Goal: Task Accomplishment & Management: Complete application form

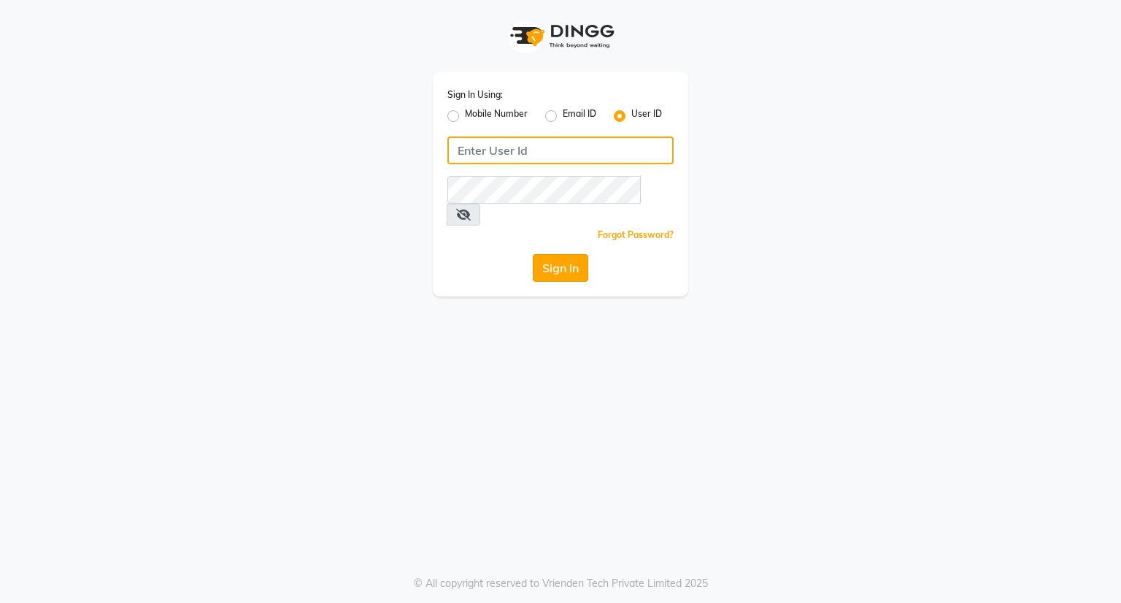
type input "[EMAIL_ADDRESS][DOMAIN_NAME]"
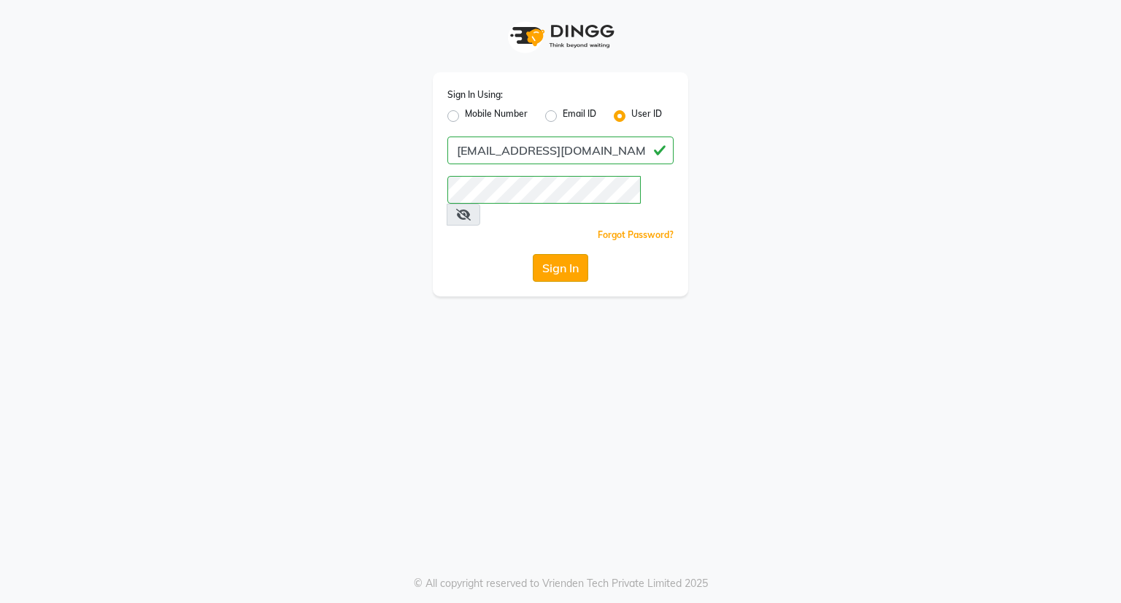
click at [578, 254] on button "Sign In" at bounding box center [560, 268] width 55 height 28
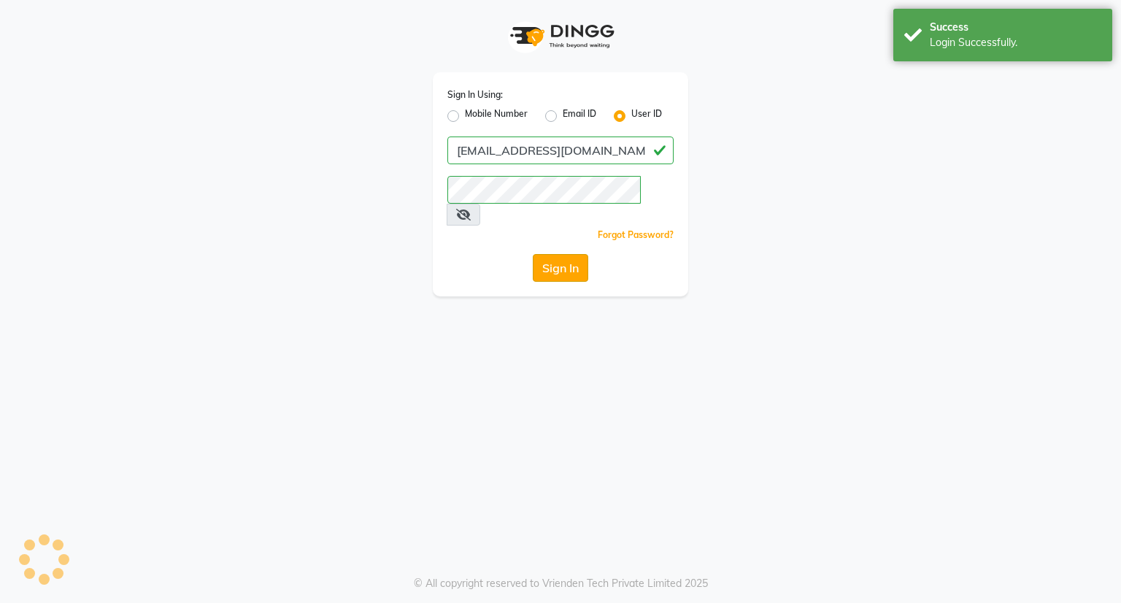
select select "8444"
select select "service"
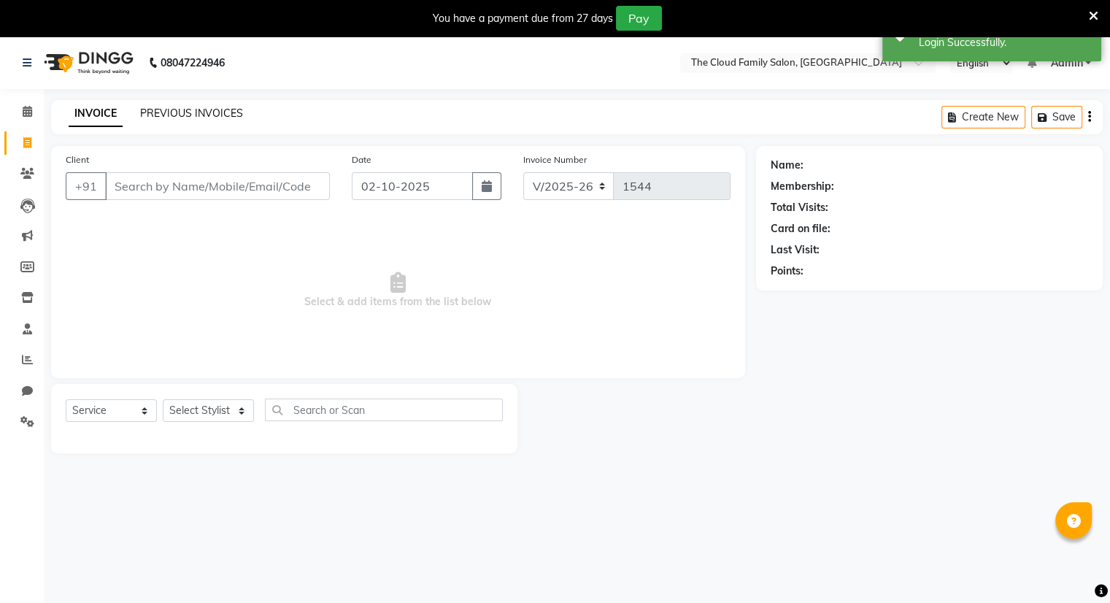
click at [223, 110] on link "PREVIOUS INVOICES" at bounding box center [191, 113] width 103 height 13
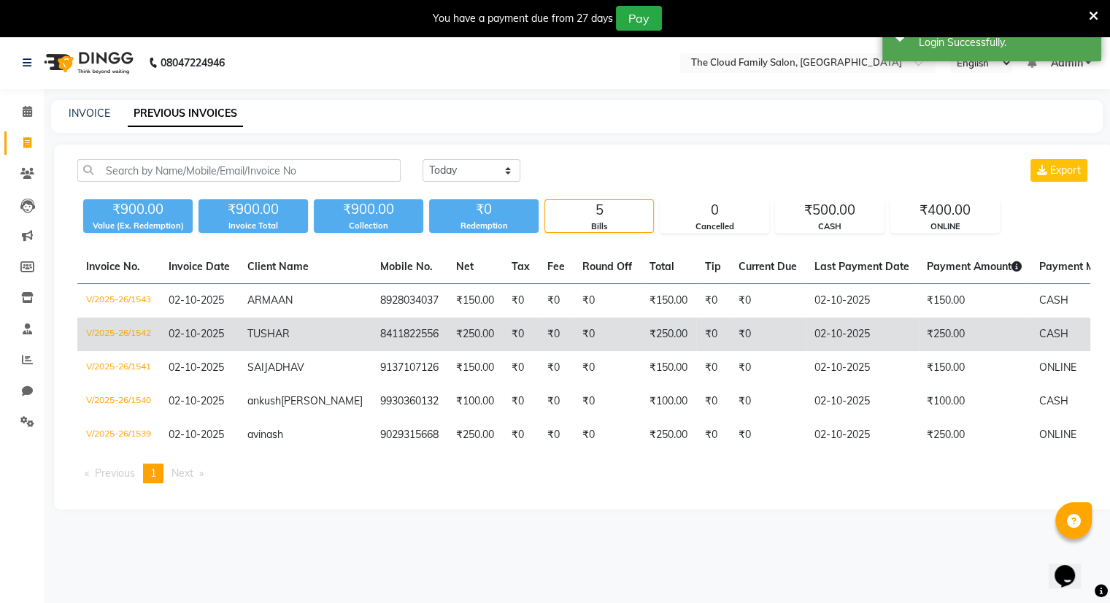
scroll to position [36, 0]
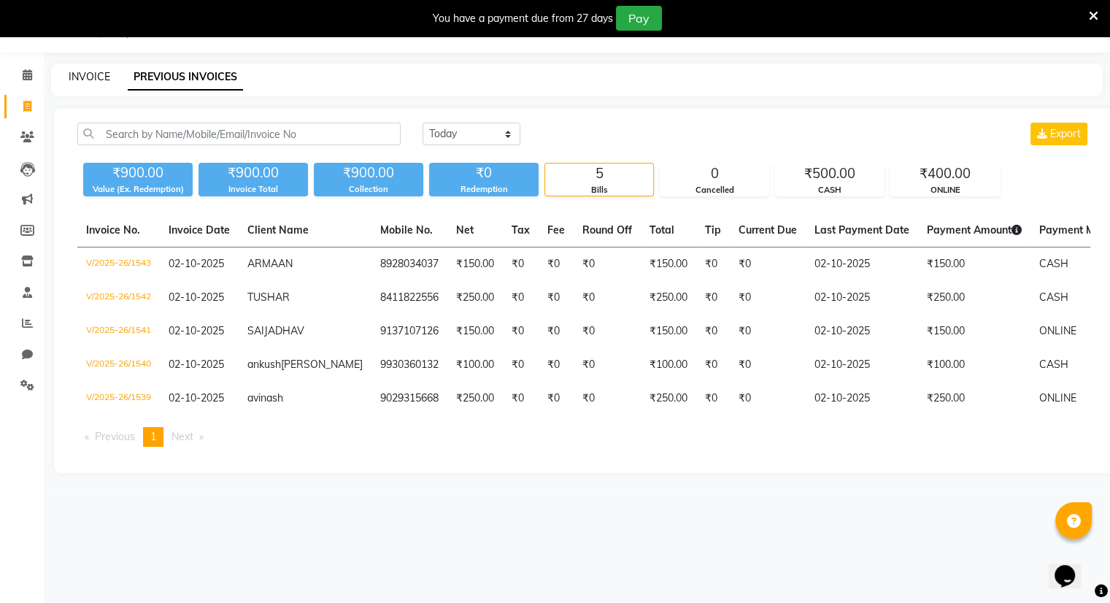
click at [88, 82] on link "INVOICE" at bounding box center [90, 76] width 42 height 13
select select "8444"
select select "service"
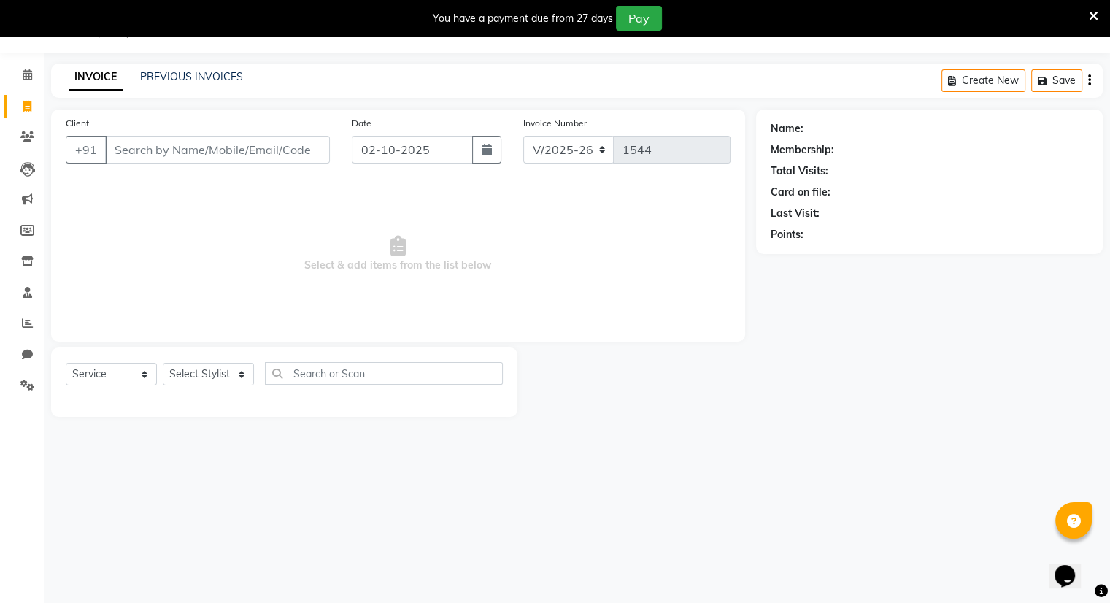
click at [147, 142] on input "Client" at bounding box center [217, 150] width 225 height 28
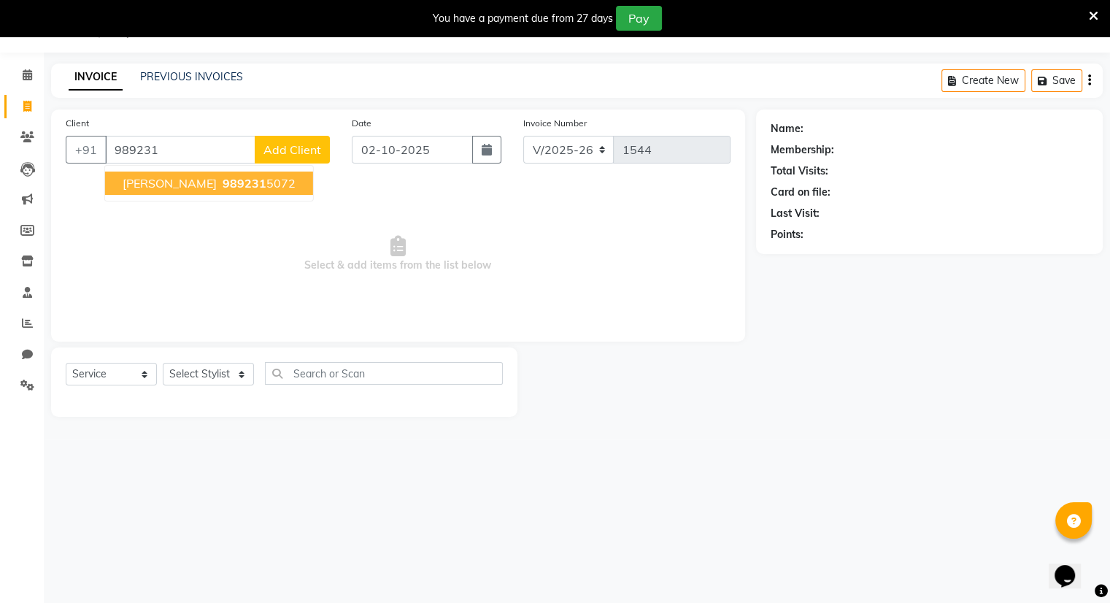
click at [183, 174] on button "saily 989231 5072" at bounding box center [209, 183] width 208 height 23
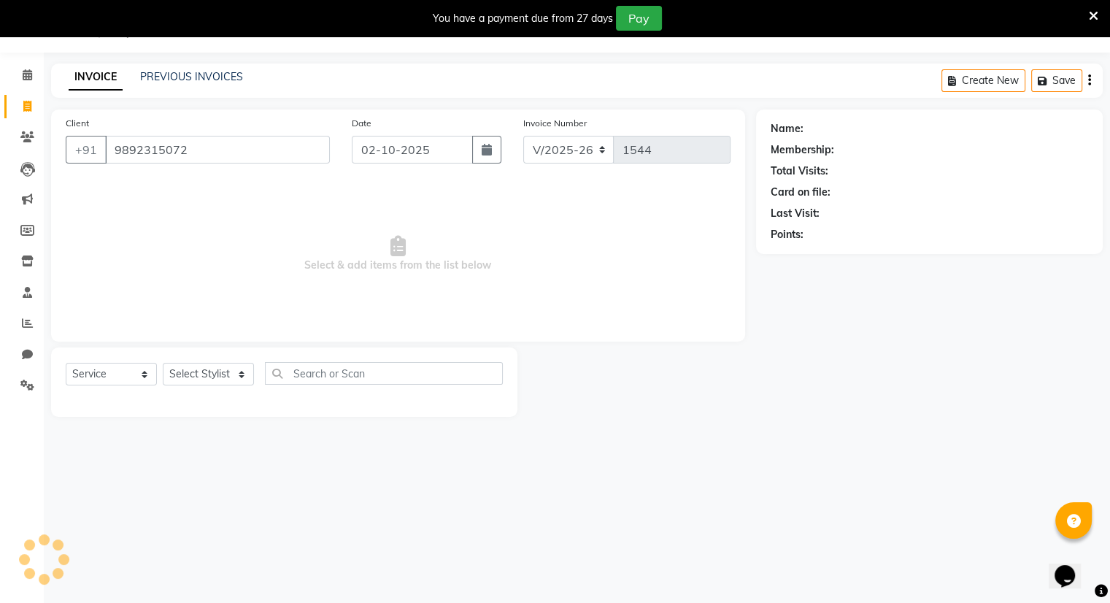
type input "9892315072"
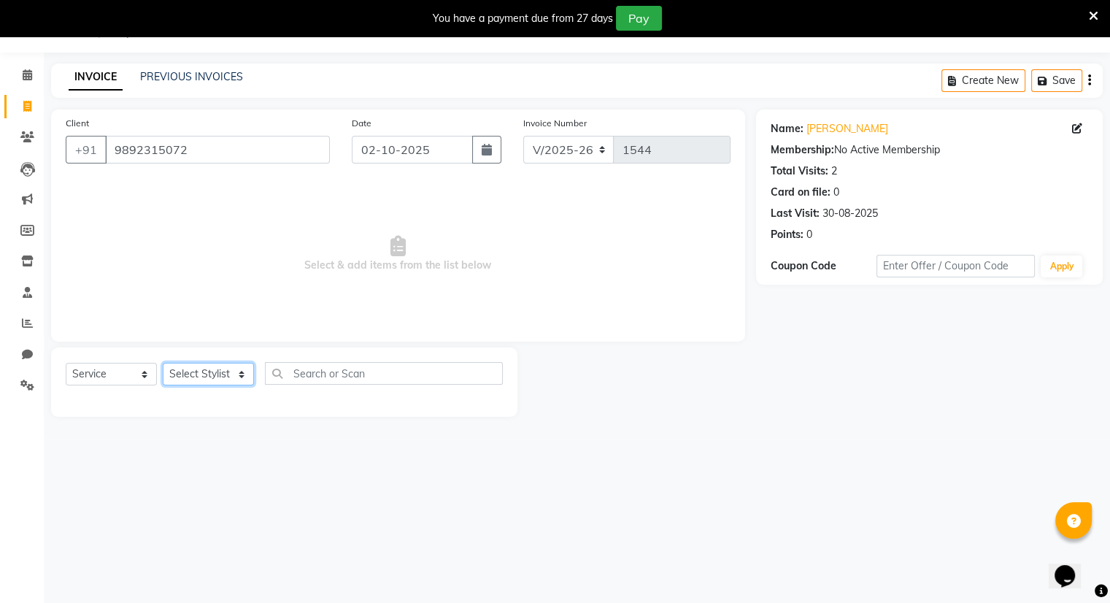
click at [201, 369] on select "Select Stylist Amrapali Bhumi OM PRANAY Rizwan SOHL sunita SURAJ ZUBER" at bounding box center [208, 374] width 91 height 23
select select "83357"
click at [163, 364] on select "Select Stylist Amrapali Bhumi OM PRANAY Rizwan SOHL sunita SURAJ ZUBER" at bounding box center [208, 374] width 91 height 23
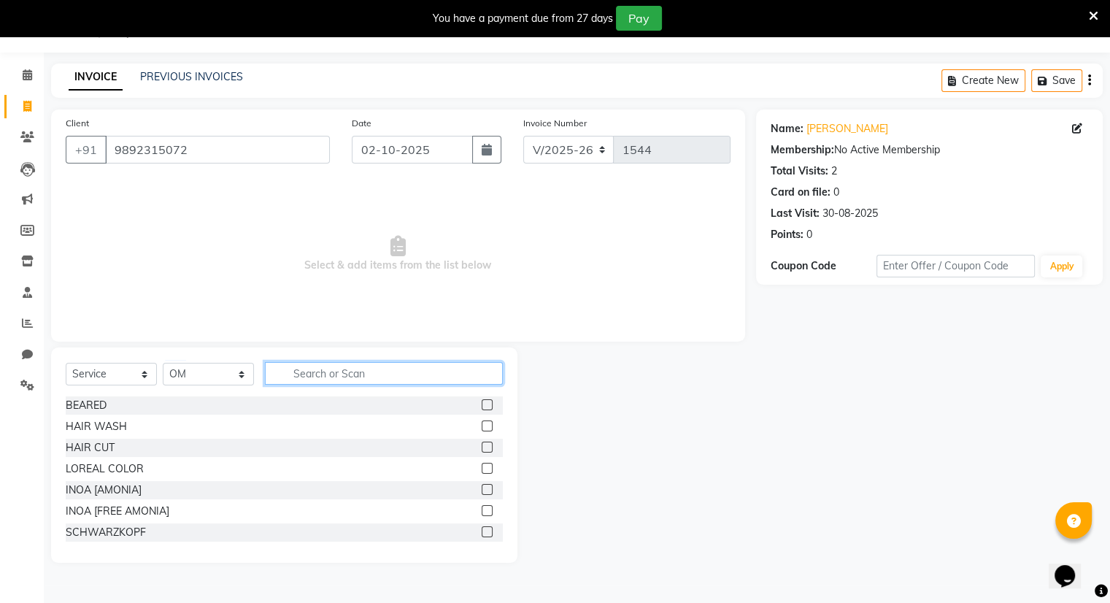
click at [441, 371] on input "text" at bounding box center [384, 373] width 238 height 23
type input "spa"
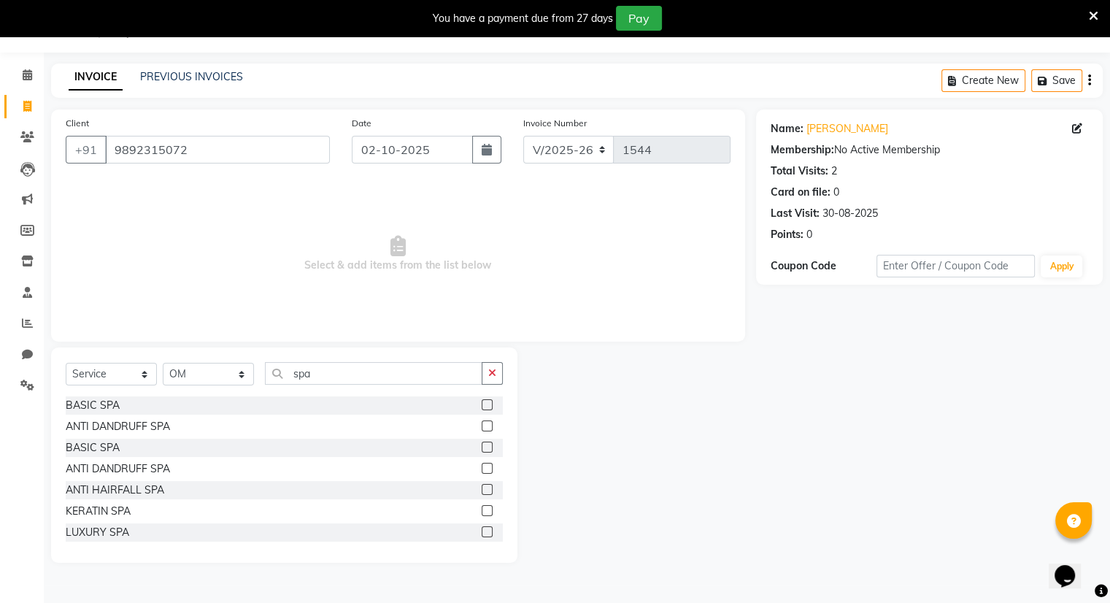
click at [482, 509] on label at bounding box center [487, 510] width 11 height 11
click at [482, 509] on input "checkbox" at bounding box center [486, 511] width 9 height 9
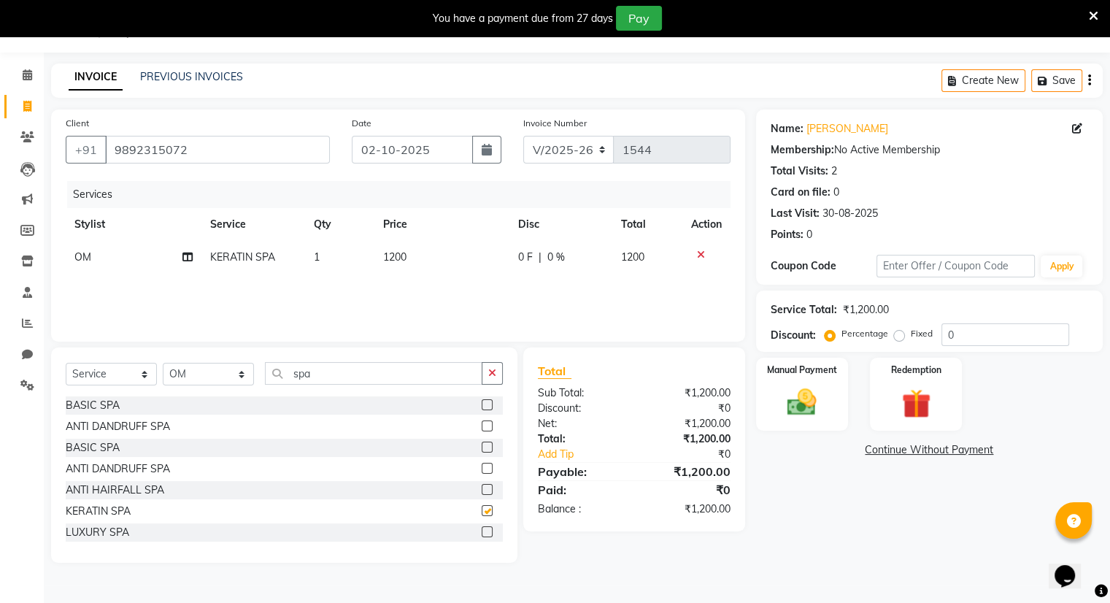
checkbox input "false"
click at [793, 396] on img at bounding box center [801, 402] width 49 height 35
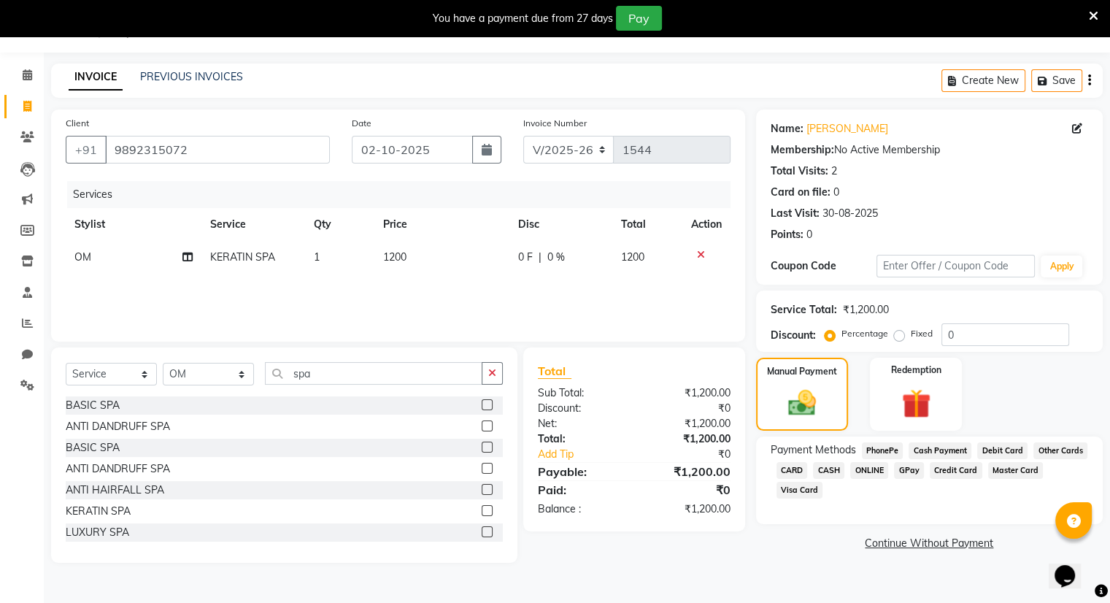
click at [836, 466] on span "CASH" at bounding box center [828, 470] width 31 height 17
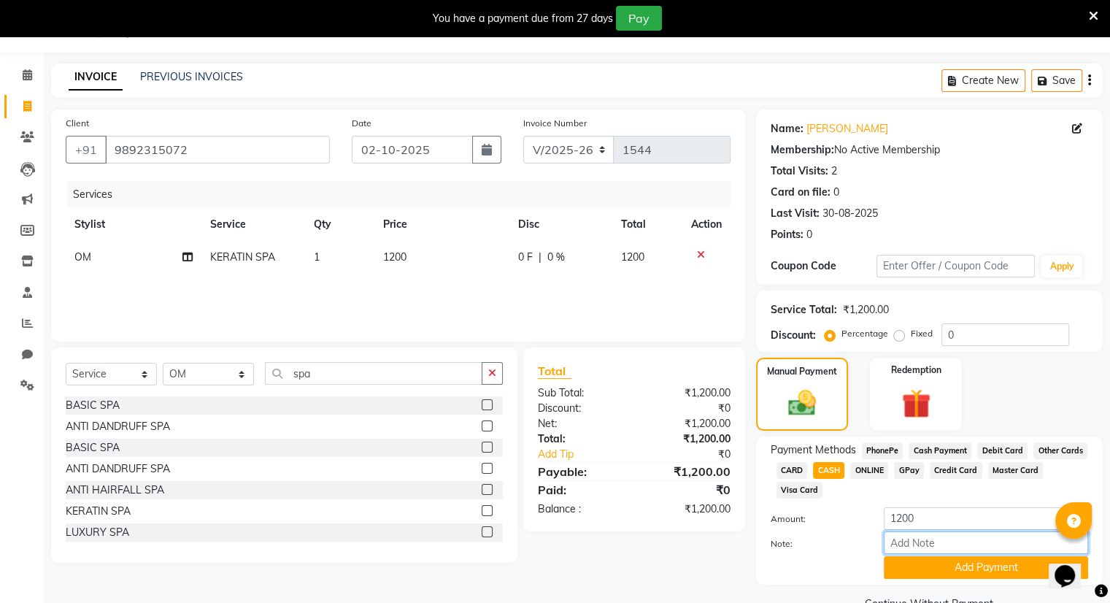
click at [961, 537] on input "Note:" at bounding box center [986, 542] width 204 height 23
click at [923, 526] on input "1200" at bounding box center [986, 518] width 204 height 23
type input "1000"
click at [942, 570] on button "Add Payment" at bounding box center [986, 567] width 204 height 23
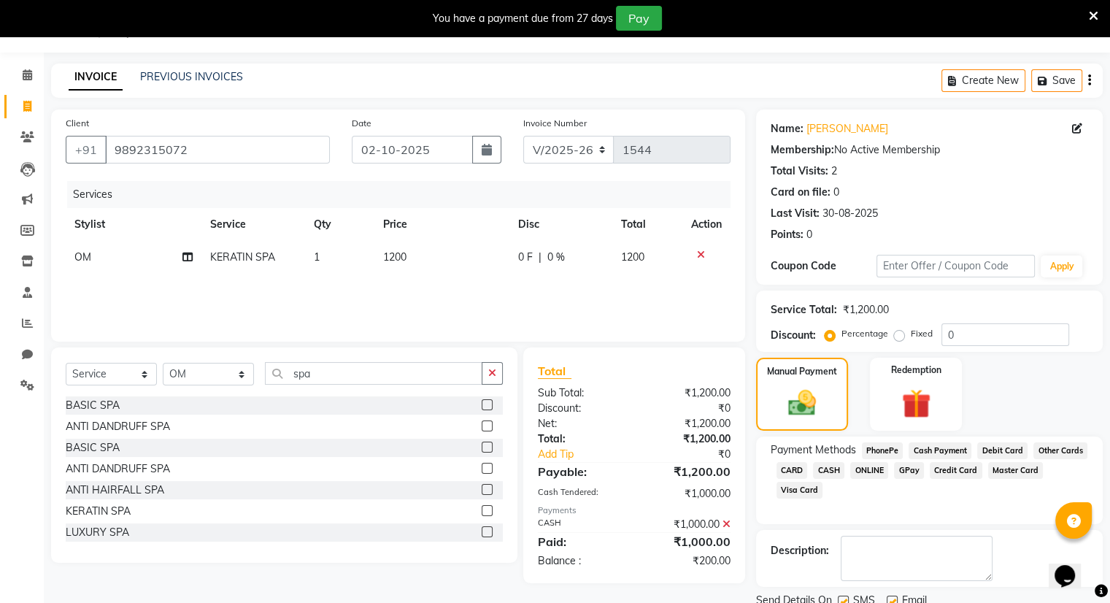
scroll to position [91, 0]
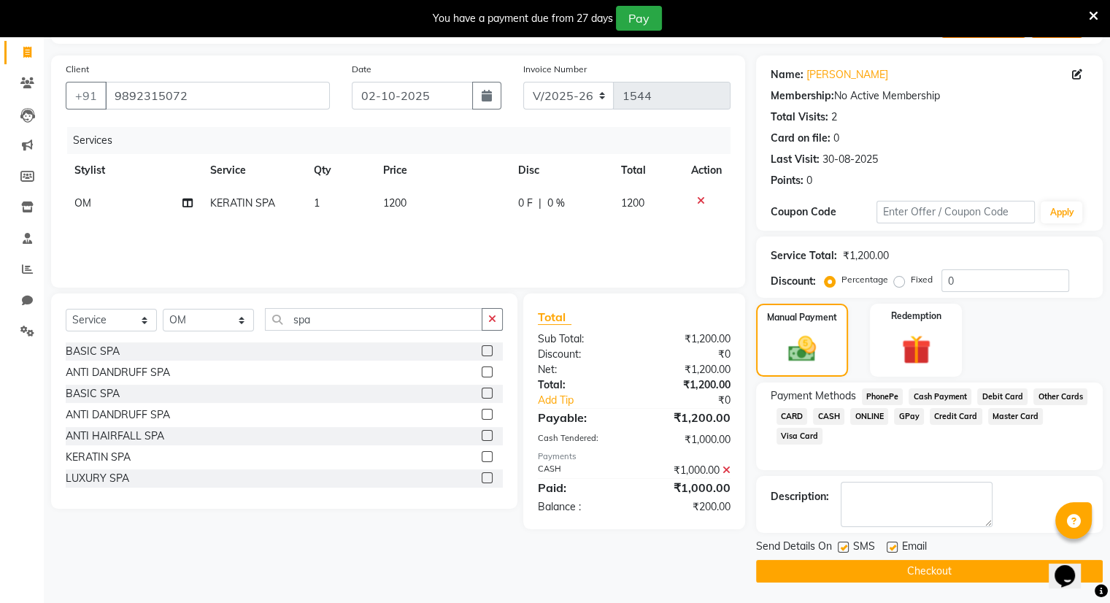
click at [864, 415] on span "ONLINE" at bounding box center [869, 416] width 38 height 17
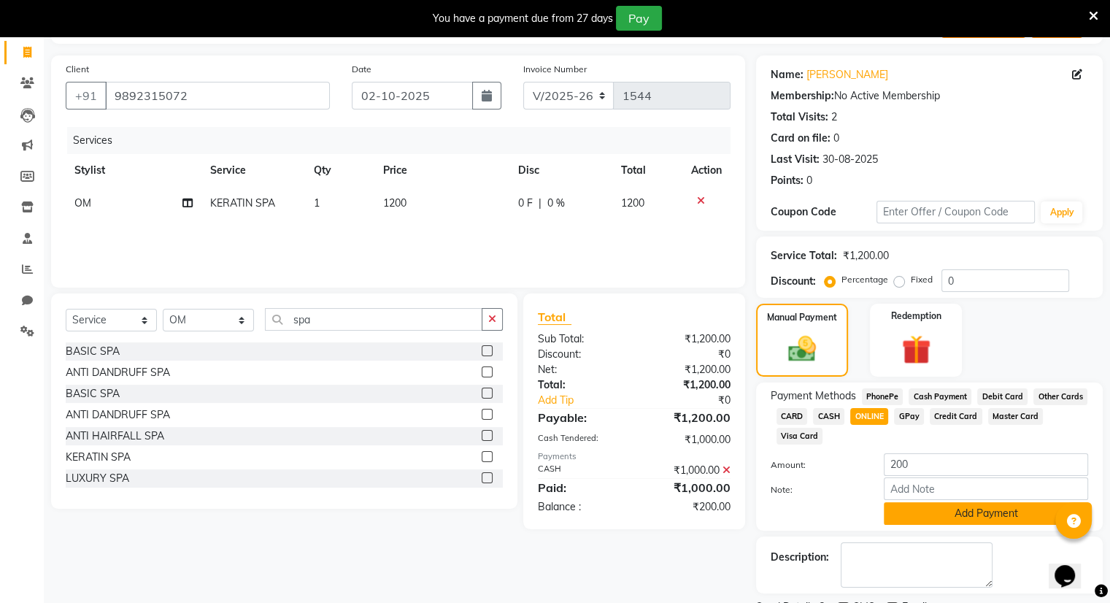
click at [942, 514] on button "Add Payment" at bounding box center [986, 513] width 204 height 23
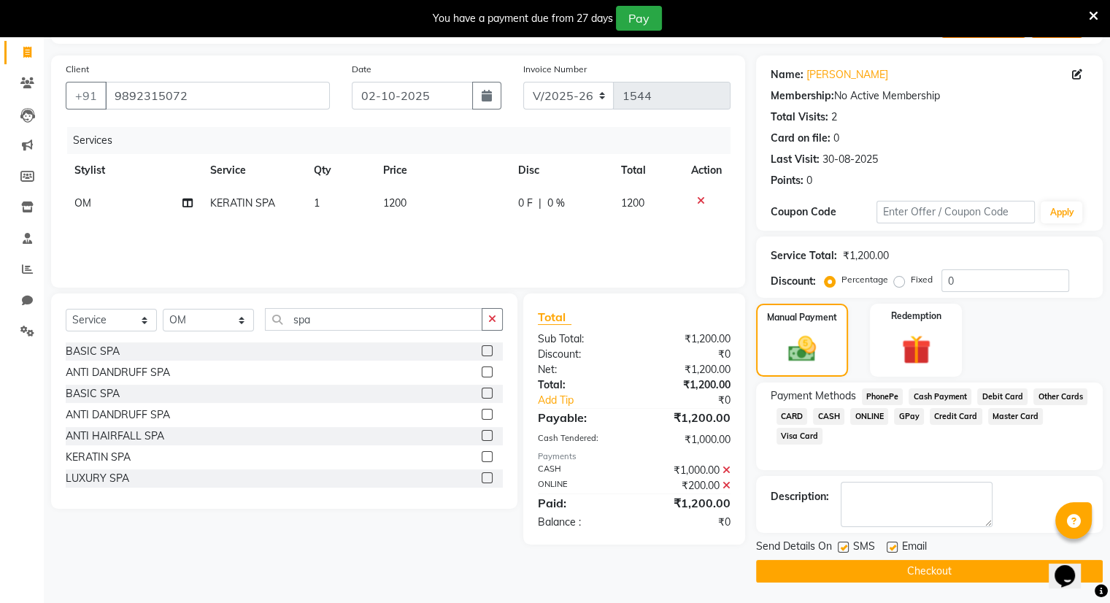
click at [944, 569] on button "Checkout" at bounding box center [929, 571] width 347 height 23
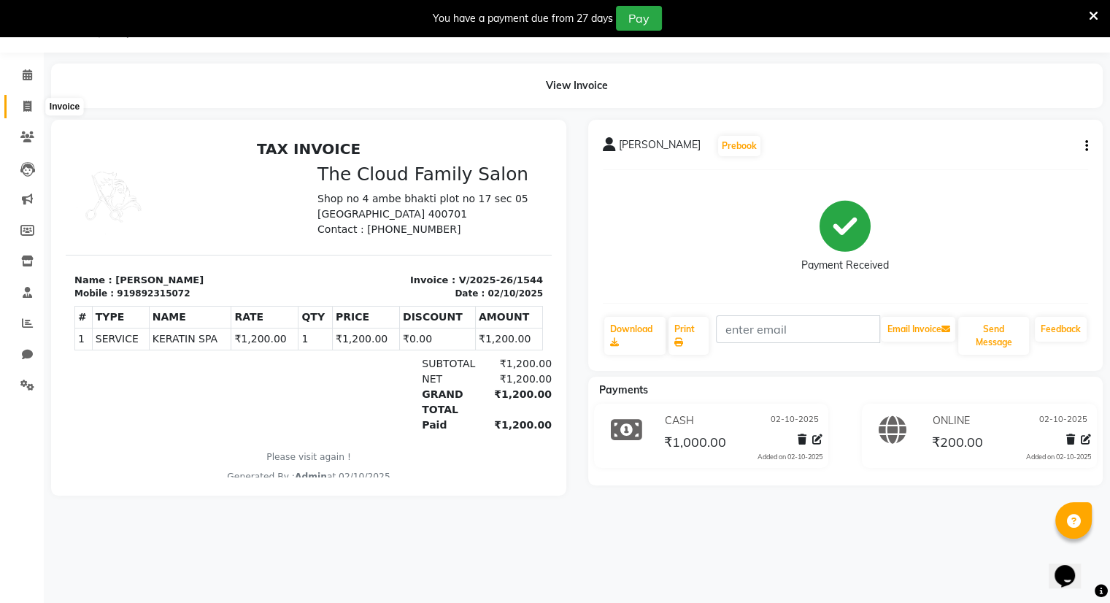
click at [29, 99] on span at bounding box center [28, 107] width 26 height 17
select select "service"
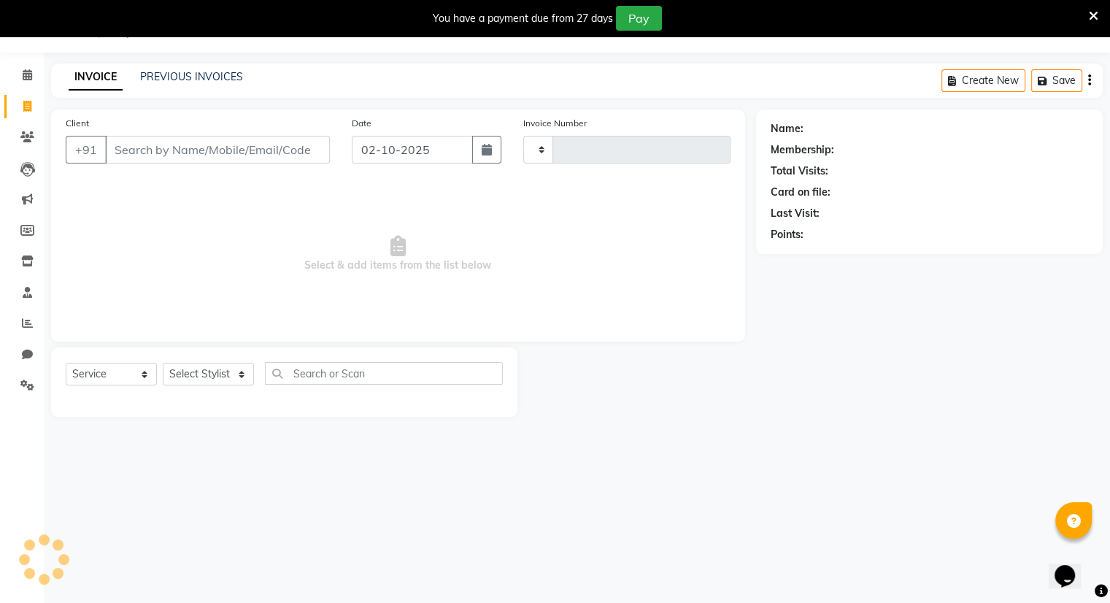
type input "1545"
select select "8444"
click at [221, 72] on link "PREVIOUS INVOICES" at bounding box center [191, 76] width 103 height 13
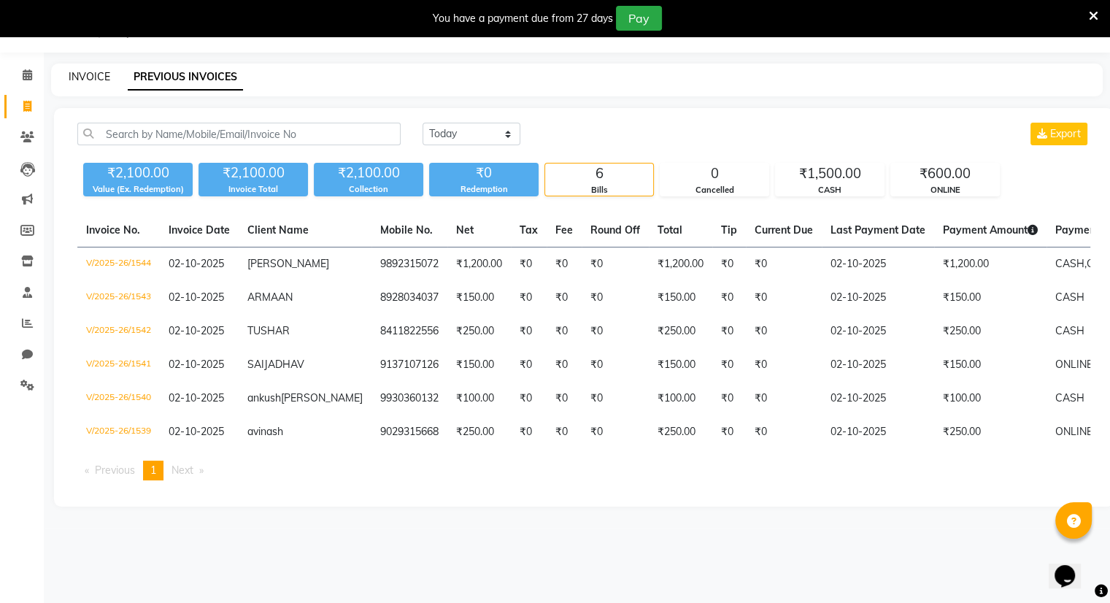
click at [82, 76] on link "INVOICE" at bounding box center [90, 76] width 42 height 13
select select "service"
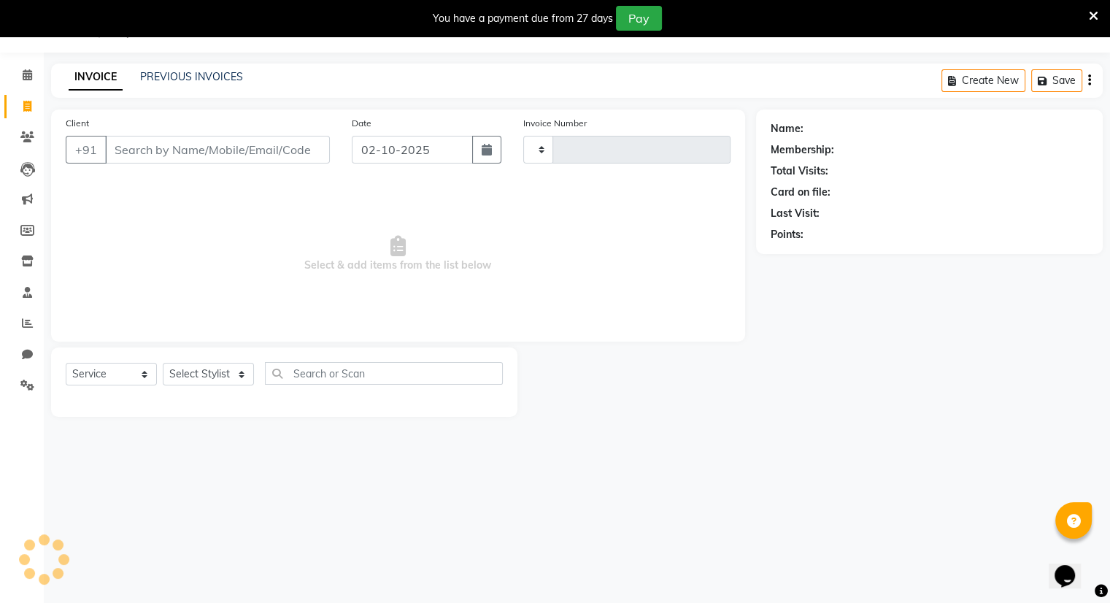
type input "1545"
select select "8444"
click at [214, 74] on link "PREVIOUS INVOICES" at bounding box center [191, 76] width 103 height 13
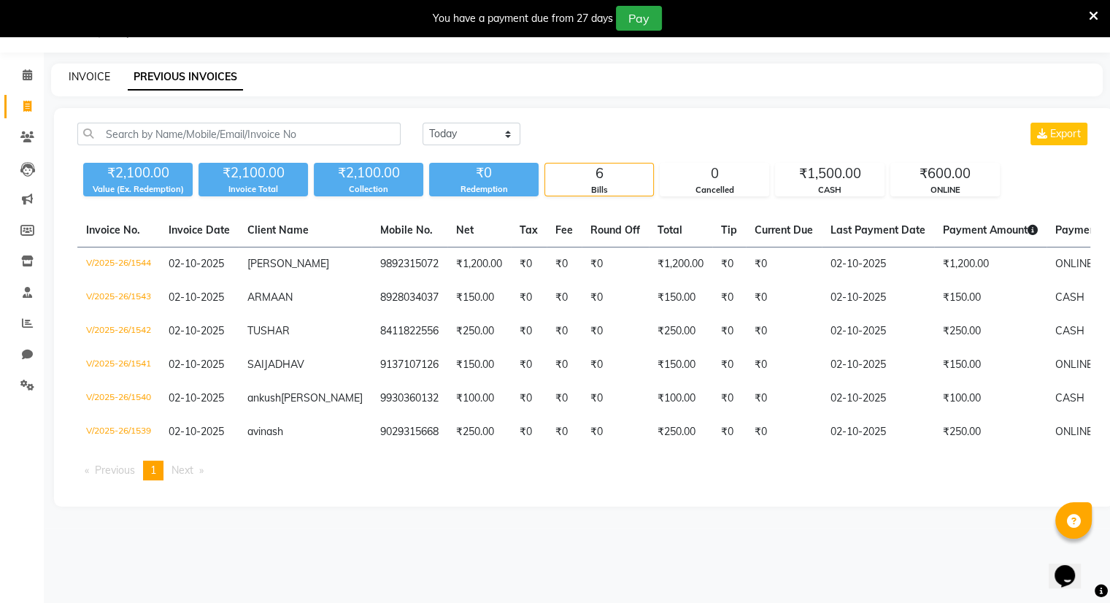
click at [89, 77] on link "INVOICE" at bounding box center [90, 76] width 42 height 13
select select "8444"
select select "service"
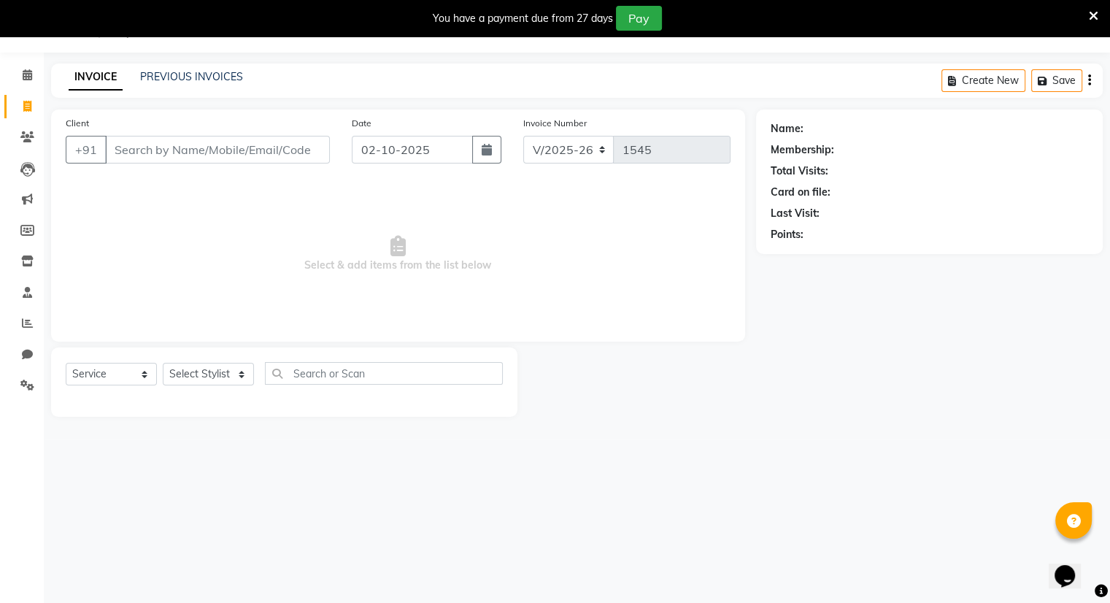
click at [161, 142] on input "Client" at bounding box center [217, 150] width 225 height 28
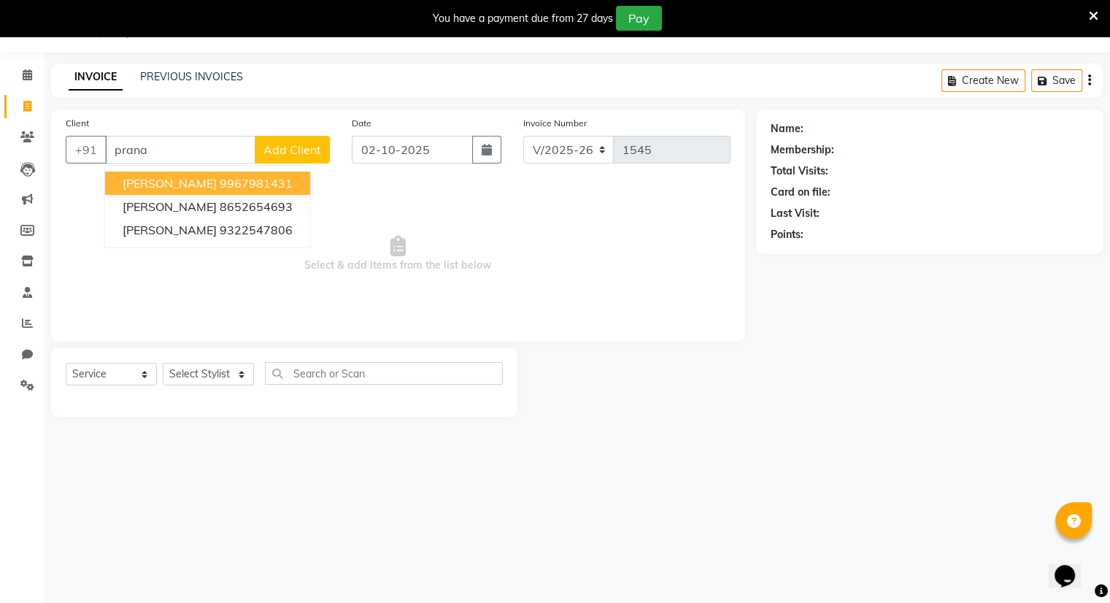
click at [236, 180] on ngb-highlight "9967981431" at bounding box center [256, 183] width 73 height 15
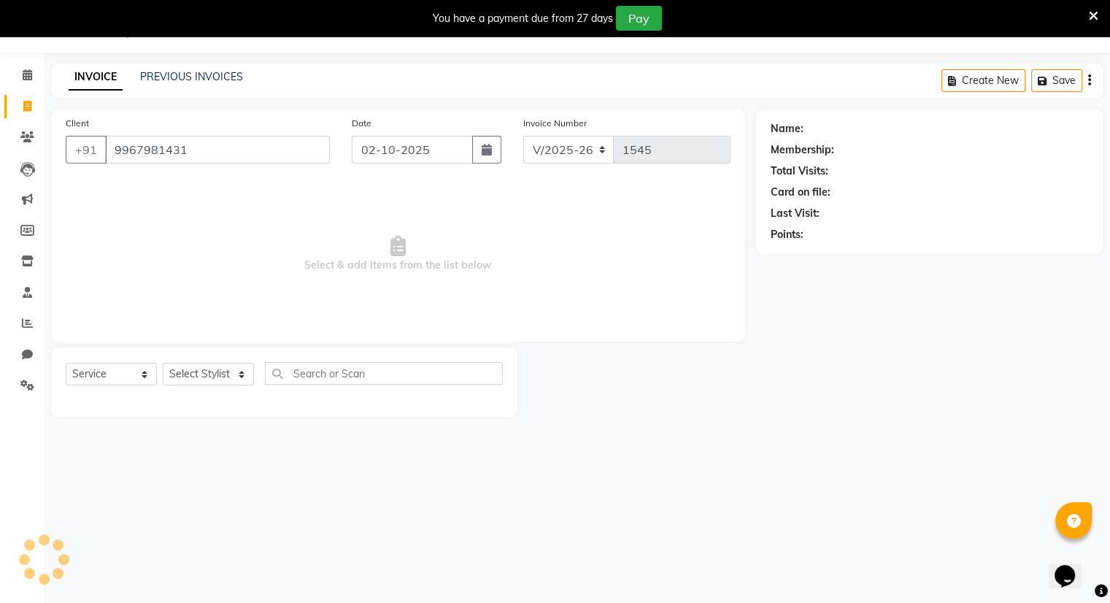
type input "9967981431"
select select "1: Object"
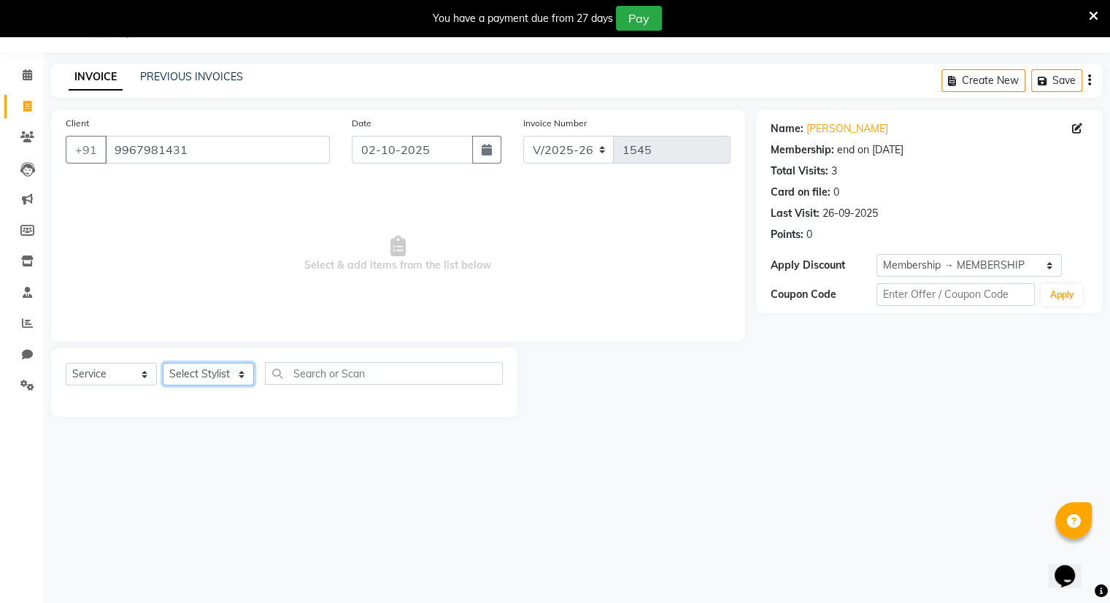
click at [205, 383] on select "Select Stylist Amrapali Bhumi OM PRANAY Rizwan SOHL sunita SURAJ ZUBER" at bounding box center [208, 374] width 91 height 23
select select "83283"
click at [163, 364] on select "Select Stylist Amrapali Bhumi OM PRANAY Rizwan SOHL sunita SURAJ ZUBER" at bounding box center [208, 374] width 91 height 23
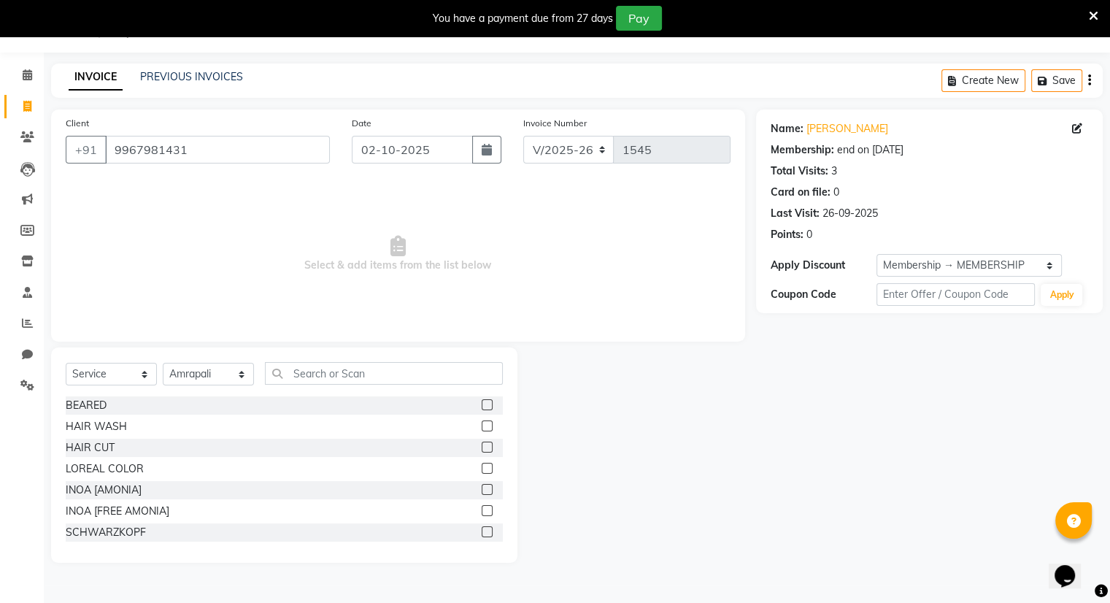
click at [210, 415] on div "BEARED" at bounding box center [284, 405] width 437 height 18
click at [374, 374] on input "text" at bounding box center [384, 373] width 238 height 23
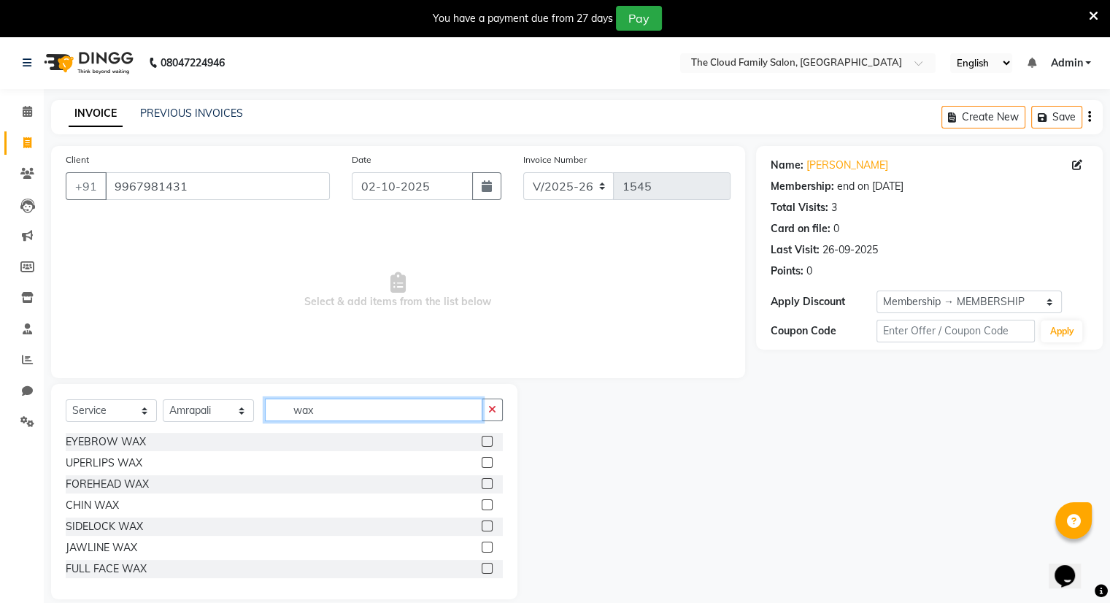
scroll to position [44, 0]
type input "w"
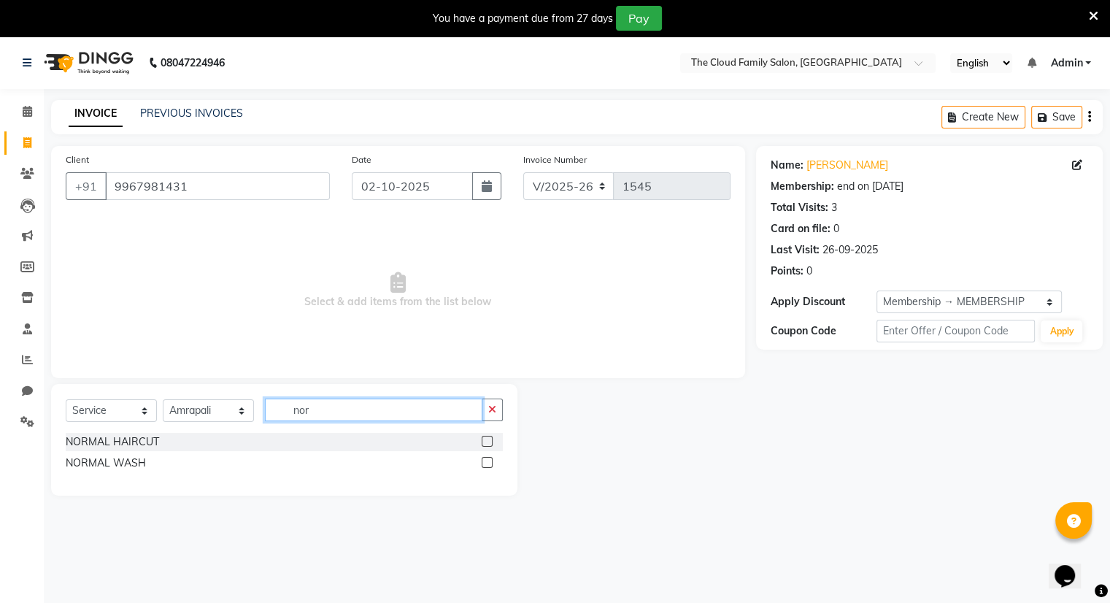
scroll to position [0, 0]
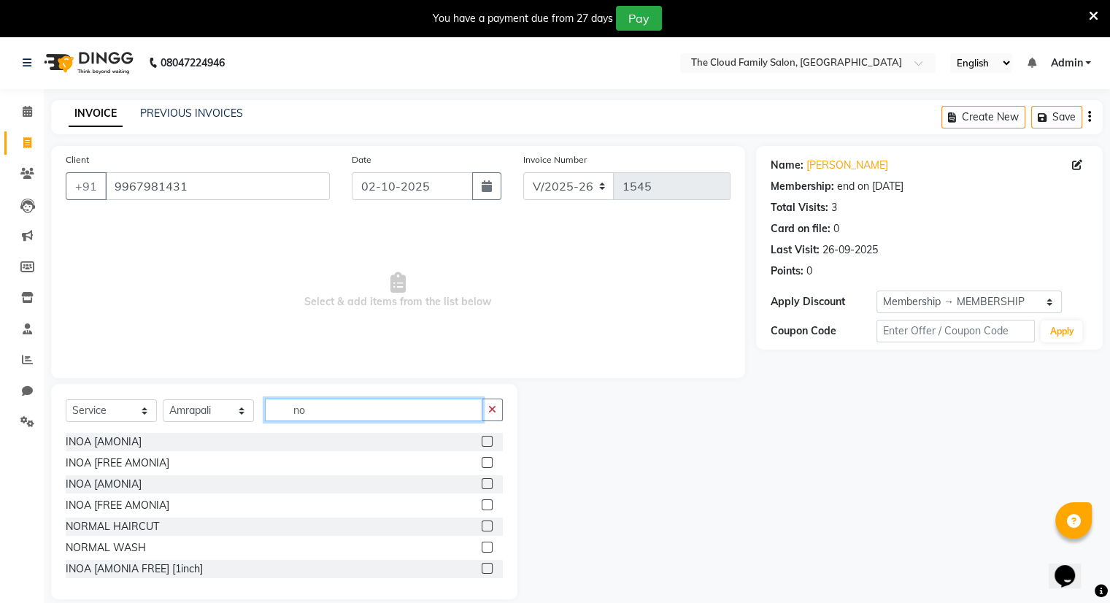
type input "n"
click at [404, 416] on input "hand" at bounding box center [374, 410] width 218 height 23
type input "hand"
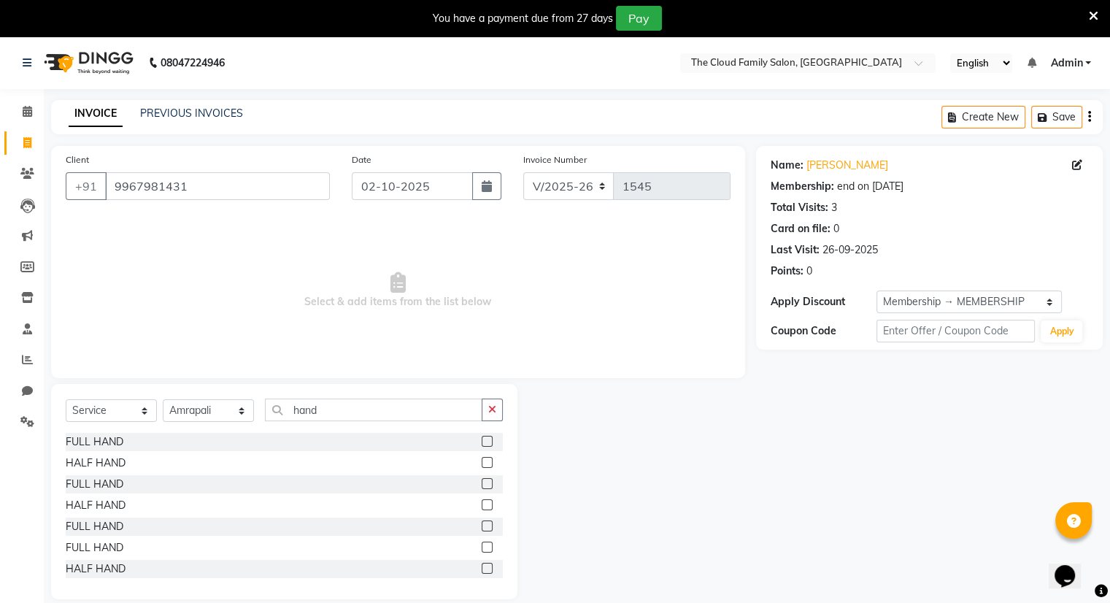
click at [482, 436] on label at bounding box center [487, 441] width 11 height 11
click at [482, 437] on input "checkbox" at bounding box center [486, 441] width 9 height 9
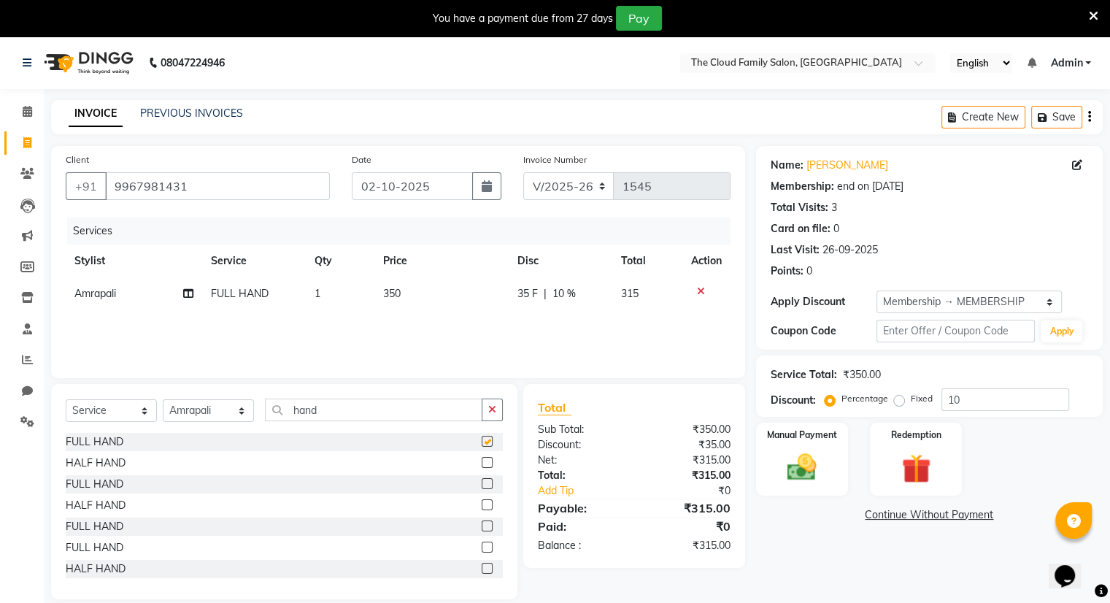
checkbox input "false"
click at [425, 403] on input "hand" at bounding box center [374, 410] width 218 height 23
type input "h"
type input "leg"
click at [482, 485] on label at bounding box center [487, 483] width 11 height 11
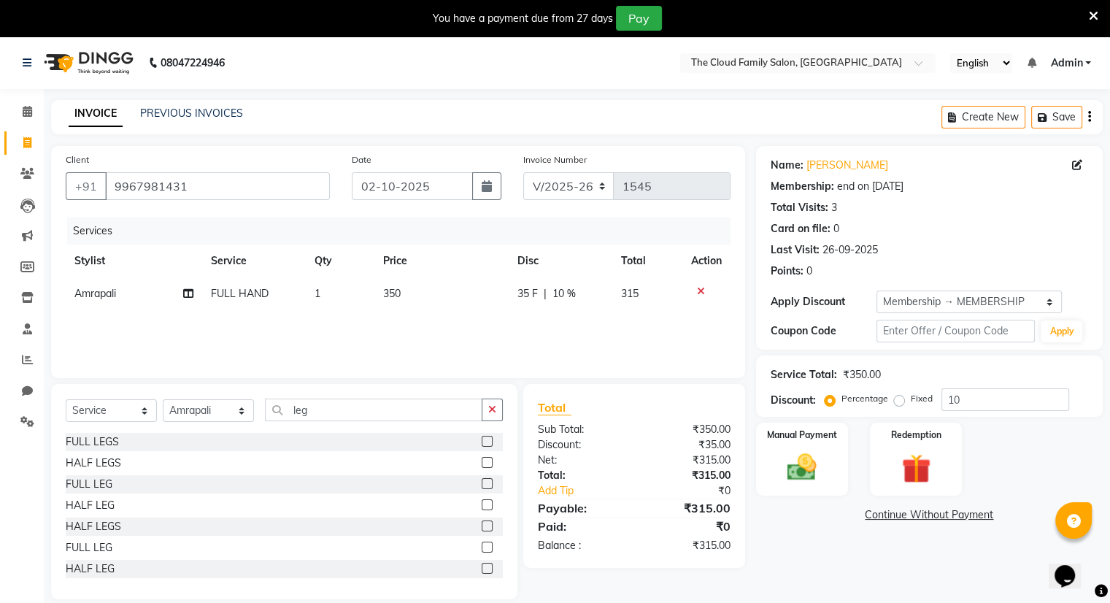
click at [482, 485] on input "checkbox" at bounding box center [486, 484] width 9 height 9
checkbox input "false"
click at [482, 445] on label at bounding box center [487, 441] width 11 height 11
click at [482, 445] on input "checkbox" at bounding box center [486, 441] width 9 height 9
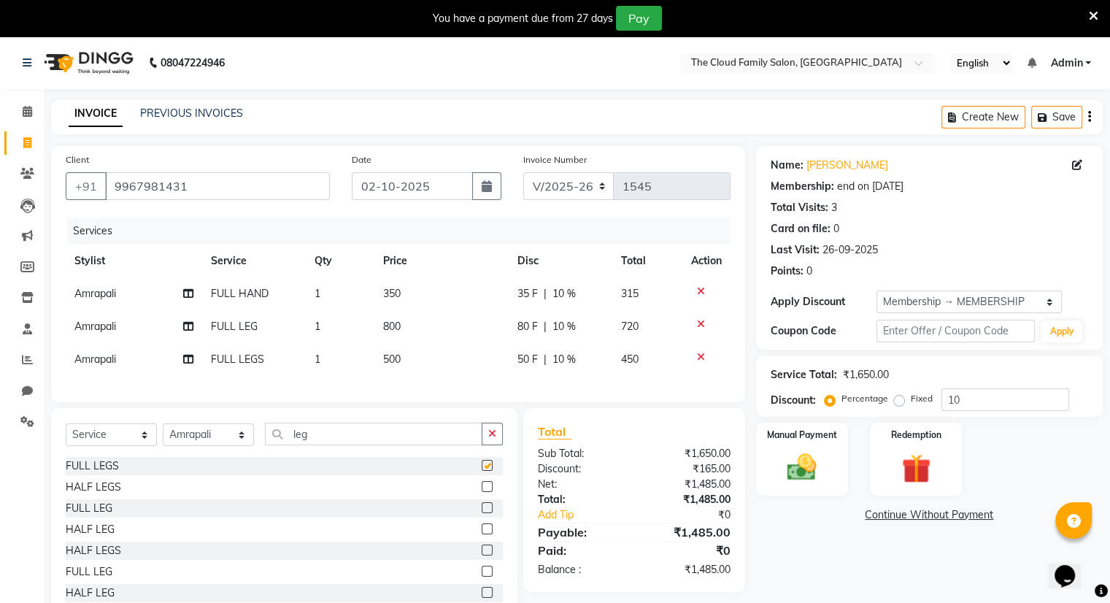
checkbox input "false"
click at [697, 323] on icon at bounding box center [701, 324] width 8 height 10
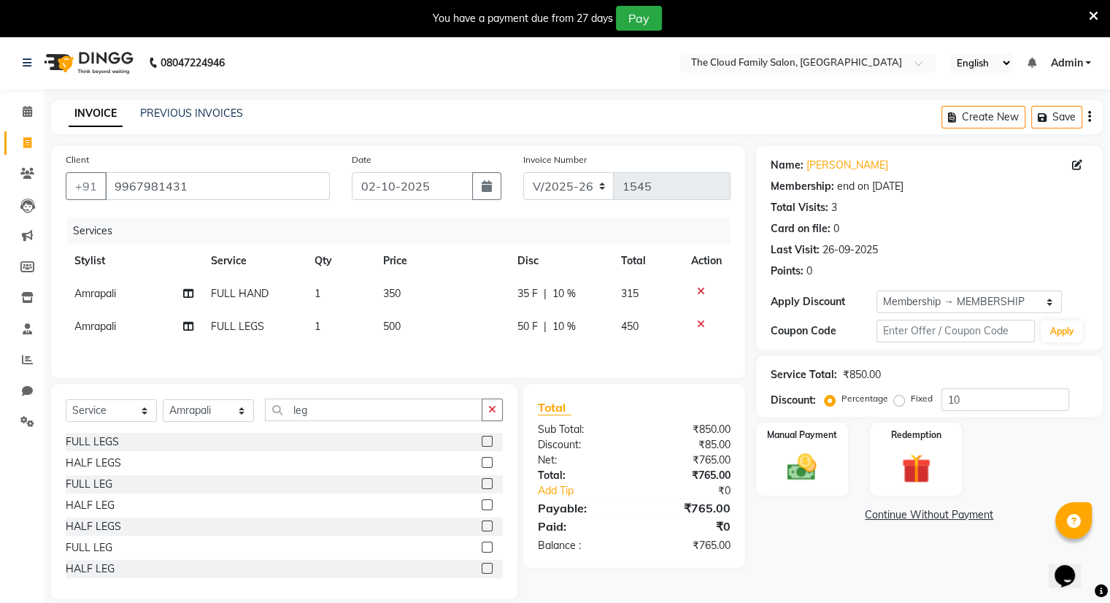
click at [697, 287] on icon at bounding box center [701, 291] width 8 height 10
click at [820, 431] on label "Manual Payment" at bounding box center [802, 434] width 73 height 14
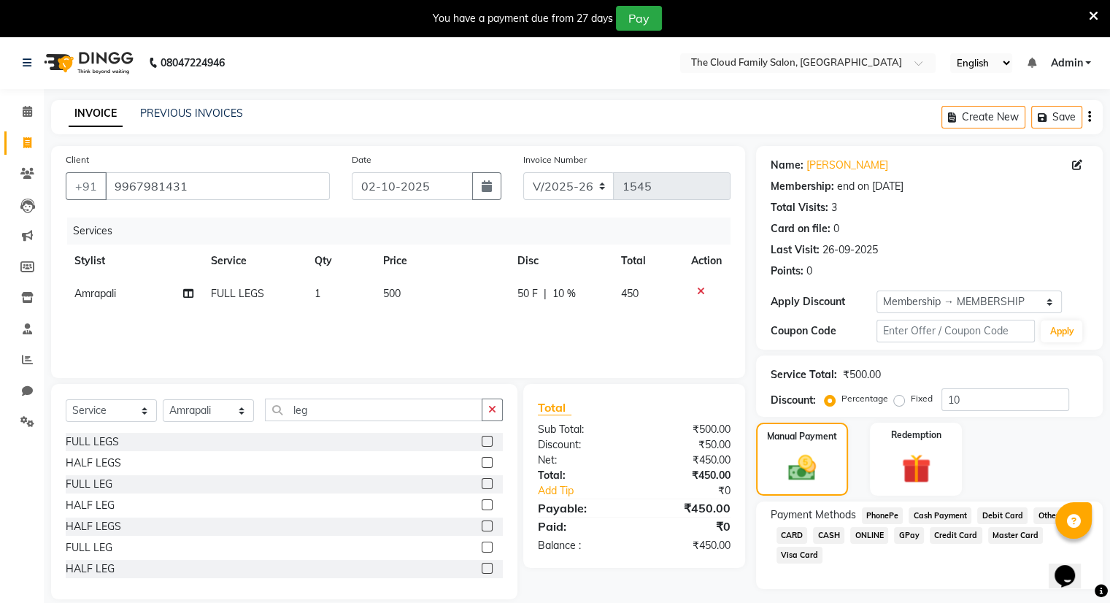
click at [866, 531] on span "ONLINE" at bounding box center [869, 535] width 38 height 17
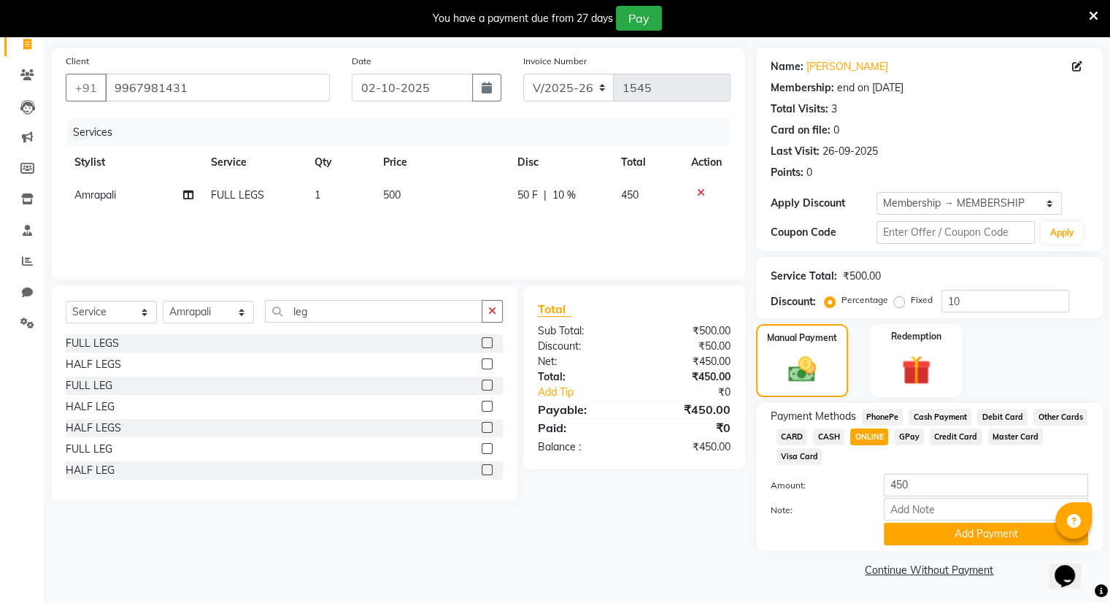
scroll to position [101, 0]
click at [918, 523] on button "Add Payment" at bounding box center [986, 534] width 204 height 23
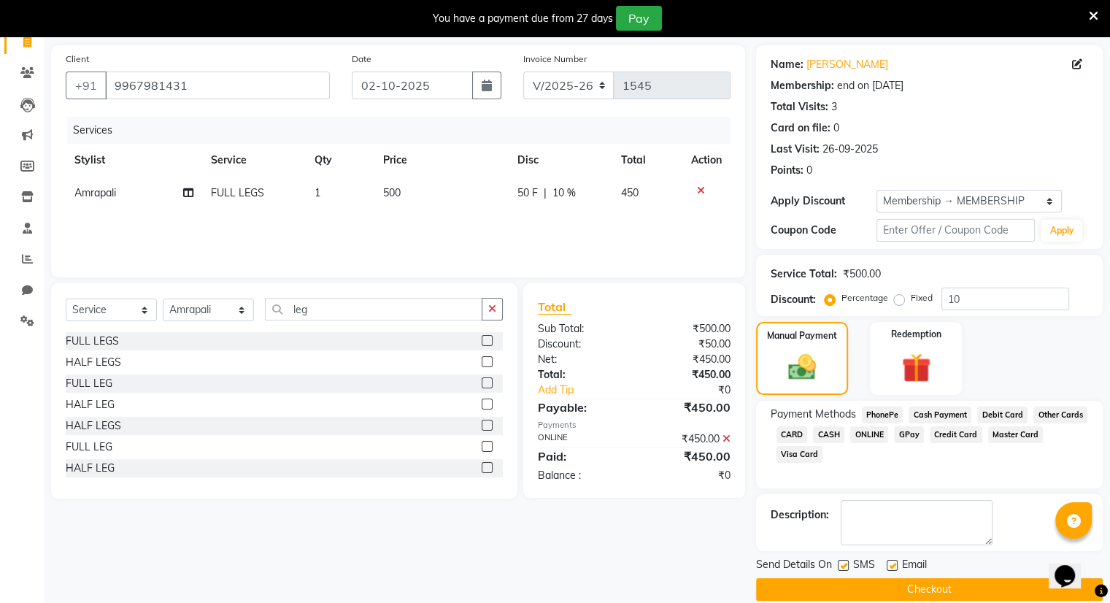
scroll to position [120, 0]
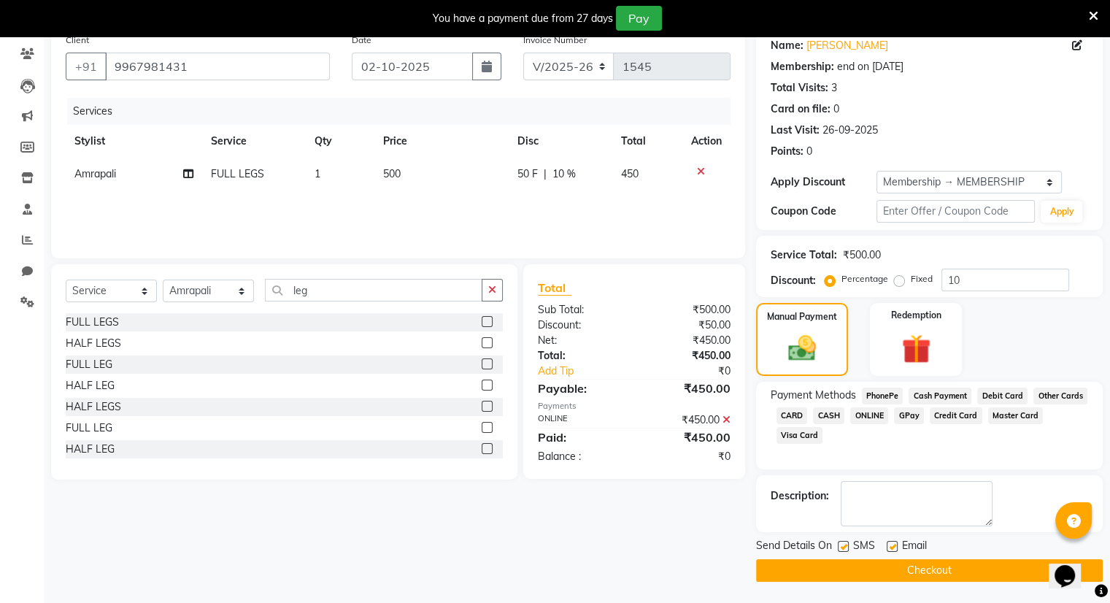
click at [939, 567] on button "Checkout" at bounding box center [929, 570] width 347 height 23
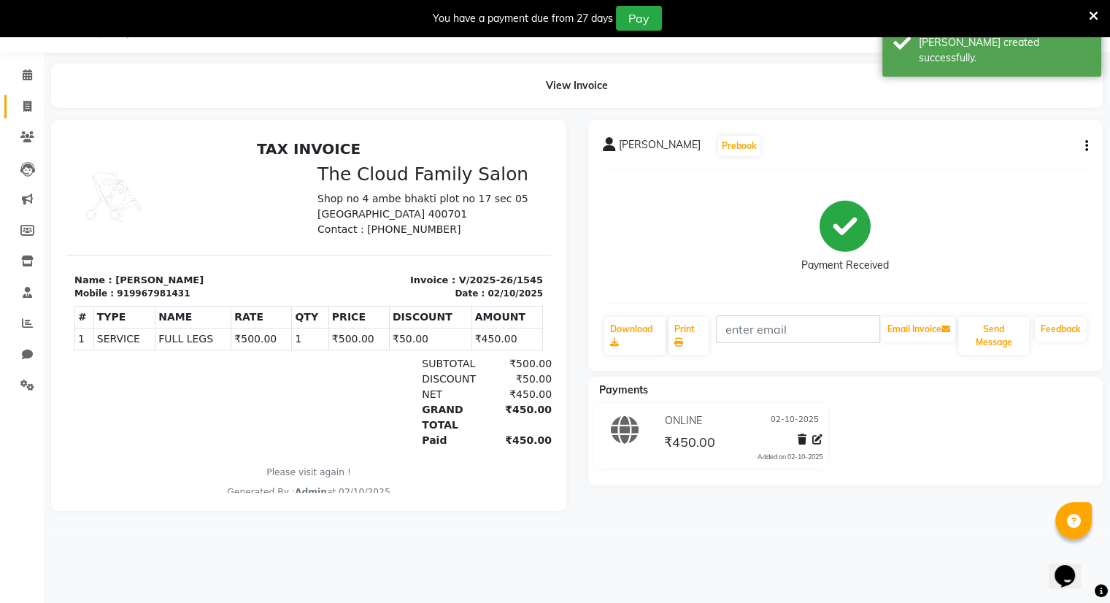
click at [27, 96] on link "Invoice" at bounding box center [21, 107] width 35 height 24
select select "8444"
select select "service"
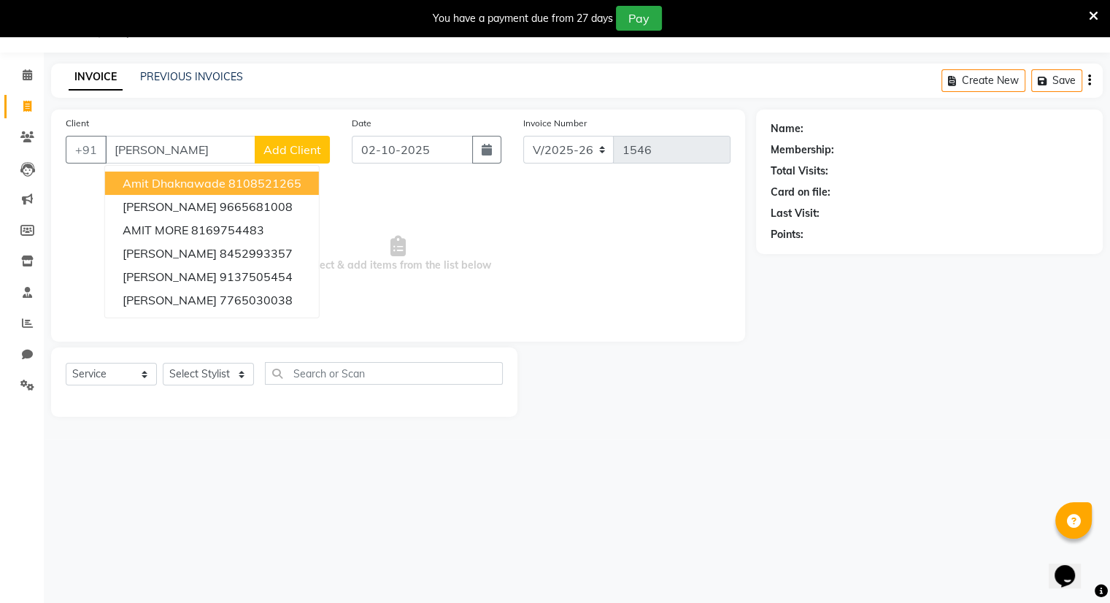
click at [230, 177] on ngb-highlight "8108521265" at bounding box center [264, 183] width 73 height 15
type input "8108521265"
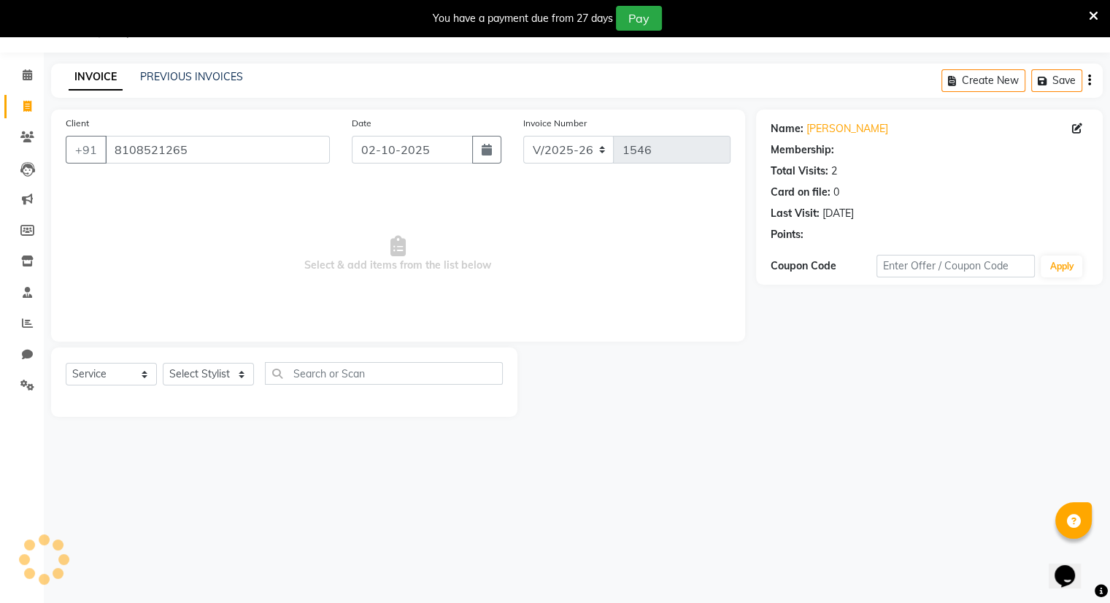
select select "1: Object"
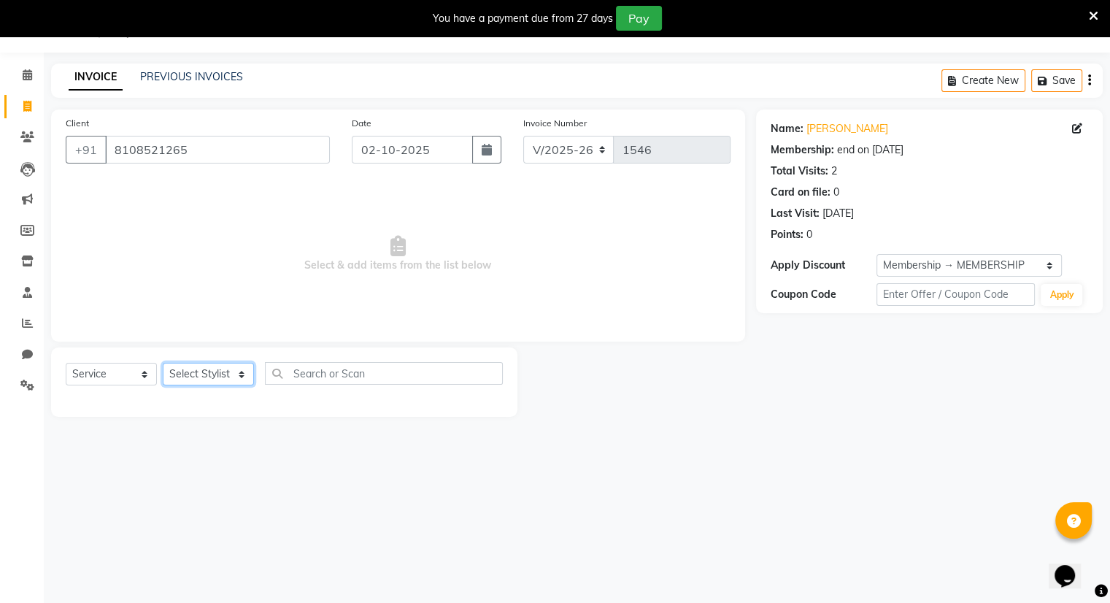
click at [208, 377] on select "Select Stylist Amrapali Bhumi OM PRANAY Rizwan SOHL sunita SURAJ ZUBER" at bounding box center [208, 374] width 91 height 23
select select "83285"
click at [163, 364] on select "Select Stylist Amrapali Bhumi OM PRANAY Rizwan SOHL sunita SURAJ ZUBER" at bounding box center [208, 374] width 91 height 23
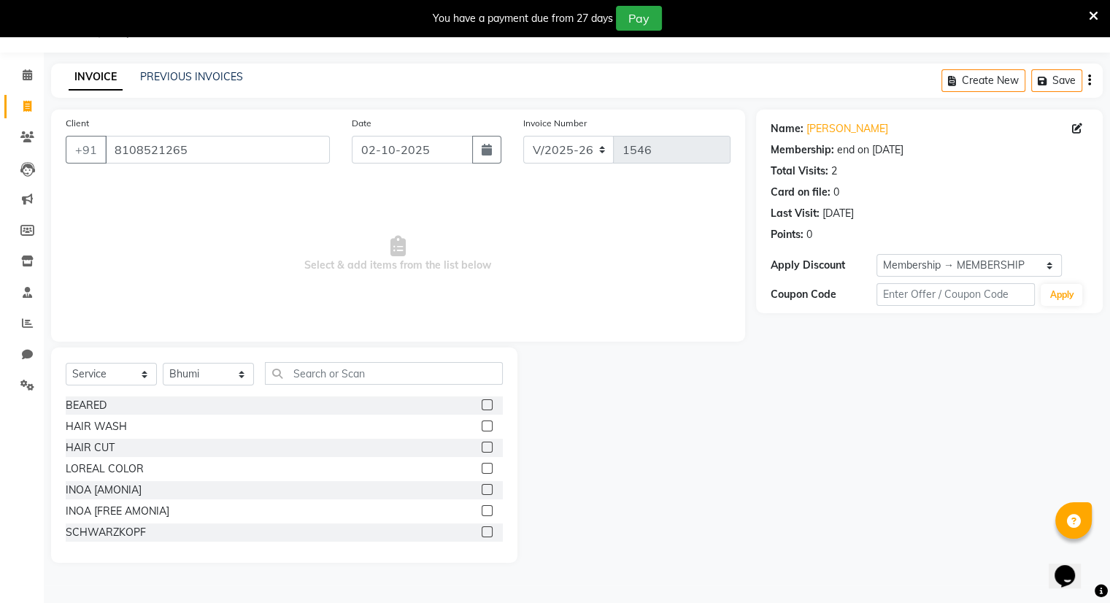
click at [482, 406] on label at bounding box center [487, 404] width 11 height 11
click at [482, 406] on input "checkbox" at bounding box center [486, 405] width 9 height 9
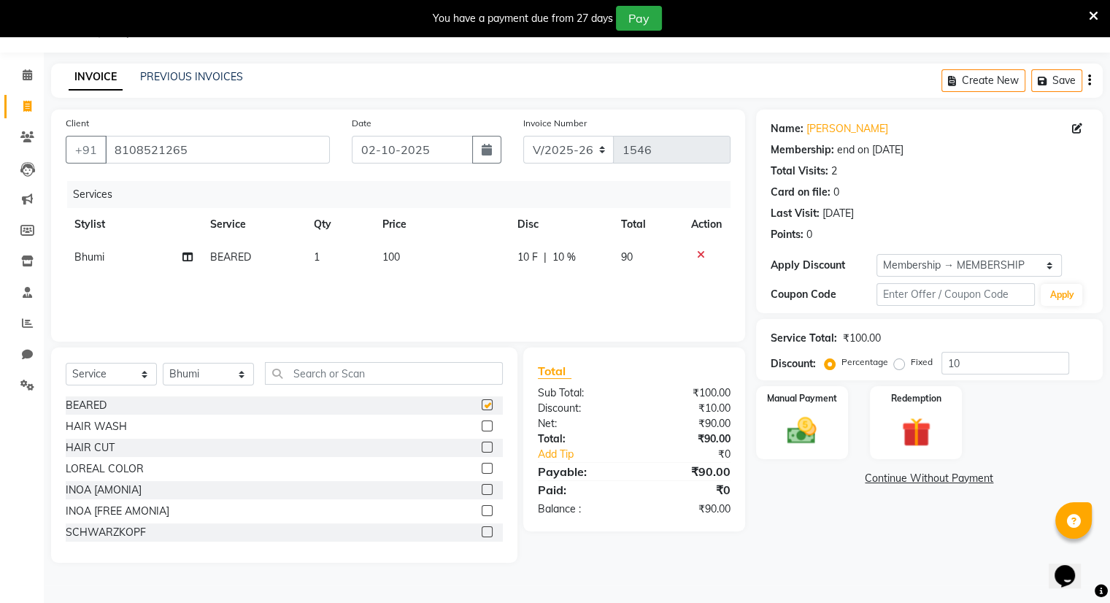
checkbox input "false"
click at [409, 382] on input "text" at bounding box center [384, 373] width 238 height 23
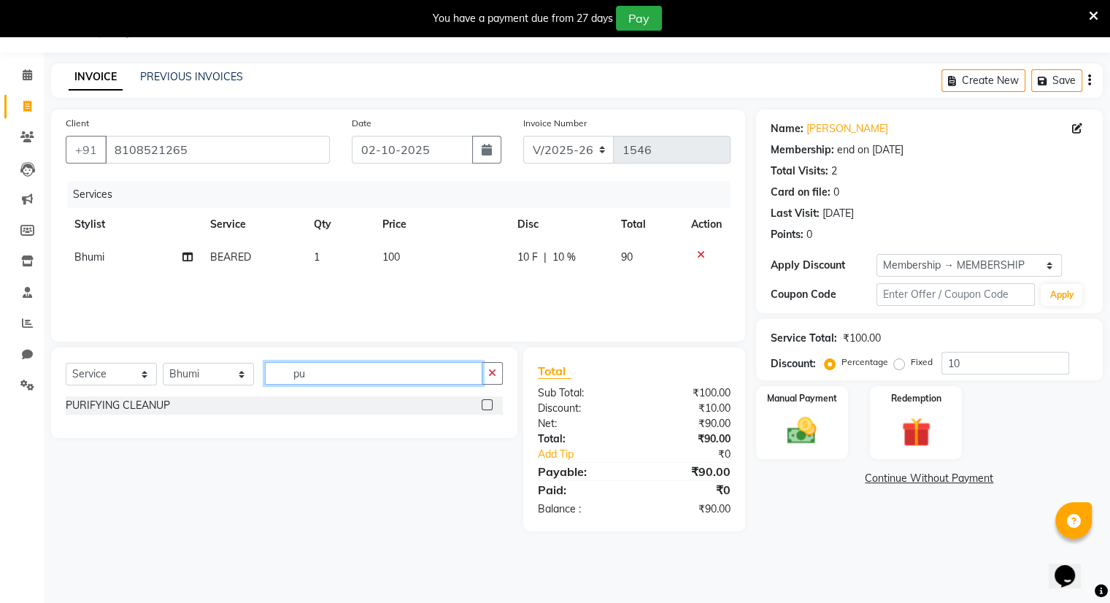
type input "pu"
click at [482, 404] on label at bounding box center [487, 404] width 11 height 11
click at [482, 404] on input "checkbox" at bounding box center [486, 405] width 9 height 9
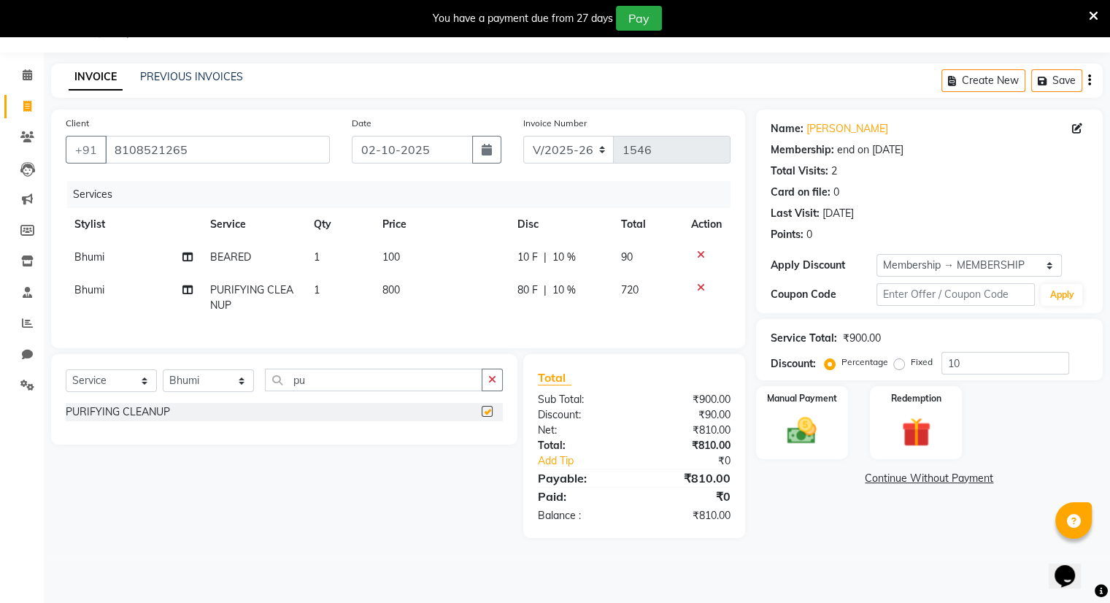
checkbox input "false"
drag, startPoint x: 85, startPoint y: 251, endPoint x: 85, endPoint y: 261, distance: 9.5
click at [85, 261] on span "Bhumi" at bounding box center [89, 256] width 30 height 13
select select "83285"
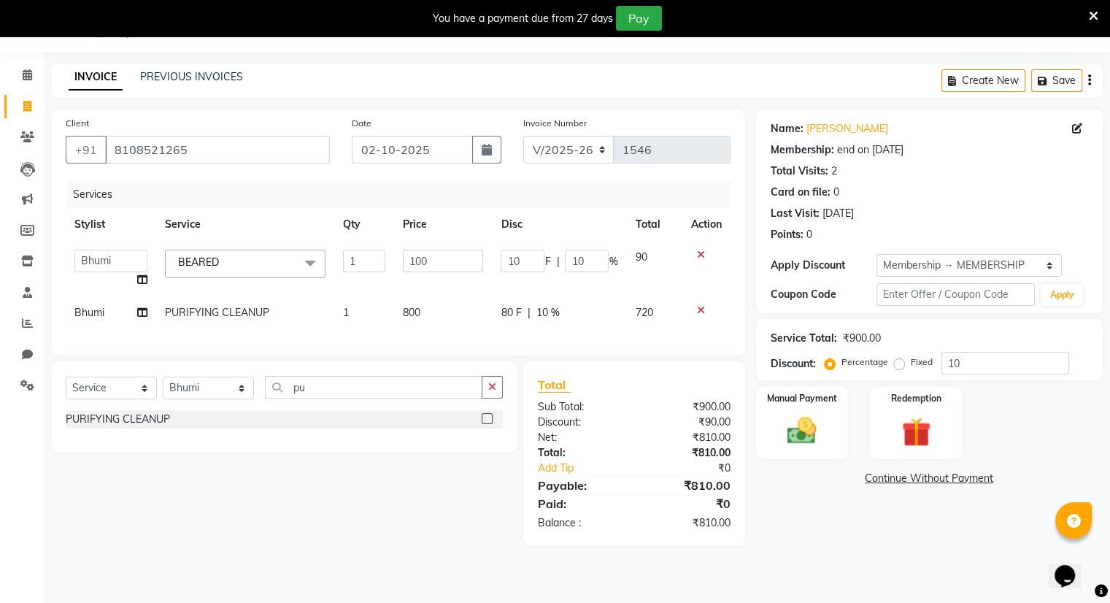
click at [85, 261] on select "Amrapali Bhumi OM PRANAY Rizwan SOHL sunita SURAJ ZUBER" at bounding box center [110, 261] width 73 height 23
select select "83357"
click at [768, 423] on div "Manual Payment" at bounding box center [802, 422] width 96 height 75
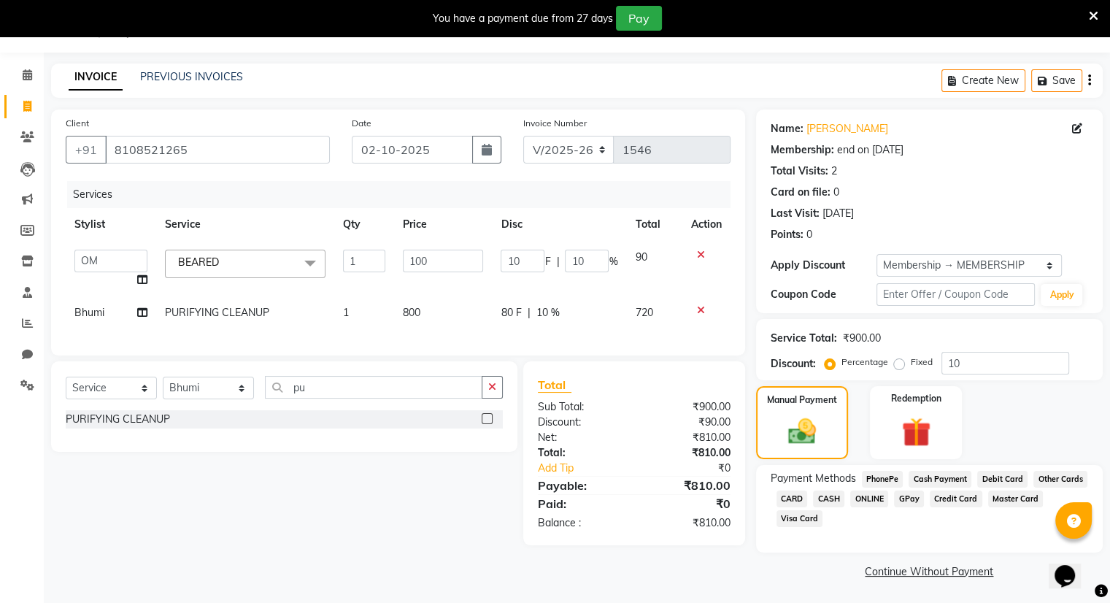
click at [853, 496] on span "ONLINE" at bounding box center [869, 499] width 38 height 17
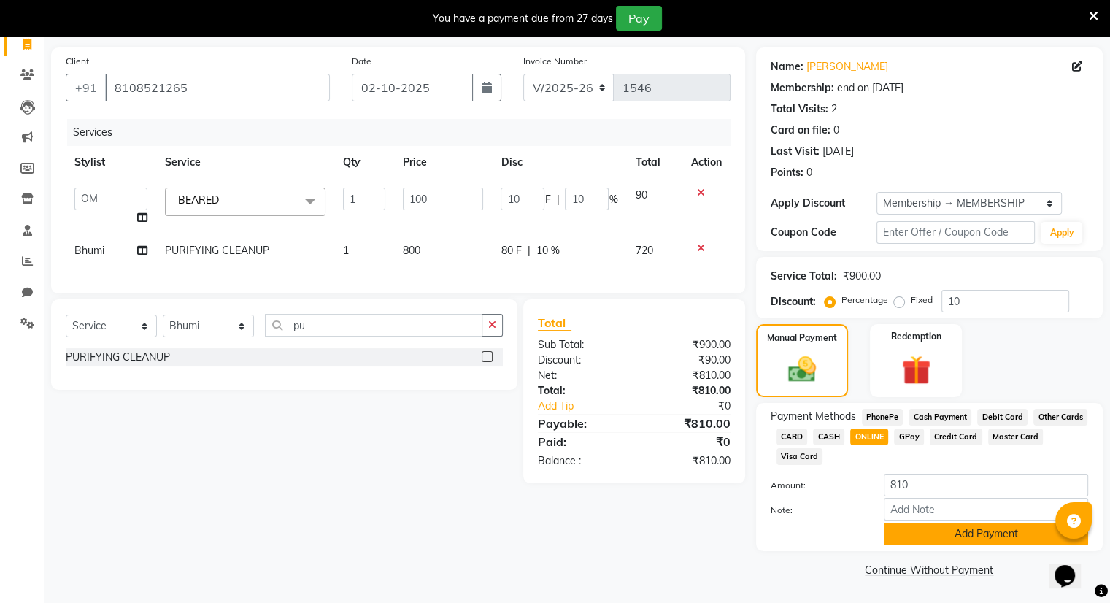
scroll to position [100, 0]
click at [911, 544] on button "Add Payment" at bounding box center [986, 534] width 204 height 23
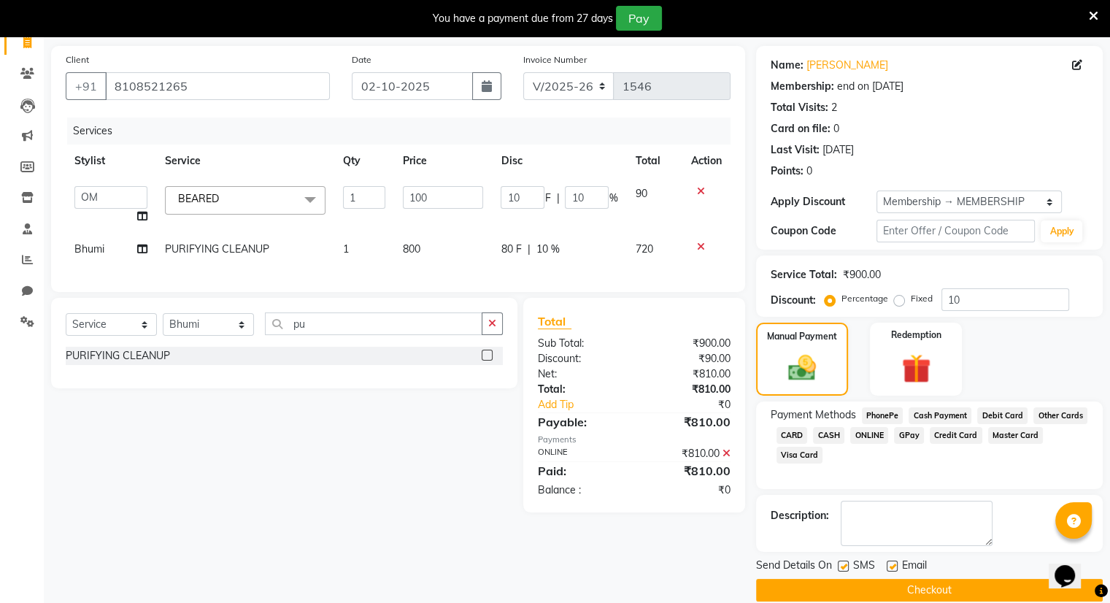
click at [947, 593] on button "Checkout" at bounding box center [929, 590] width 347 height 23
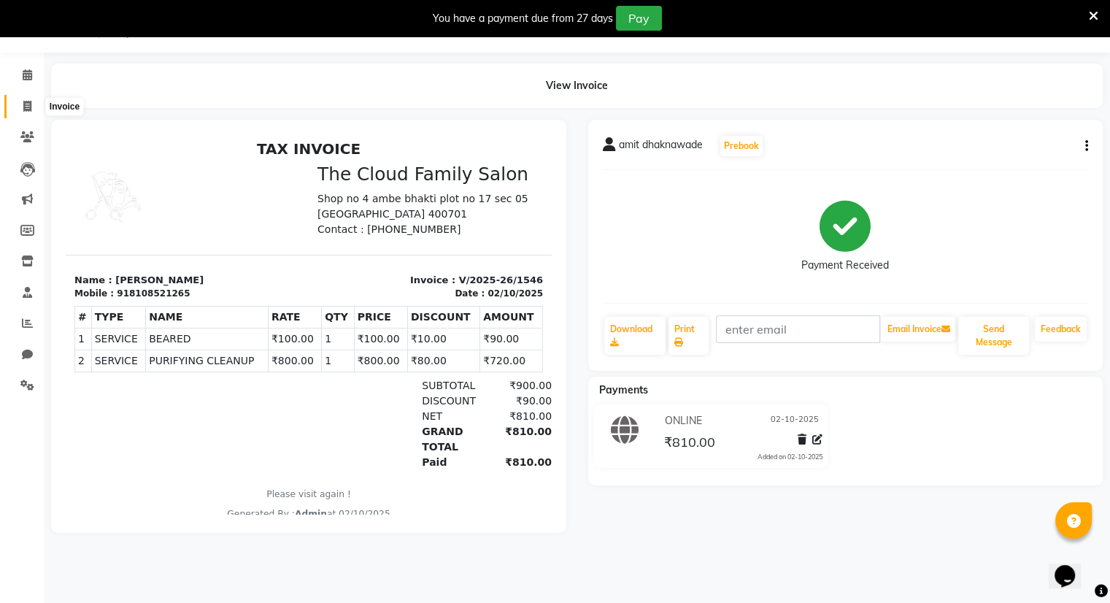
click at [22, 104] on span at bounding box center [28, 107] width 26 height 17
select select "service"
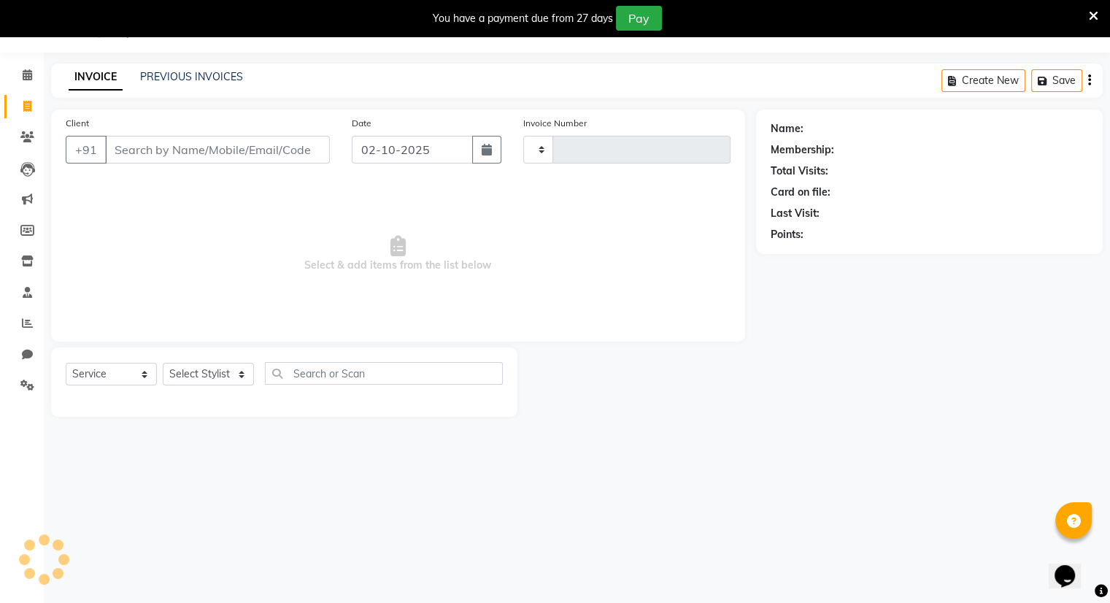
type input "1547"
select select "8444"
click at [156, 82] on link "PREVIOUS INVOICES" at bounding box center [191, 76] width 103 height 13
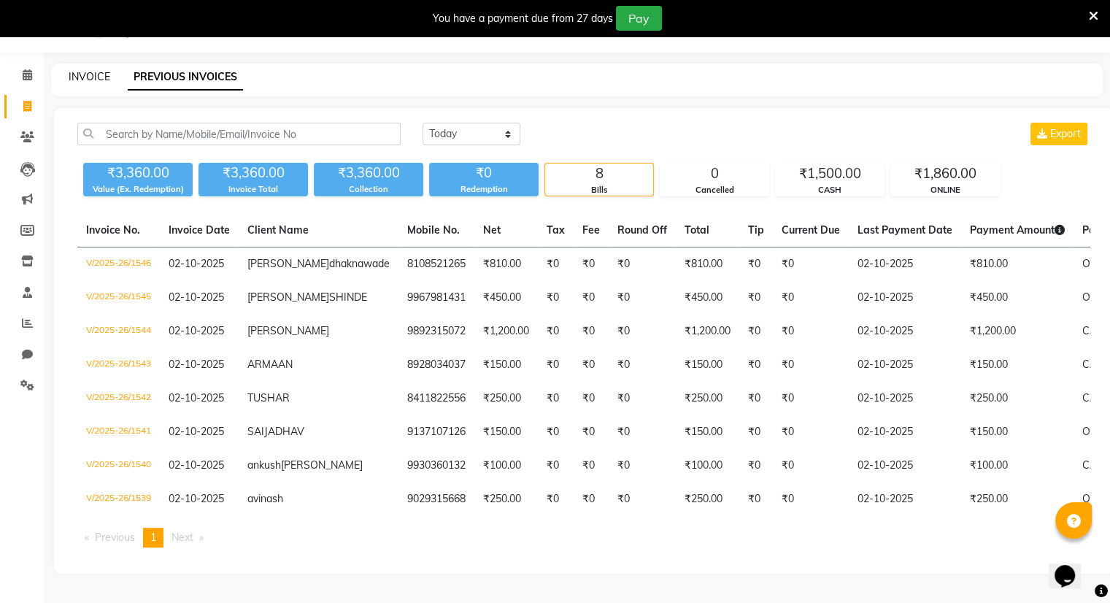
click at [85, 76] on link "INVOICE" at bounding box center [90, 76] width 42 height 13
select select "8444"
select select "service"
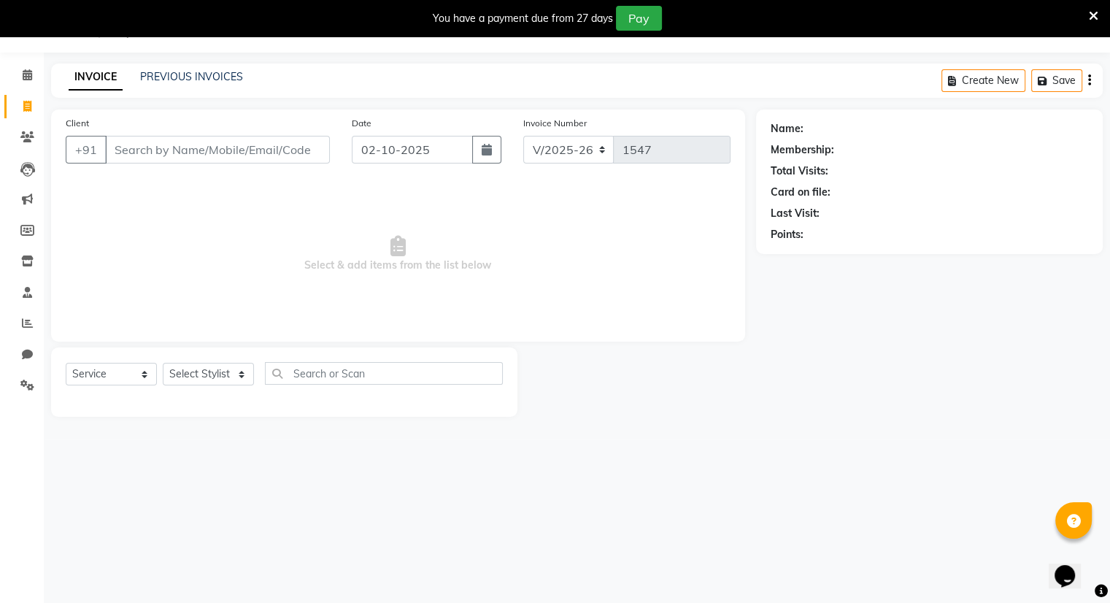
click at [152, 148] on input "Client" at bounding box center [217, 150] width 225 height 28
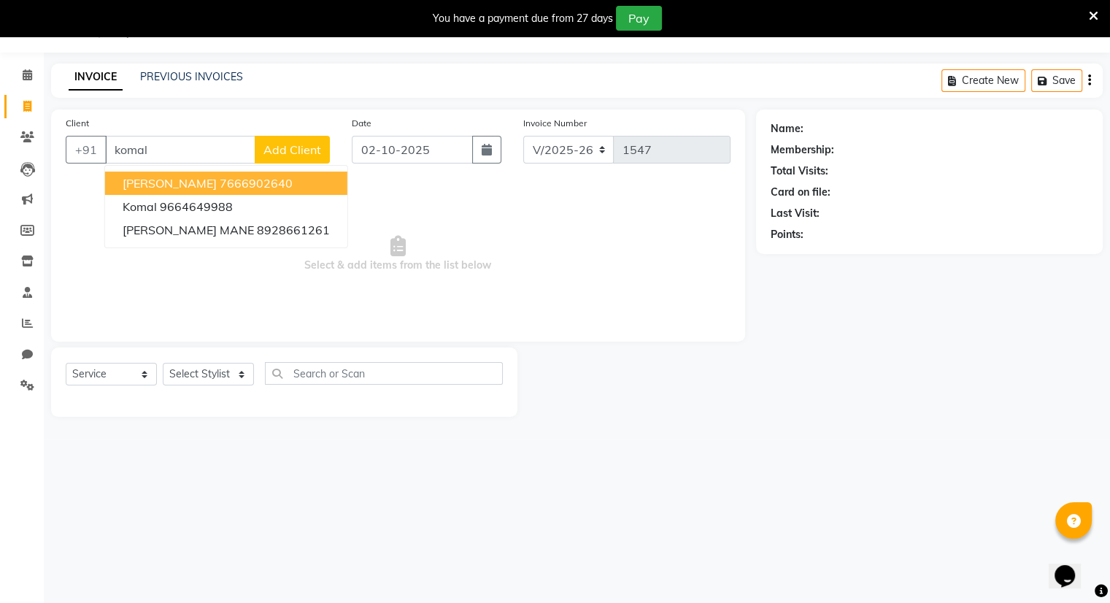
click at [246, 182] on ngb-highlight "7666902640" at bounding box center [256, 183] width 73 height 15
type input "7666902640"
select select "1: Object"
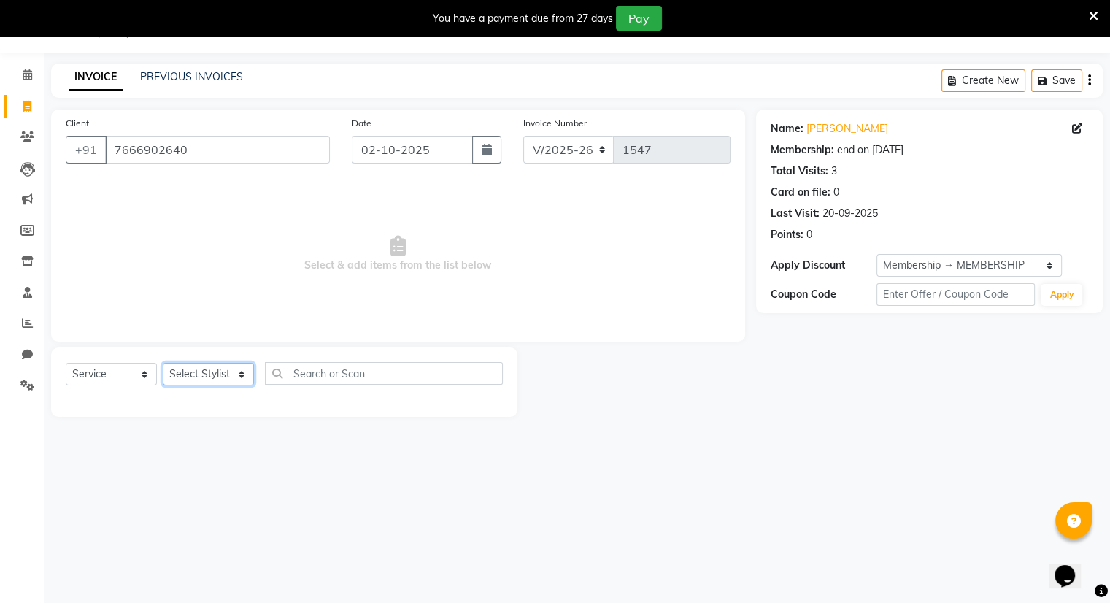
click at [224, 369] on select "Select Stylist Amrapali Bhumi OM PRANAY Rizwan SOHL sunita SURAJ ZUBER" at bounding box center [208, 374] width 91 height 23
select select "83285"
click at [163, 364] on select "Select Stylist Amrapali Bhumi OM PRANAY Rizwan SOHL sunita SURAJ ZUBER" at bounding box center [208, 374] width 91 height 23
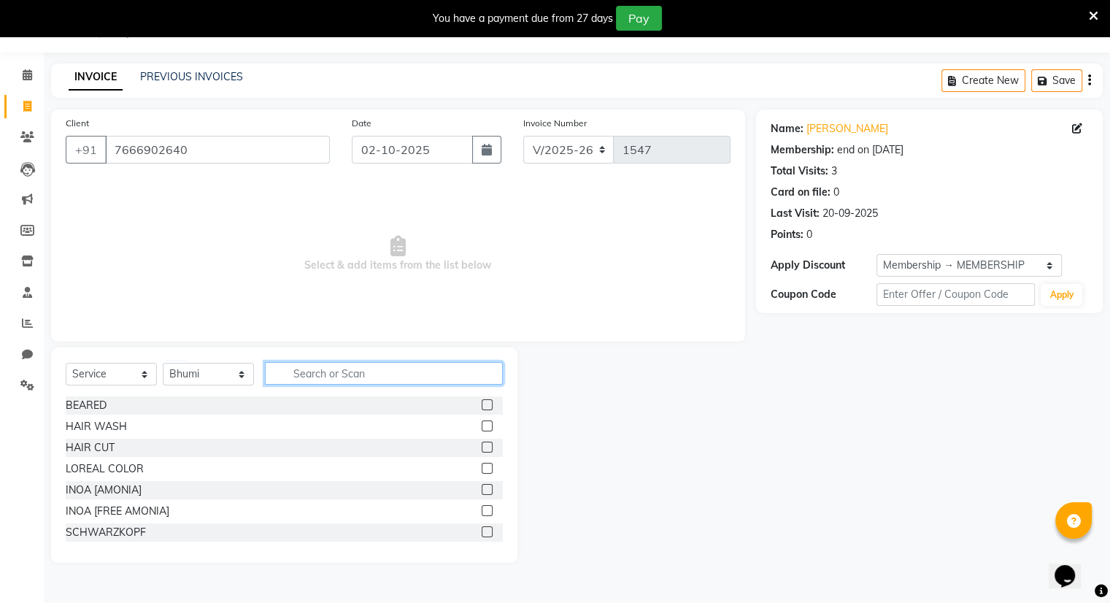
click at [340, 381] on input "text" at bounding box center [384, 373] width 238 height 23
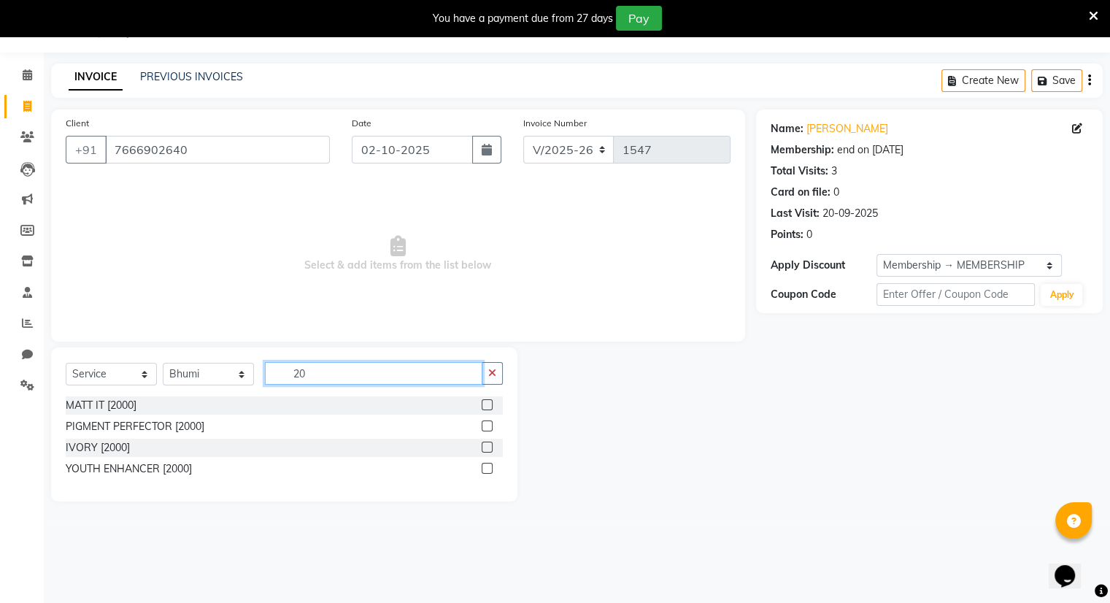
type input "2"
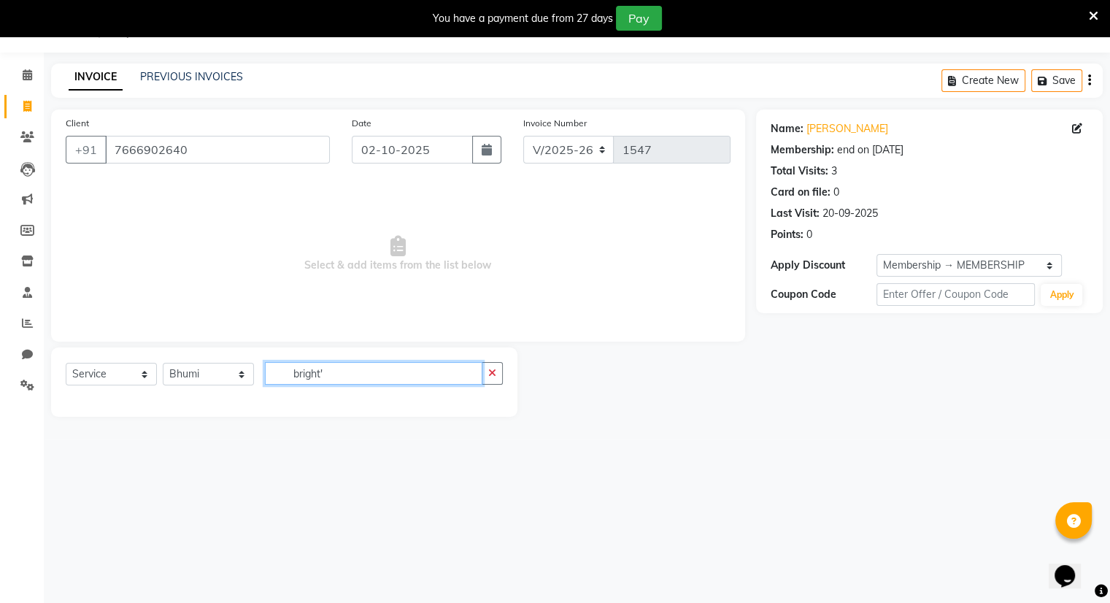
click at [328, 374] on input "bright'" at bounding box center [374, 373] width 218 height 23
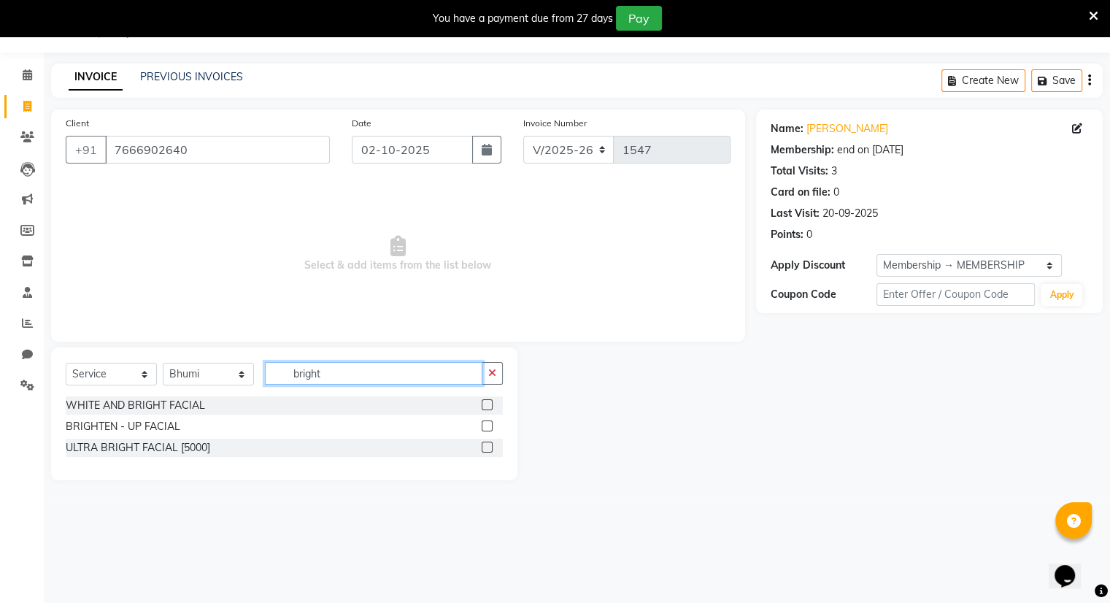
type input "bright"
click at [488, 424] on label at bounding box center [487, 425] width 11 height 11
click at [488, 424] on input "checkbox" at bounding box center [486, 426] width 9 height 9
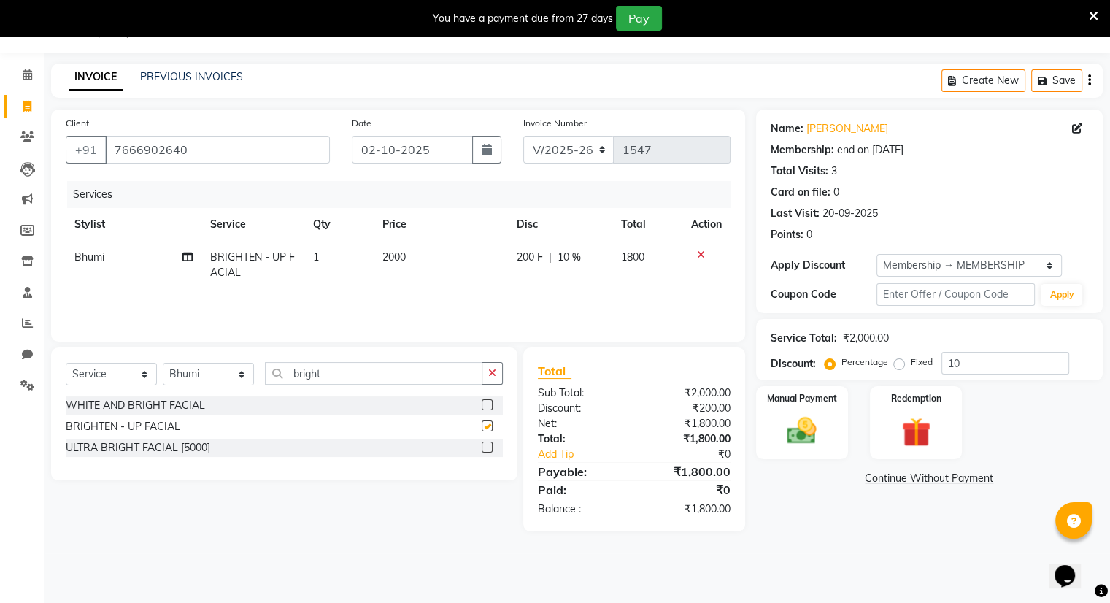
checkbox input "false"
click at [361, 372] on input "bright" at bounding box center [374, 373] width 218 height 23
type input "b"
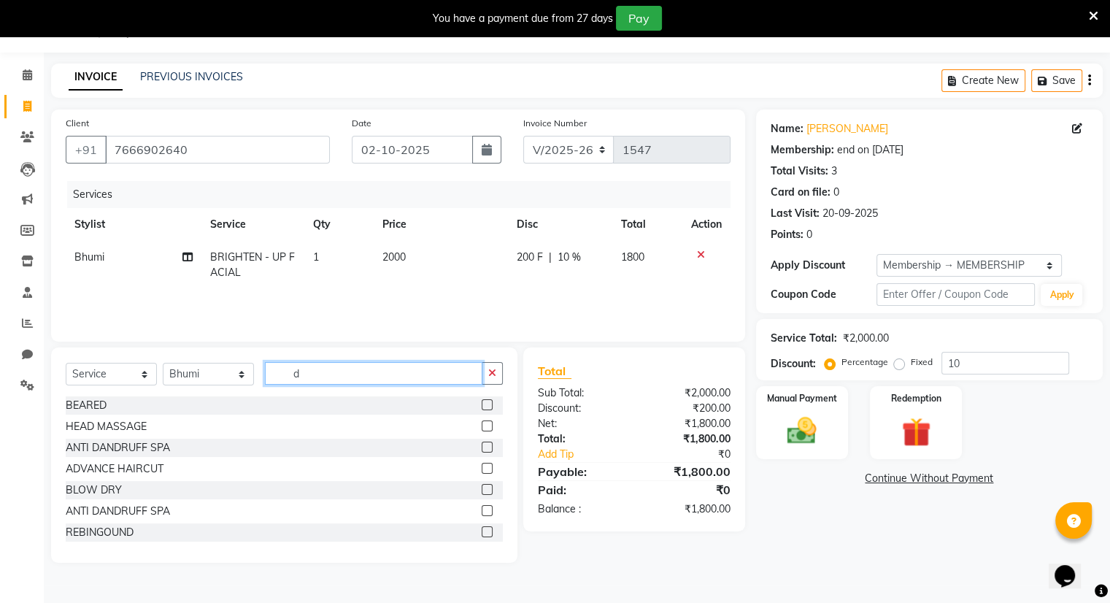
click at [361, 372] on input "d" at bounding box center [374, 373] width 218 height 23
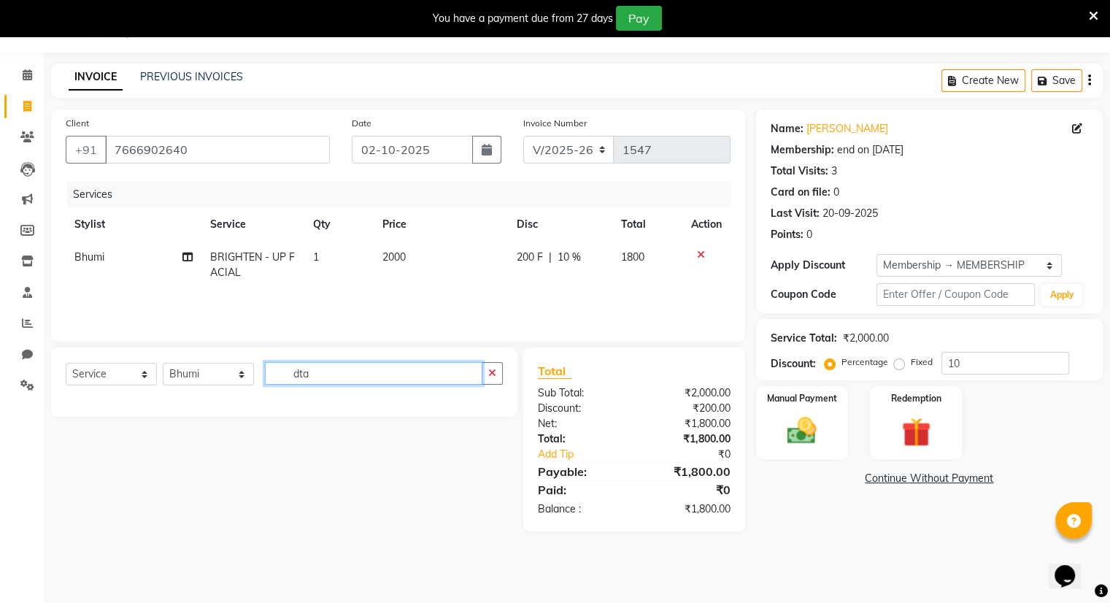
click at [361, 372] on input "dta" at bounding box center [374, 373] width 218 height 23
click at [343, 373] on input "d tan" at bounding box center [374, 373] width 218 height 23
click at [301, 374] on input "d tan" at bounding box center [374, 373] width 218 height 23
click at [416, 371] on input "d tan" at bounding box center [374, 373] width 218 height 23
click at [318, 372] on input "d tan" at bounding box center [374, 373] width 218 height 23
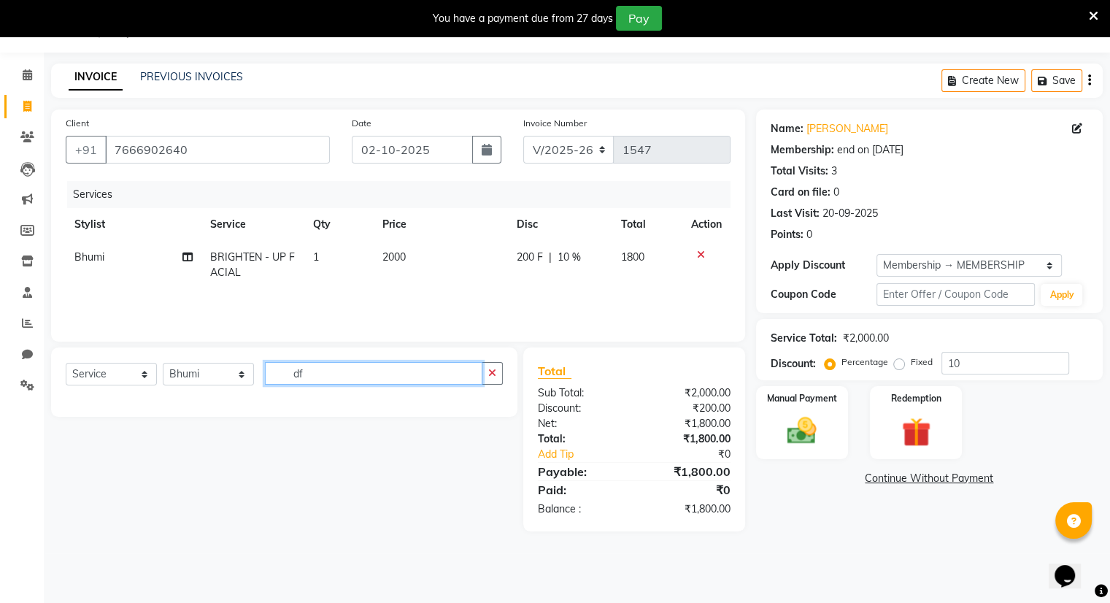
type input "d"
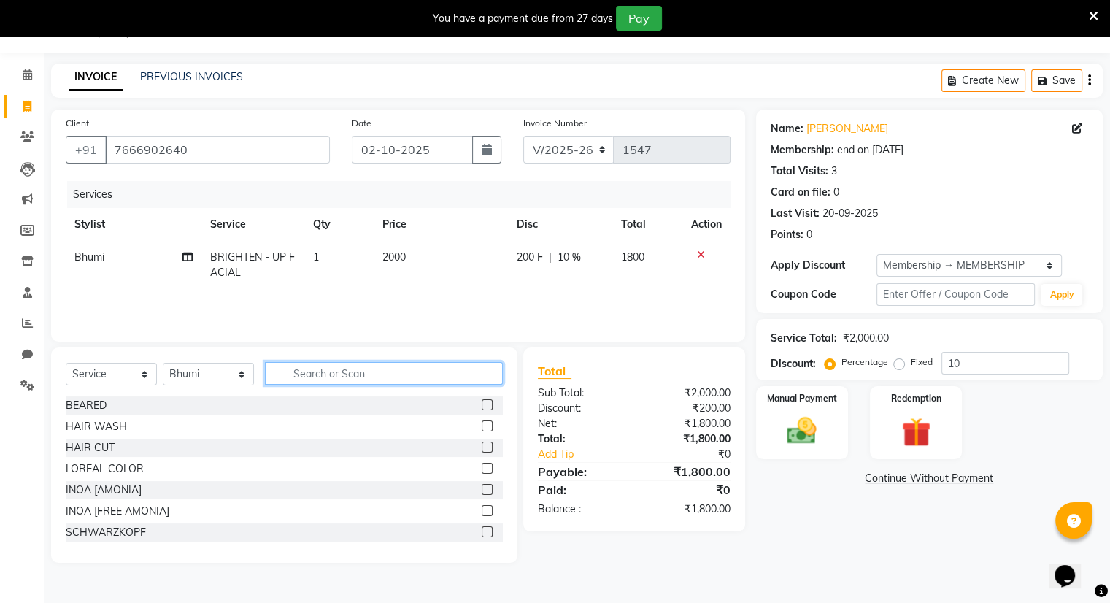
click at [291, 366] on input "text" at bounding box center [384, 373] width 238 height 23
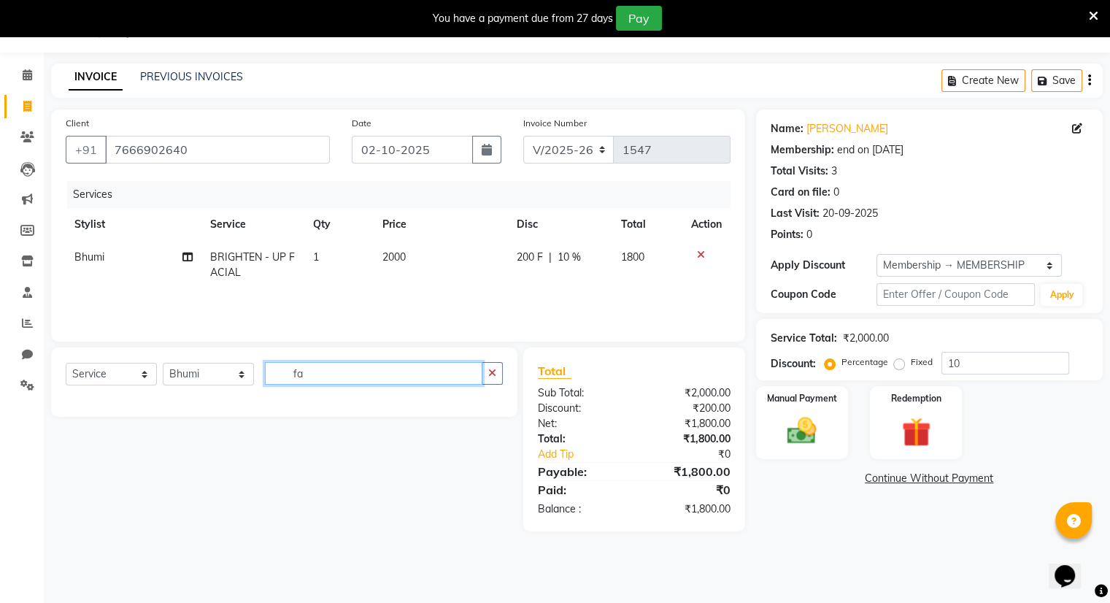
type input "f"
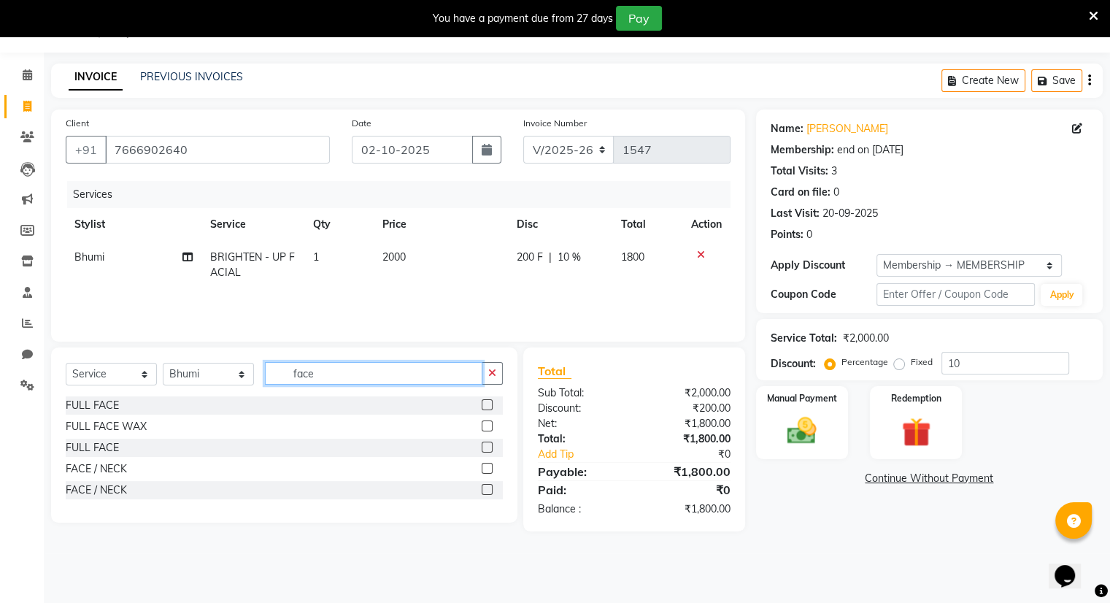
type input "face"
click at [485, 401] on label at bounding box center [487, 404] width 11 height 11
click at [485, 401] on input "checkbox" at bounding box center [486, 405] width 9 height 9
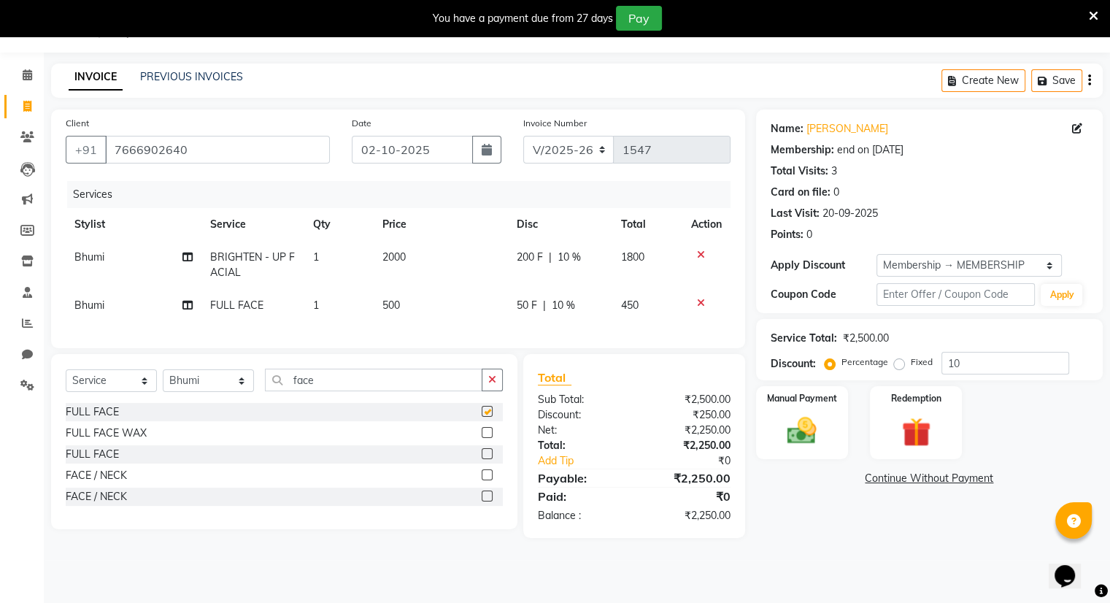
checkbox input "false"
click at [391, 310] on span "500" at bounding box center [391, 305] width 18 height 13
select select "83285"
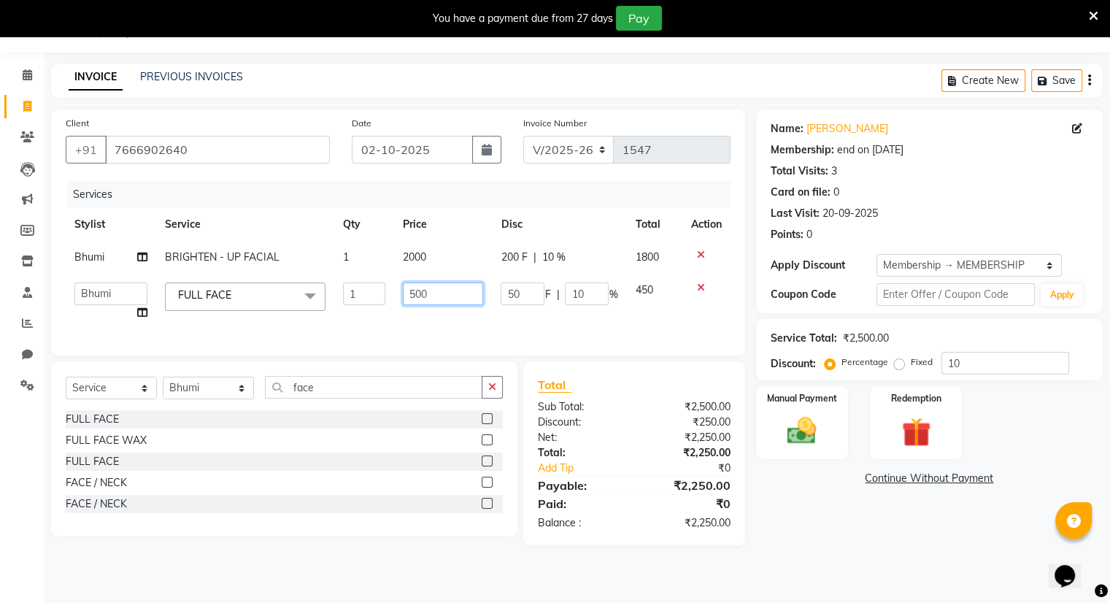
click at [438, 297] on input "500" at bounding box center [443, 293] width 80 height 23
type input "5"
type input "600"
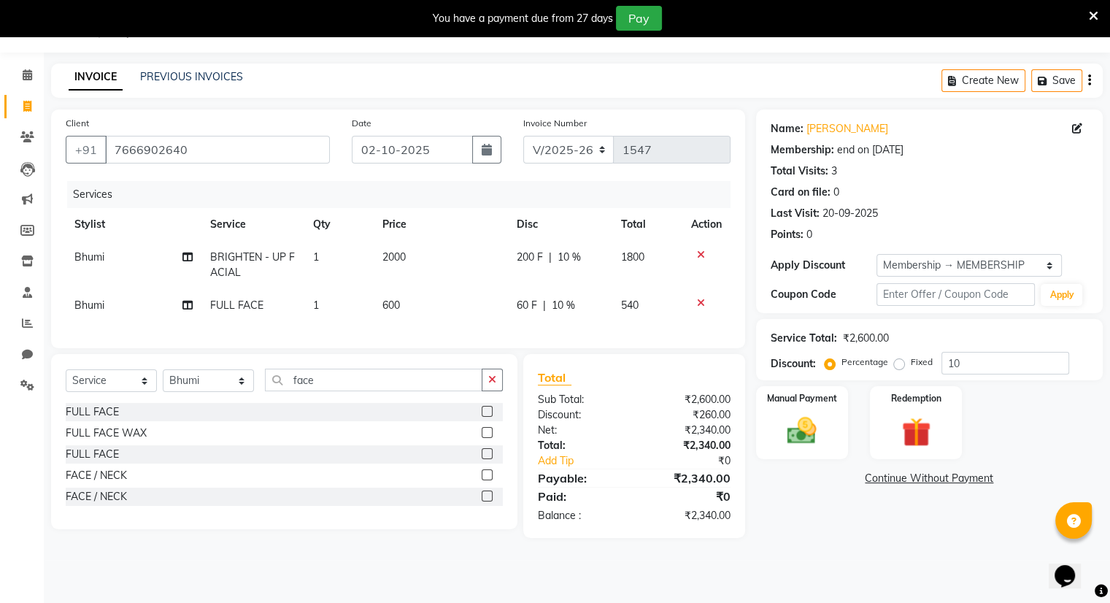
click at [638, 290] on td "540" at bounding box center [647, 305] width 70 height 33
select select "83285"
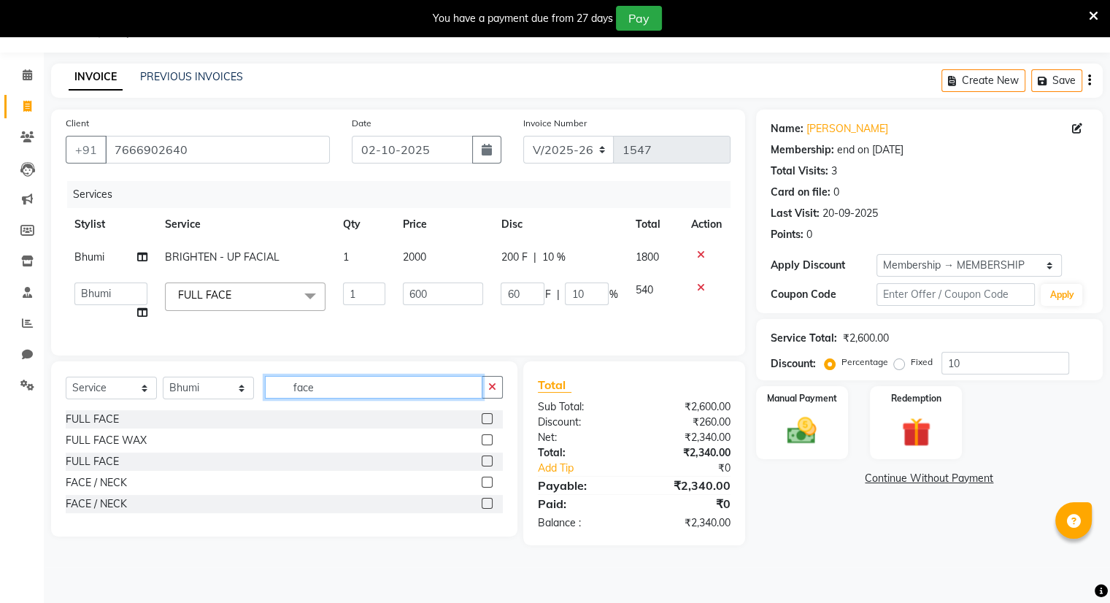
click at [368, 395] on input "face" at bounding box center [374, 387] width 218 height 23
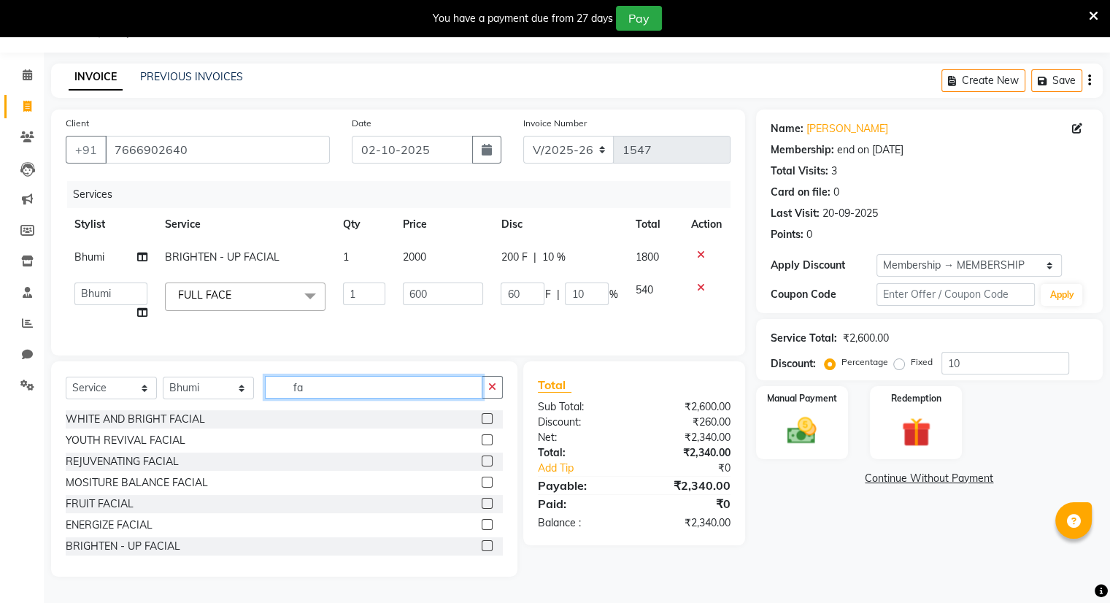
type input "f"
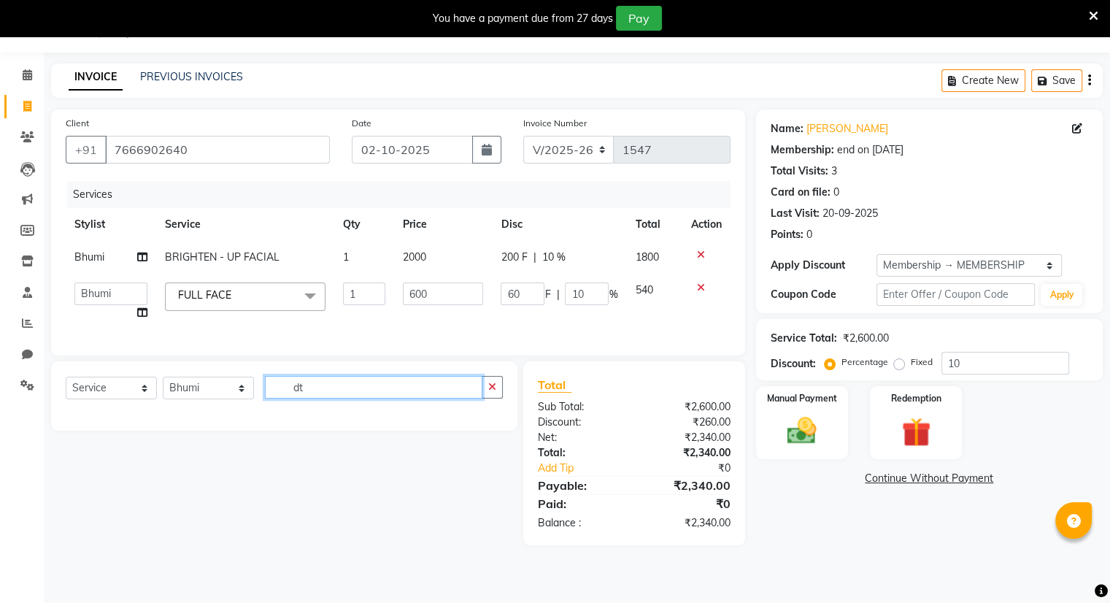
type input "d"
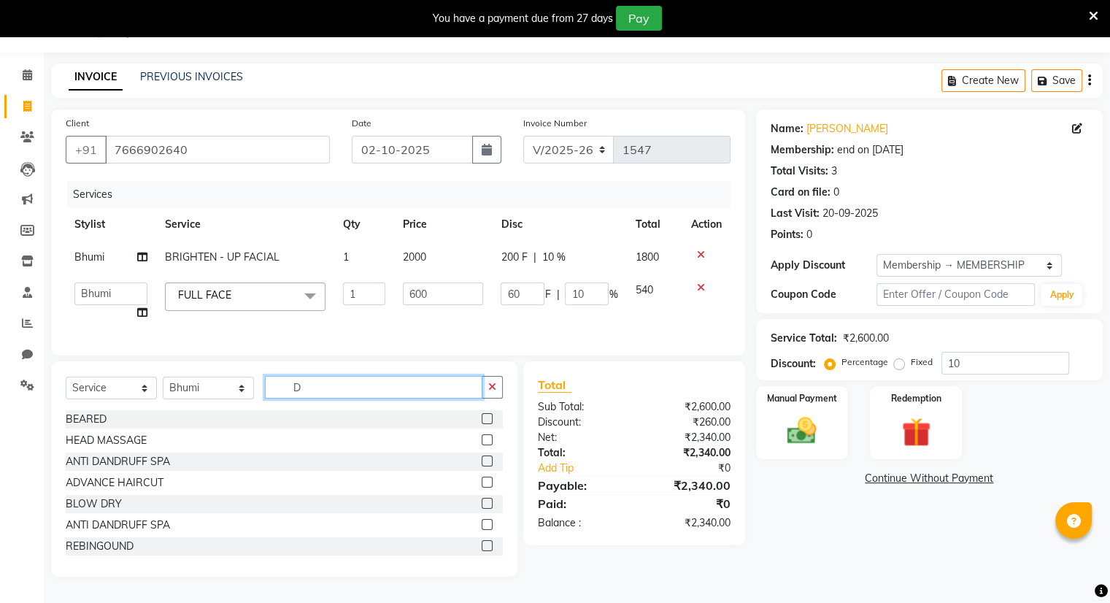
type input "D"
drag, startPoint x: 420, startPoint y: 391, endPoint x: 189, endPoint y: 396, distance: 230.7
click at [189, 396] on div "Select Service Product Membership Package Voucher Prepaid Gift Card Select Styl…" at bounding box center [284, 393] width 437 height 34
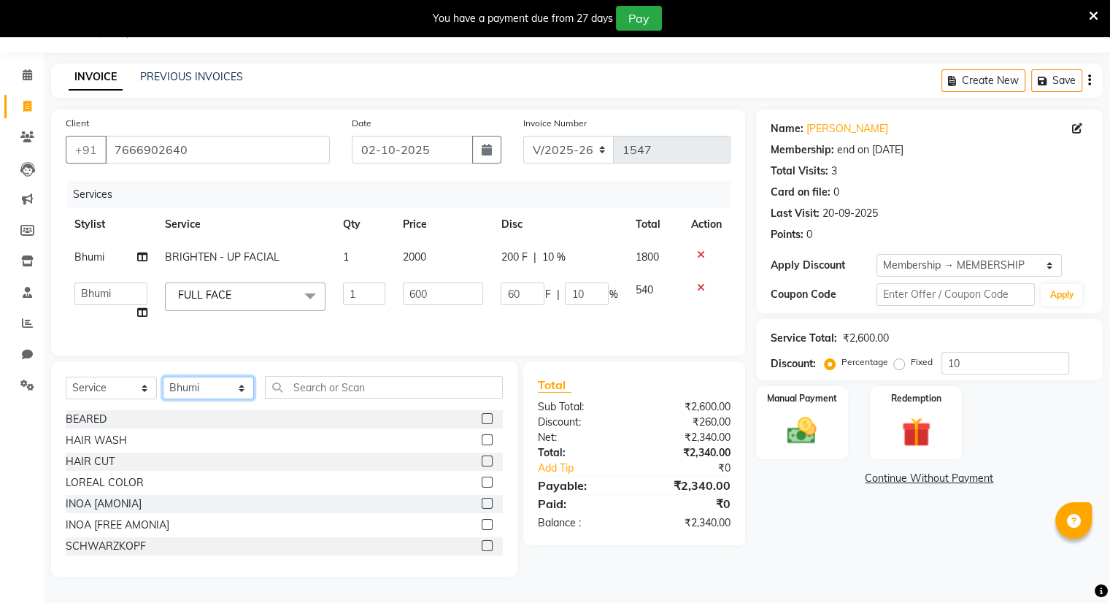
click at [189, 396] on select "Select Stylist Amrapali Bhumi OM PRANAY Rizwan SOHL sunita SURAJ ZUBER" at bounding box center [208, 388] width 91 height 23
select select "83357"
click at [163, 388] on select "Select Stylist Amrapali Bhumi OM PRANAY Rizwan SOHL sunita SURAJ ZUBER" at bounding box center [208, 388] width 91 height 23
click at [339, 399] on input "text" at bounding box center [384, 387] width 238 height 23
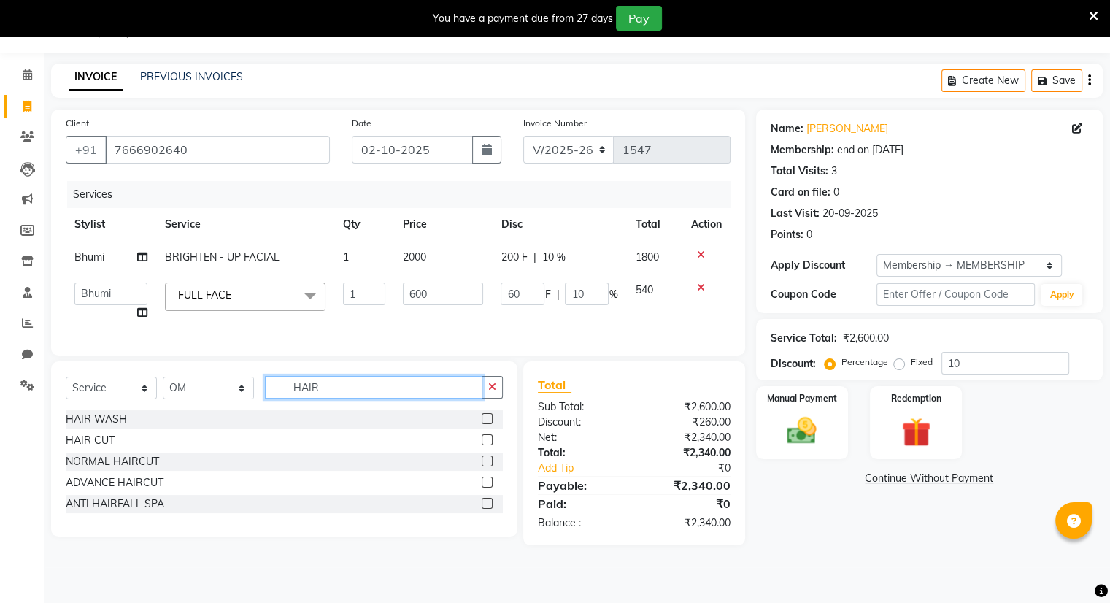
type input "HAIR"
click at [482, 488] on label at bounding box center [487, 482] width 11 height 11
click at [482, 488] on input "checkbox" at bounding box center [486, 482] width 9 height 9
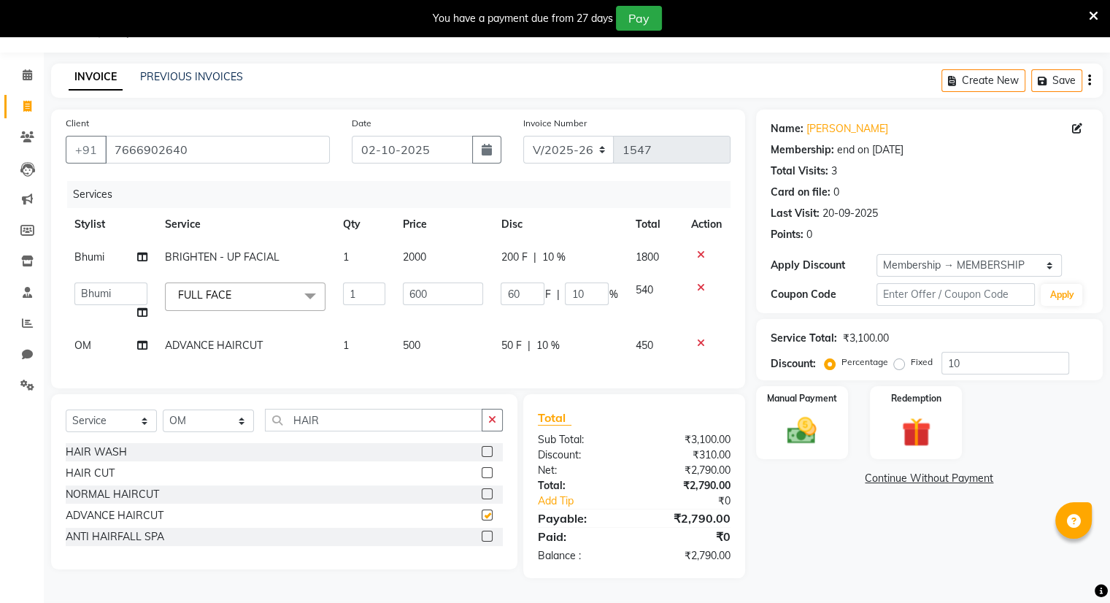
checkbox input "false"
drag, startPoint x: 421, startPoint y: 418, endPoint x: 423, endPoint y: 433, distance: 15.5
click at [423, 433] on div "Select Service Product Membership Package Voucher Prepaid Gift Card Select Styl…" at bounding box center [284, 481] width 466 height 175
click at [423, 431] on input "HAIR" at bounding box center [374, 420] width 218 height 23
type input "H"
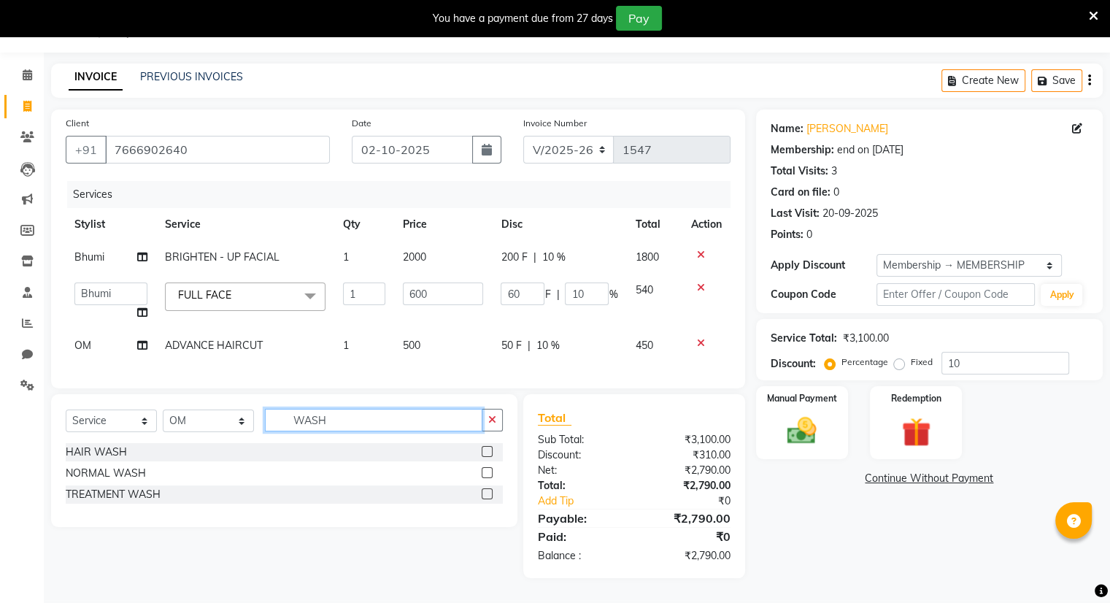
type input "WASH"
click at [488, 478] on label at bounding box center [487, 472] width 11 height 11
click at [488, 478] on input "checkbox" at bounding box center [486, 473] width 9 height 9
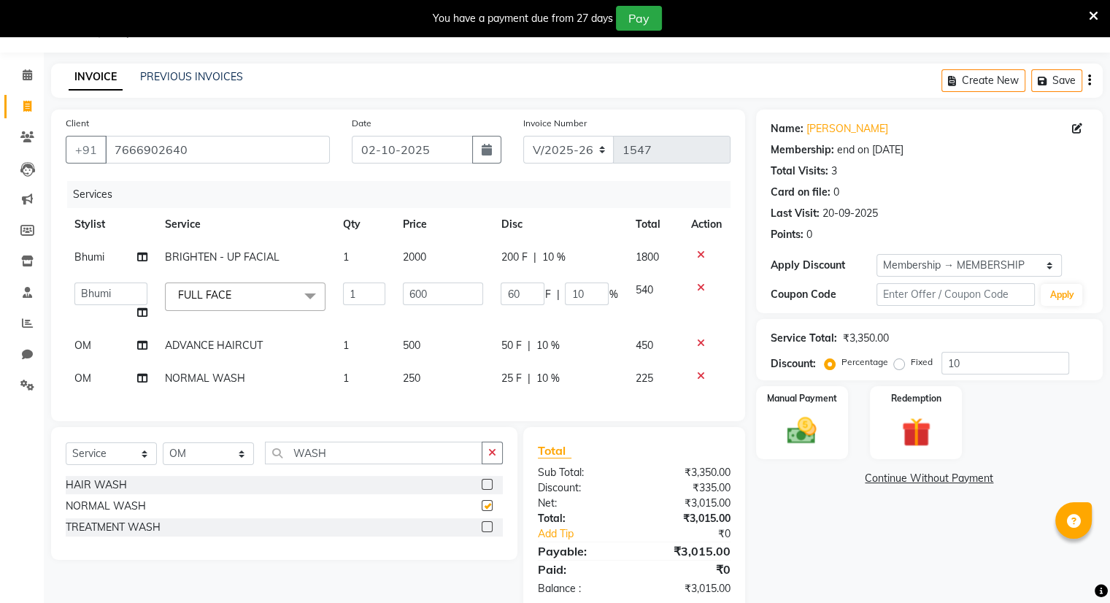
checkbox input "false"
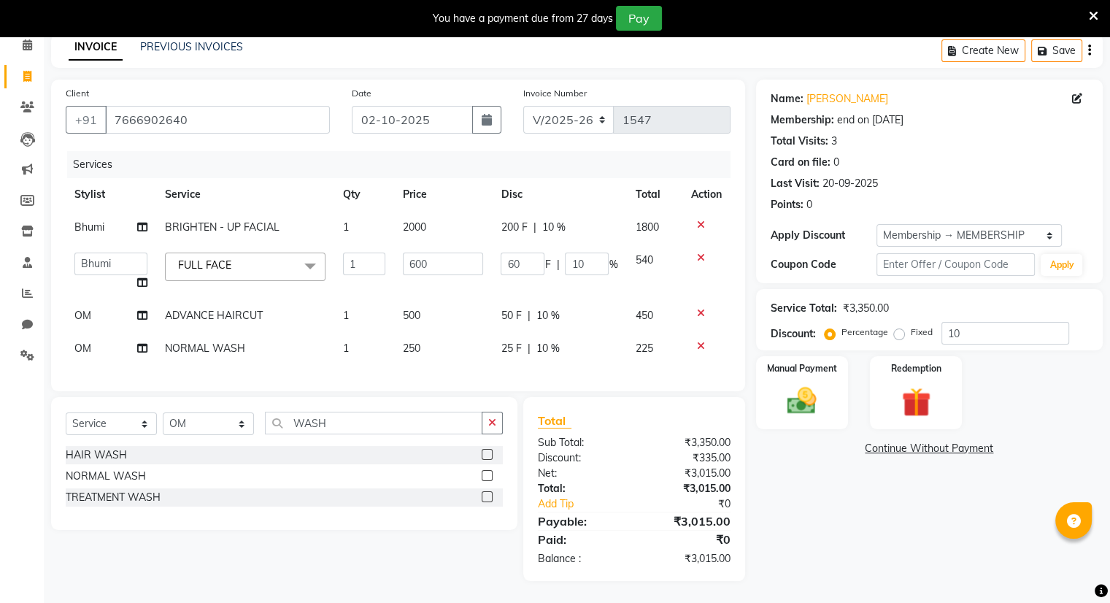
click at [425, 299] on td "500" at bounding box center [443, 315] width 98 height 33
select select "83357"
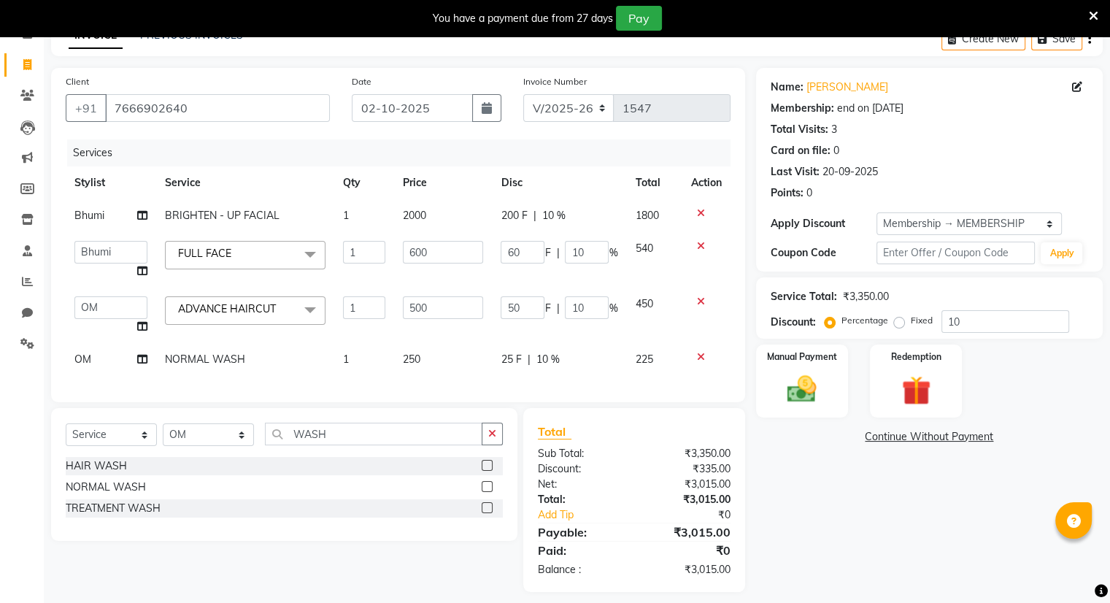
click at [425, 297] on input "500" at bounding box center [443, 307] width 80 height 23
type input "5"
type input "350"
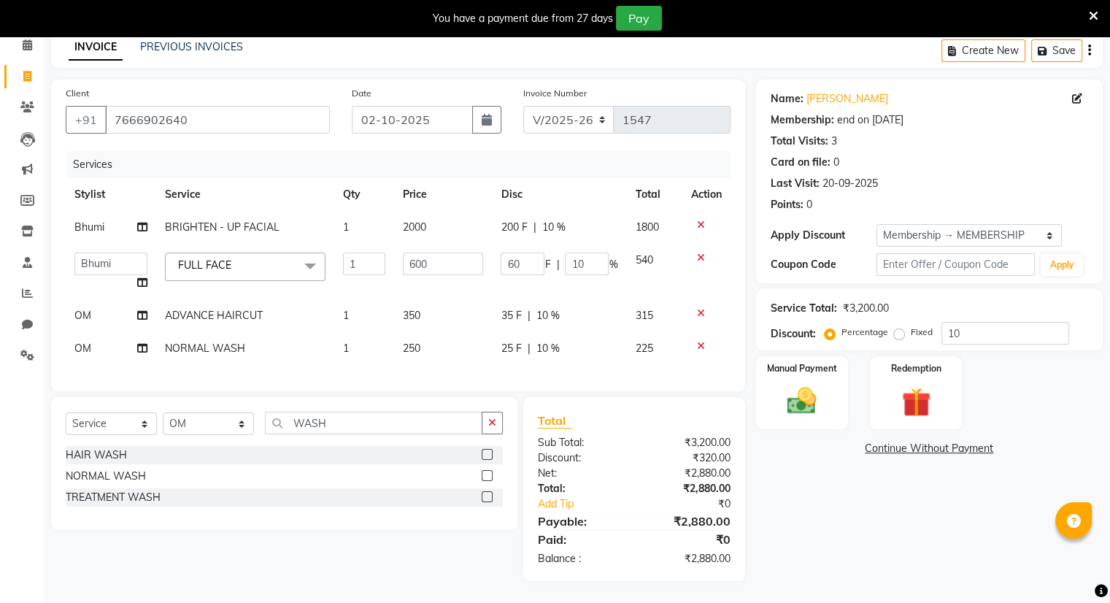
click at [607, 308] on div "35 F | 10 %" at bounding box center [559, 315] width 117 height 15
select select "83357"
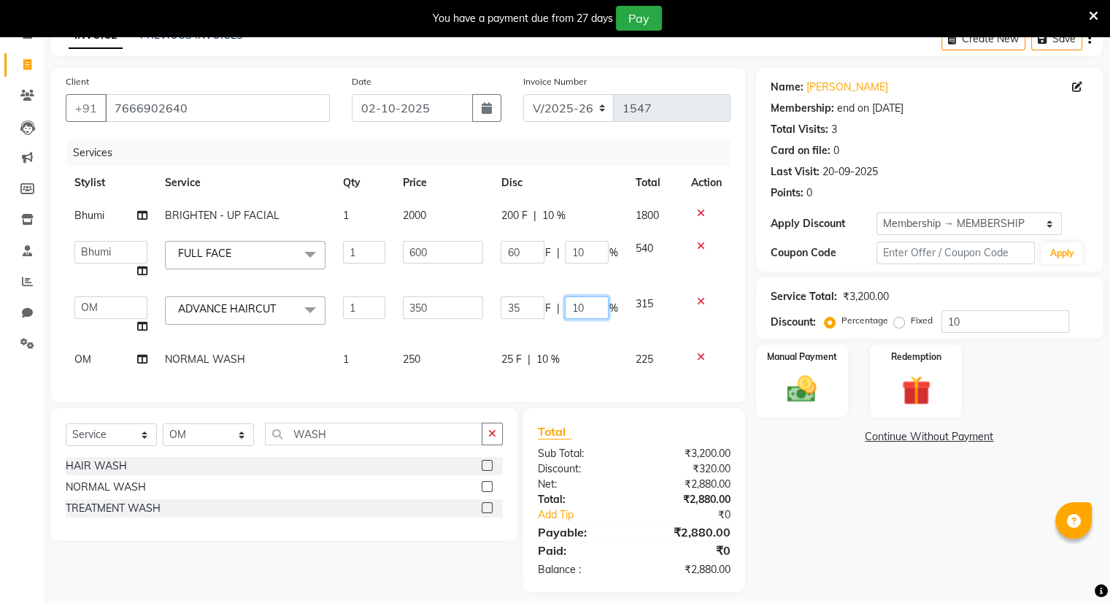
click at [591, 304] on input "10" at bounding box center [587, 307] width 44 height 23
type input "1"
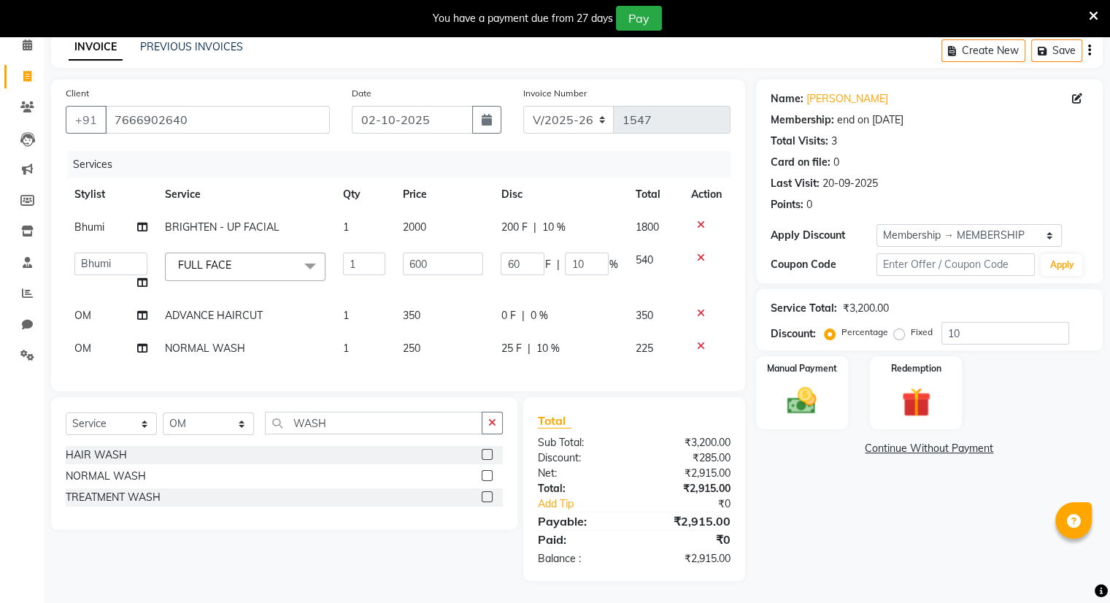
click at [590, 354] on div "Services Stylist Service Qty Price Disc Total Action Bhumi BRIGHTEN - UP FACIAL…" at bounding box center [398, 264] width 665 height 226
click at [777, 384] on img at bounding box center [801, 401] width 49 height 35
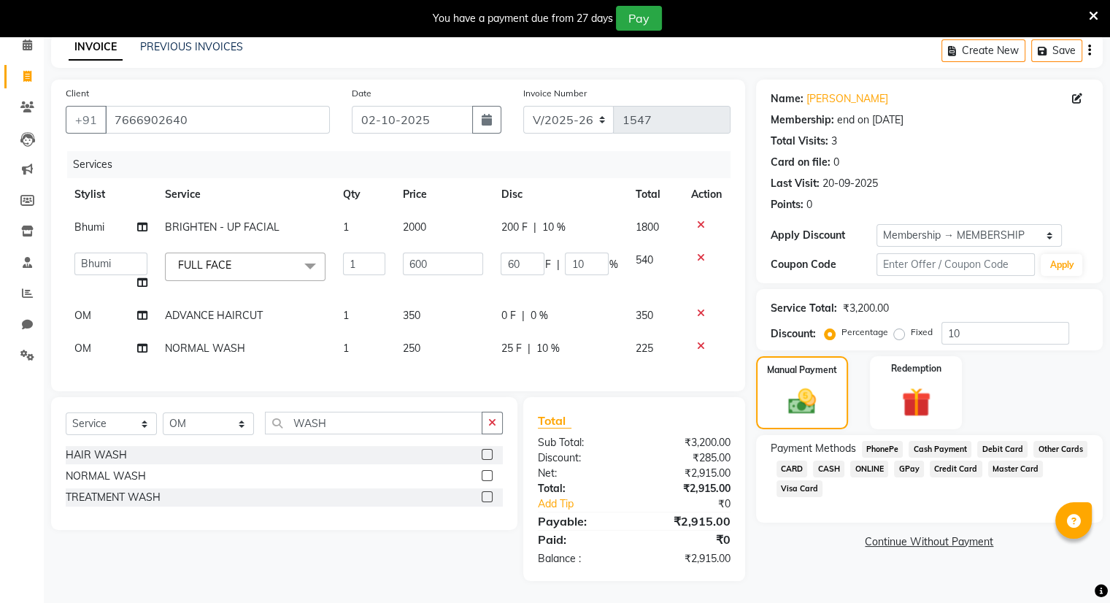
click at [864, 461] on span "ONLINE" at bounding box center [869, 469] width 38 height 17
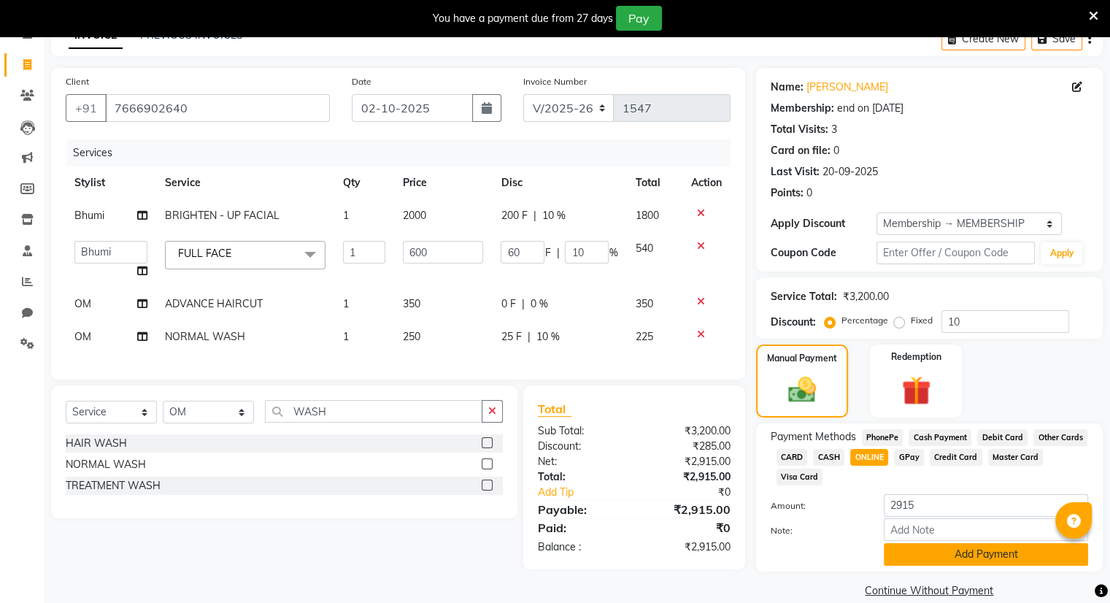
click at [896, 556] on button "Add Payment" at bounding box center [986, 554] width 204 height 23
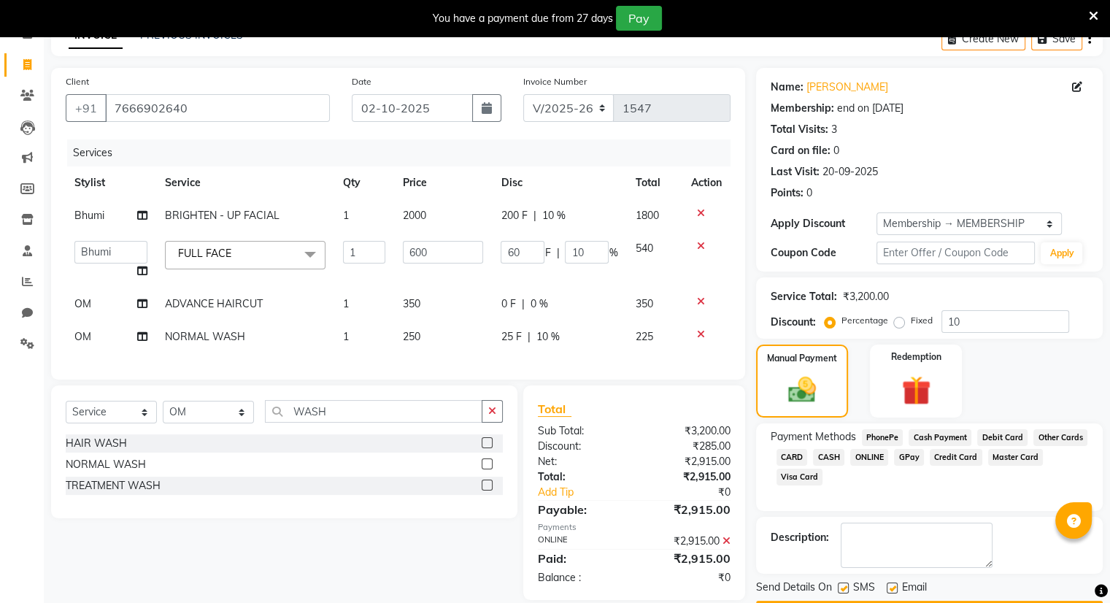
scroll to position [120, 0]
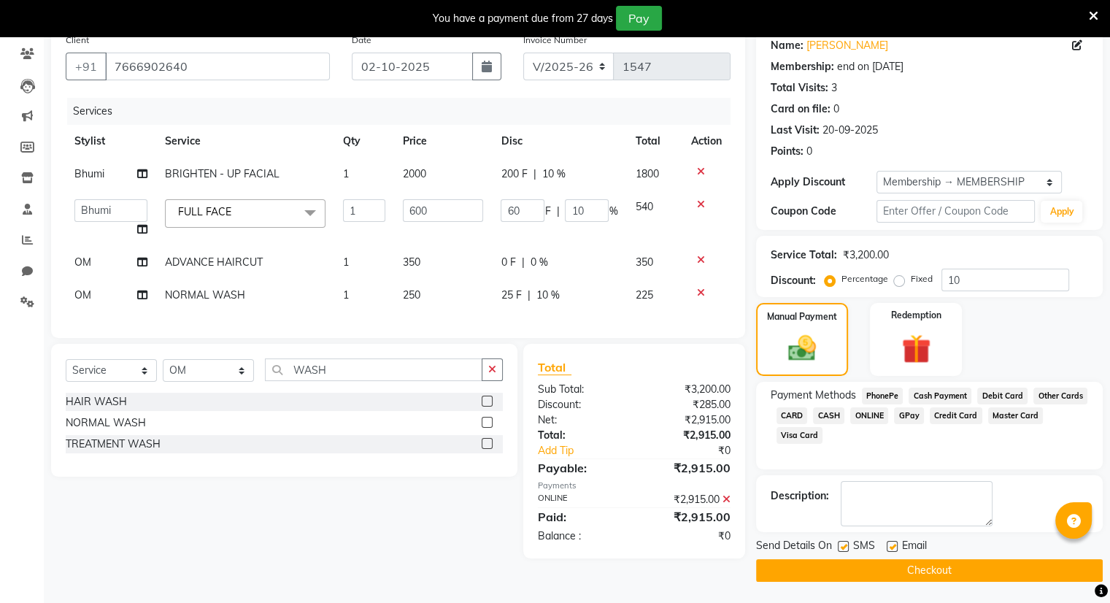
click at [896, 566] on button "Checkout" at bounding box center [929, 570] width 347 height 23
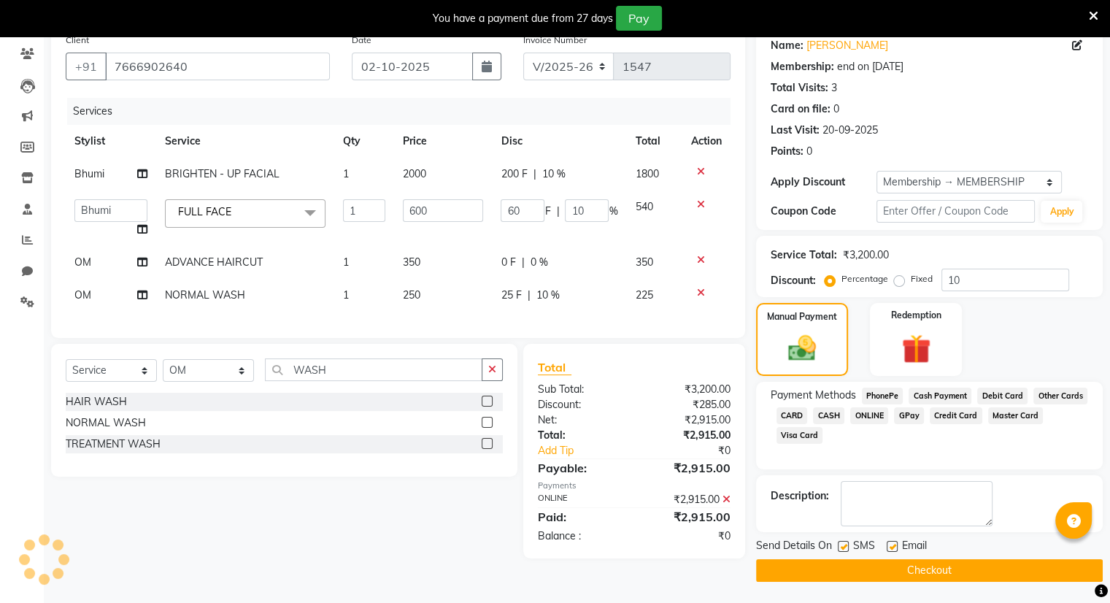
click at [896, 566] on button "Checkout" at bounding box center [929, 570] width 347 height 23
click at [911, 567] on button "Checkout" at bounding box center [929, 570] width 347 height 23
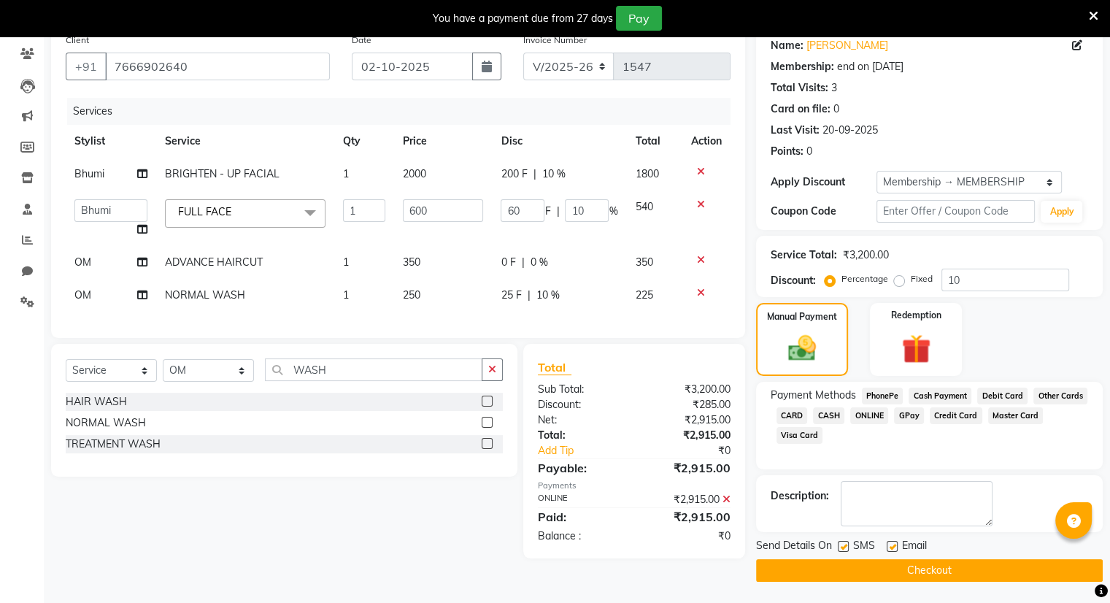
click at [911, 567] on button "Checkout" at bounding box center [929, 570] width 347 height 23
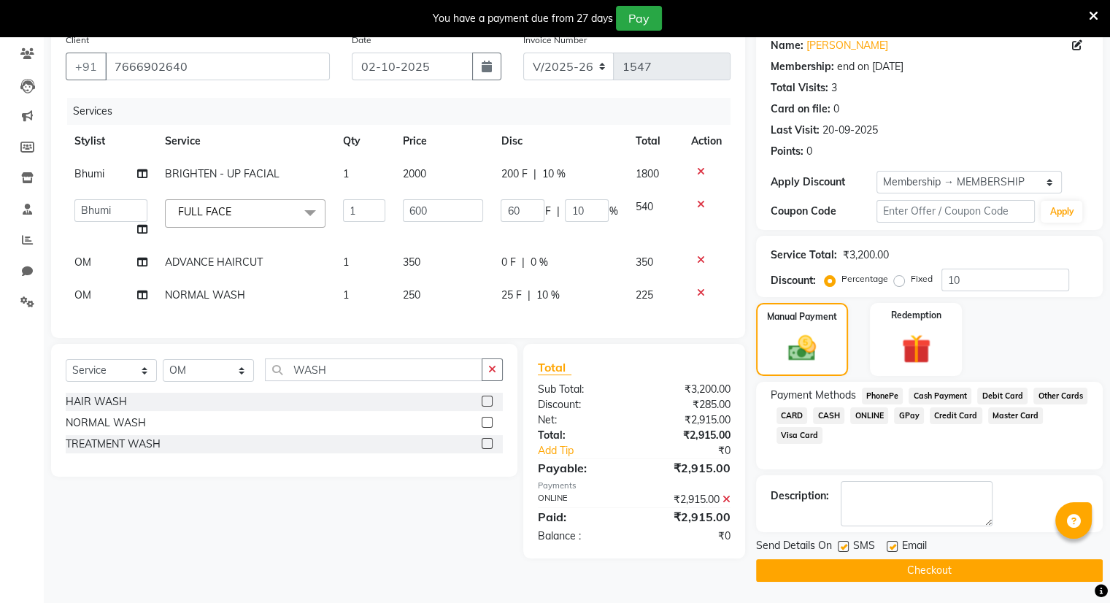
click at [911, 567] on button "Checkout" at bounding box center [929, 570] width 347 height 23
click at [1093, 12] on icon at bounding box center [1093, 15] width 9 height 13
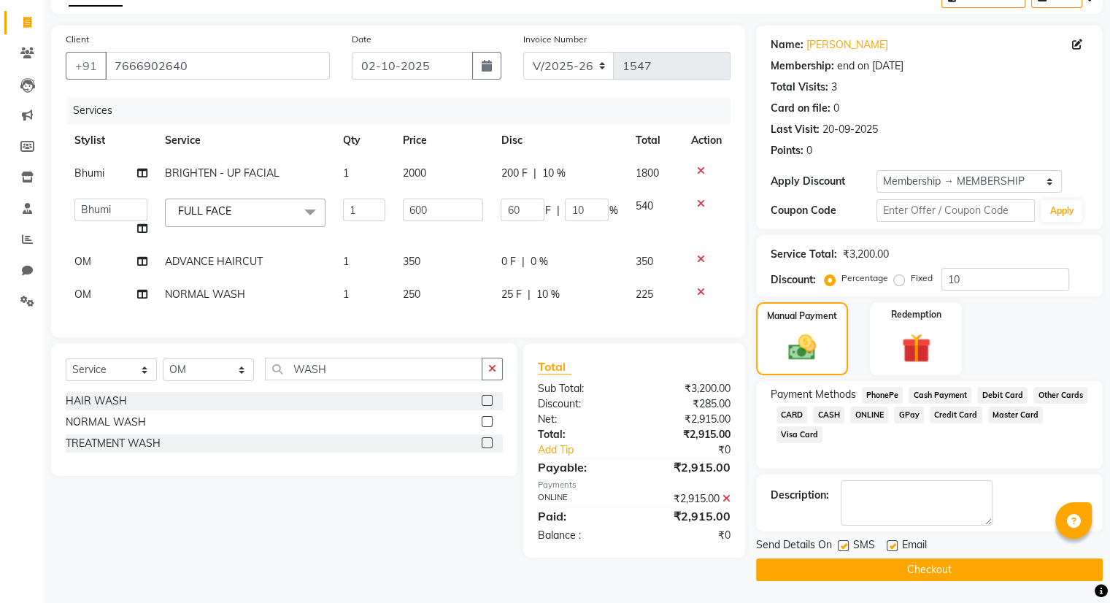
scroll to position [82, 0]
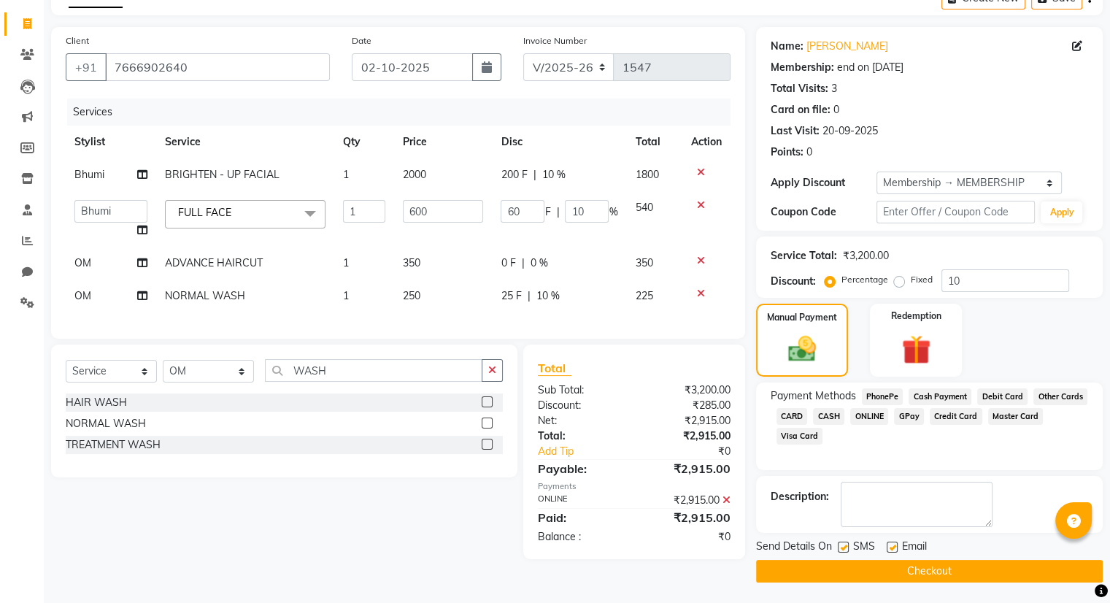
click at [912, 565] on button "Checkout" at bounding box center [929, 571] width 347 height 23
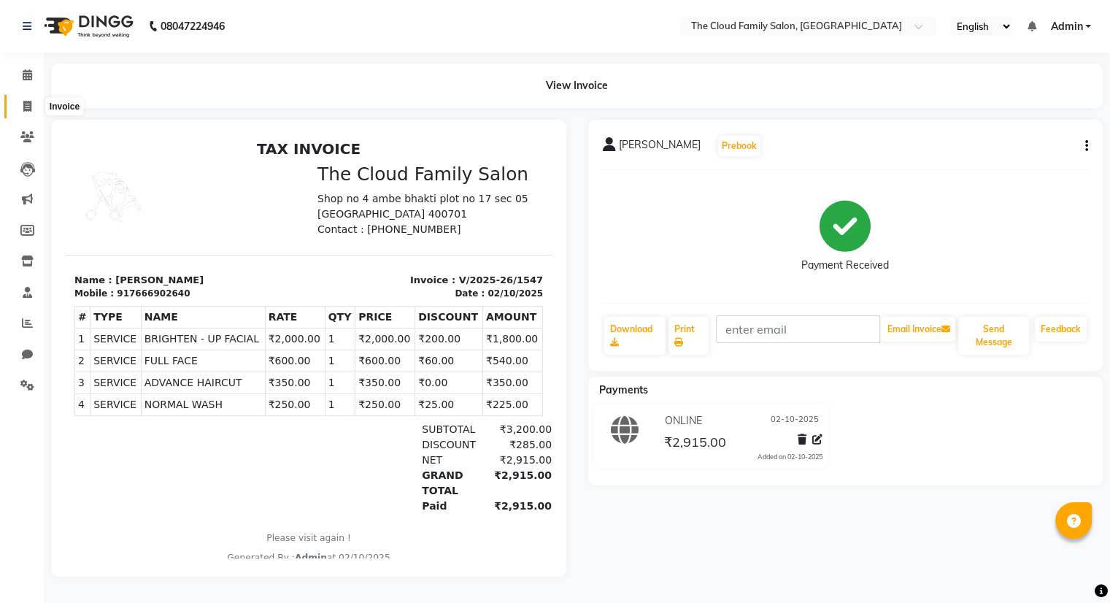
click at [30, 99] on span at bounding box center [28, 107] width 26 height 17
select select "service"
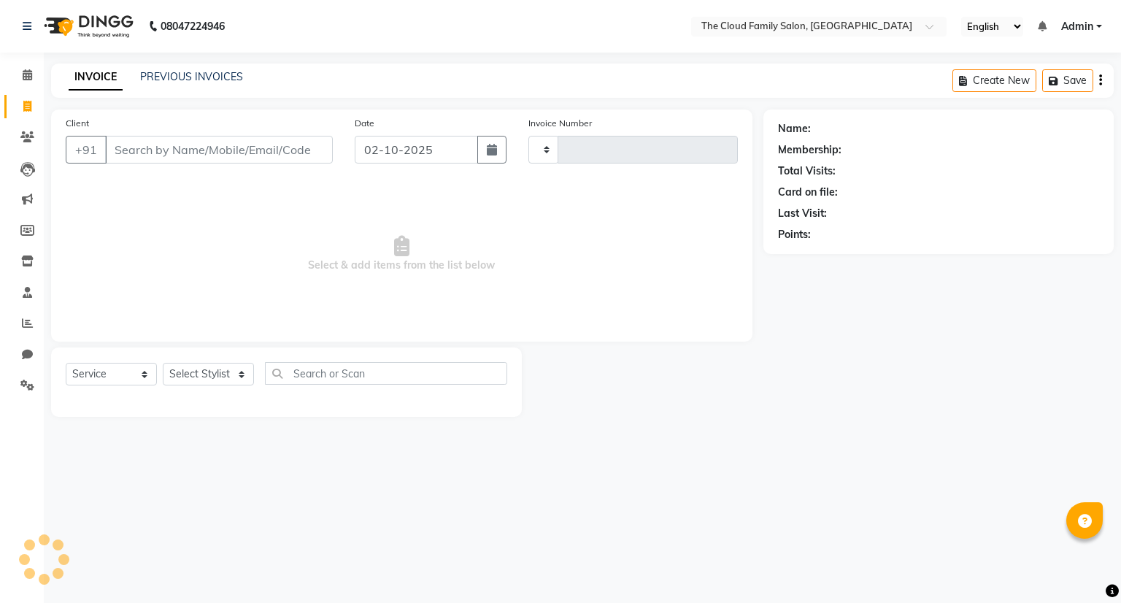
type input "1548"
select select "8444"
click at [162, 140] on input "Client" at bounding box center [219, 150] width 228 height 28
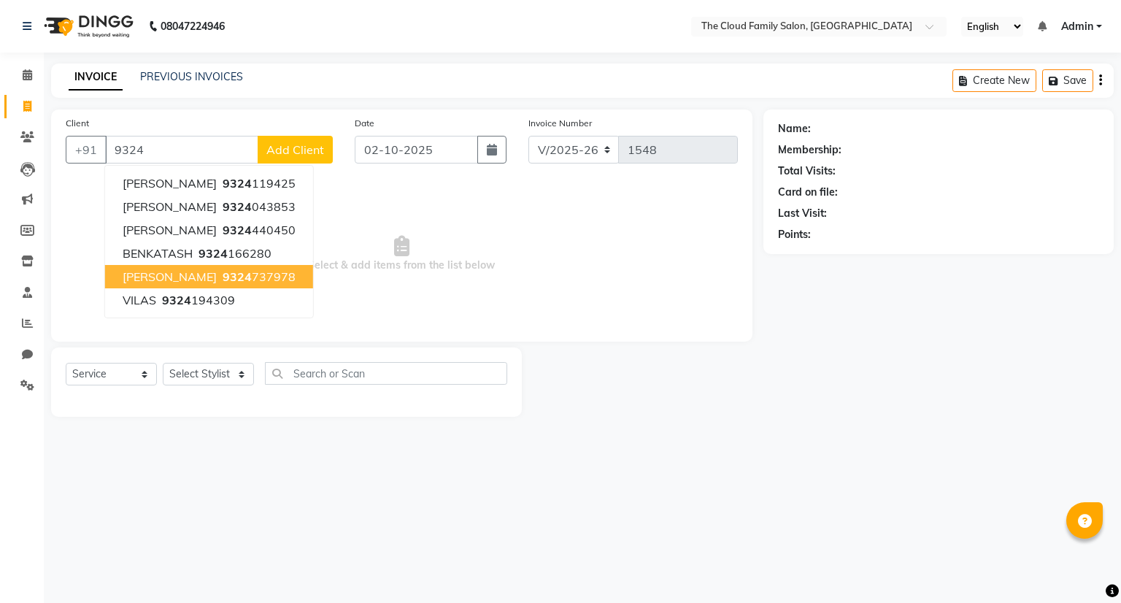
click at [178, 272] on span "sugit jeeswal" at bounding box center [170, 276] width 94 height 15
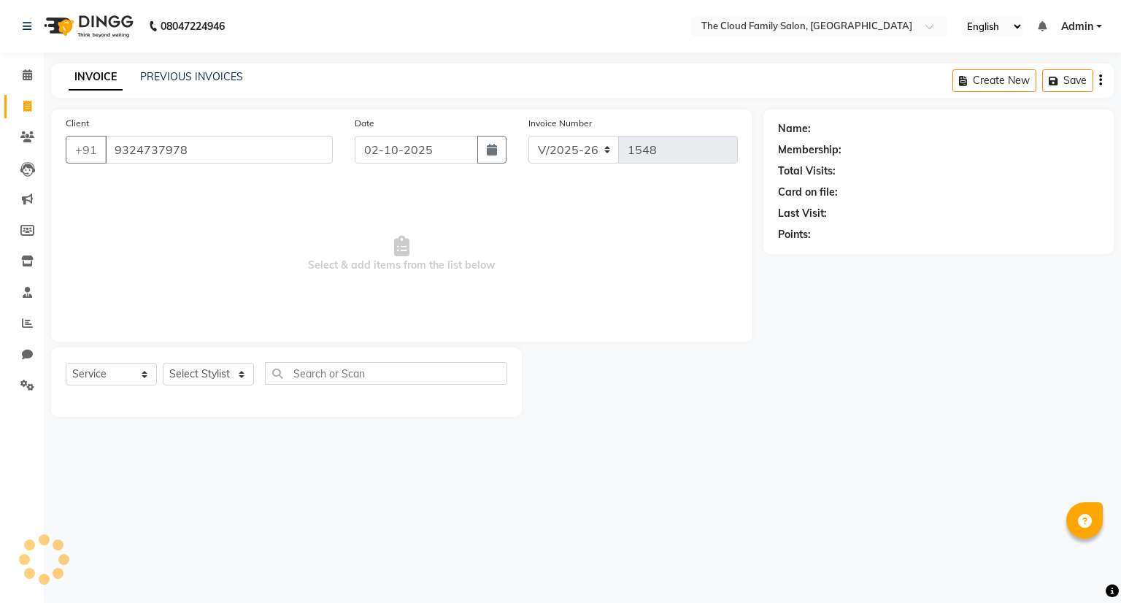
type input "9324737978"
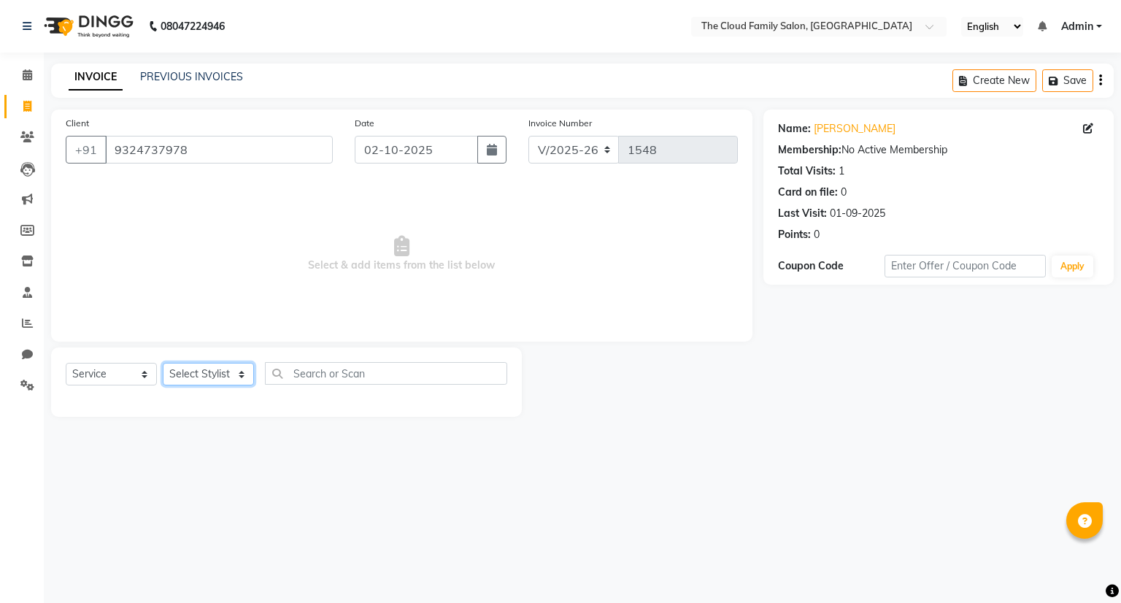
click at [201, 374] on select "Select Stylist Amrapali Bhumi OM PRANAY Rizwan SOHL sunita SURAJ ZUBER" at bounding box center [208, 374] width 91 height 23
select select "83357"
click at [163, 364] on select "Select Stylist Amrapali Bhumi OM PRANAY Rizwan SOHL sunita SURAJ ZUBER" at bounding box center [208, 374] width 91 height 23
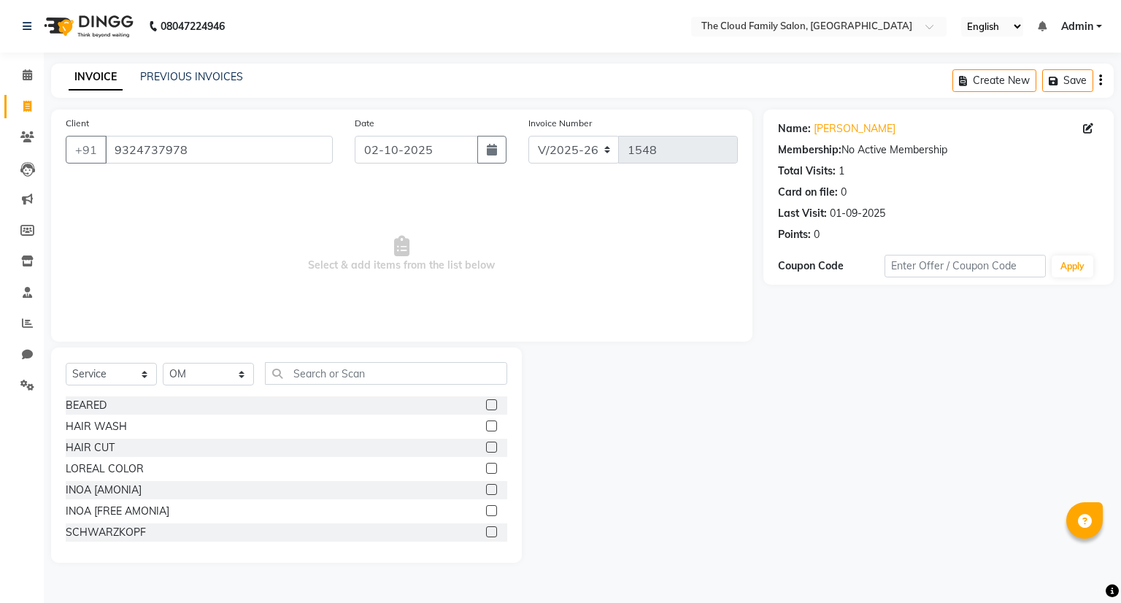
click at [486, 447] on label at bounding box center [491, 447] width 11 height 11
click at [486, 447] on input "checkbox" at bounding box center [490, 447] width 9 height 9
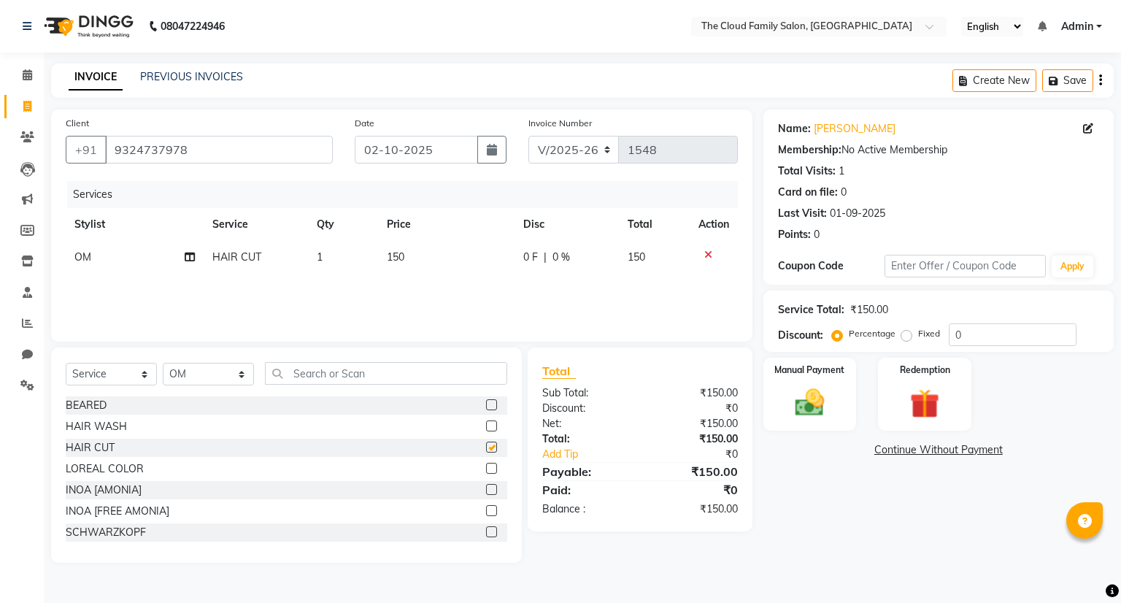
checkbox input "false"
click at [486, 404] on label at bounding box center [491, 404] width 11 height 11
click at [486, 404] on input "checkbox" at bounding box center [490, 405] width 9 height 9
checkbox input "false"
click at [918, 331] on label "Fixed" at bounding box center [929, 333] width 22 height 13
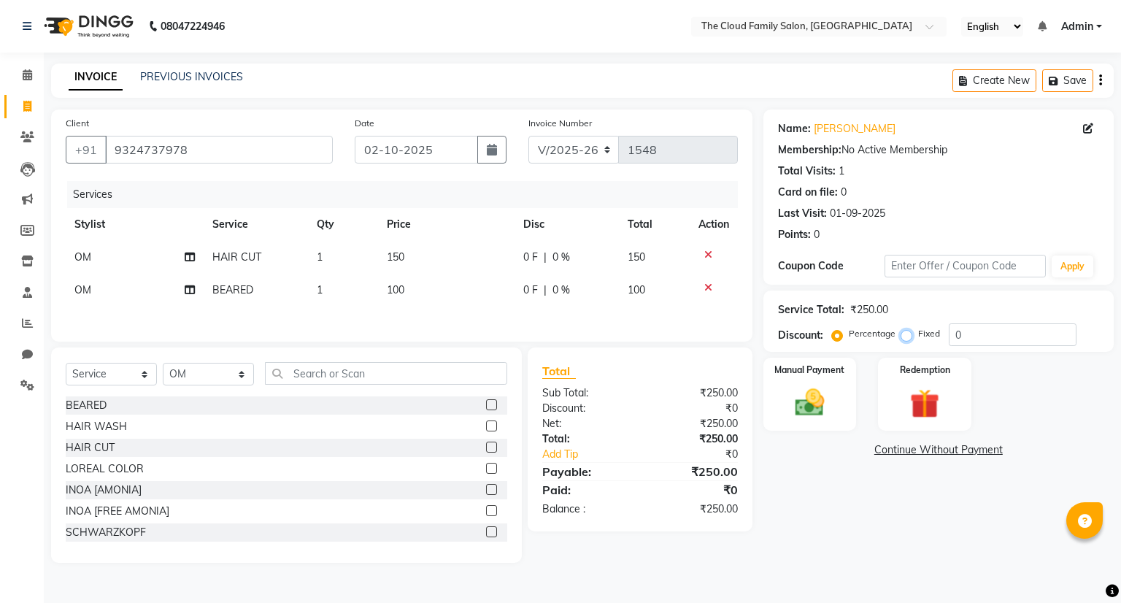
click at [904, 331] on input "Fixed" at bounding box center [909, 333] width 10 height 10
radio input "true"
click at [975, 334] on input "0" at bounding box center [1013, 334] width 128 height 23
type input "20"
click at [850, 408] on div "Manual Payment" at bounding box center [809, 394] width 97 height 76
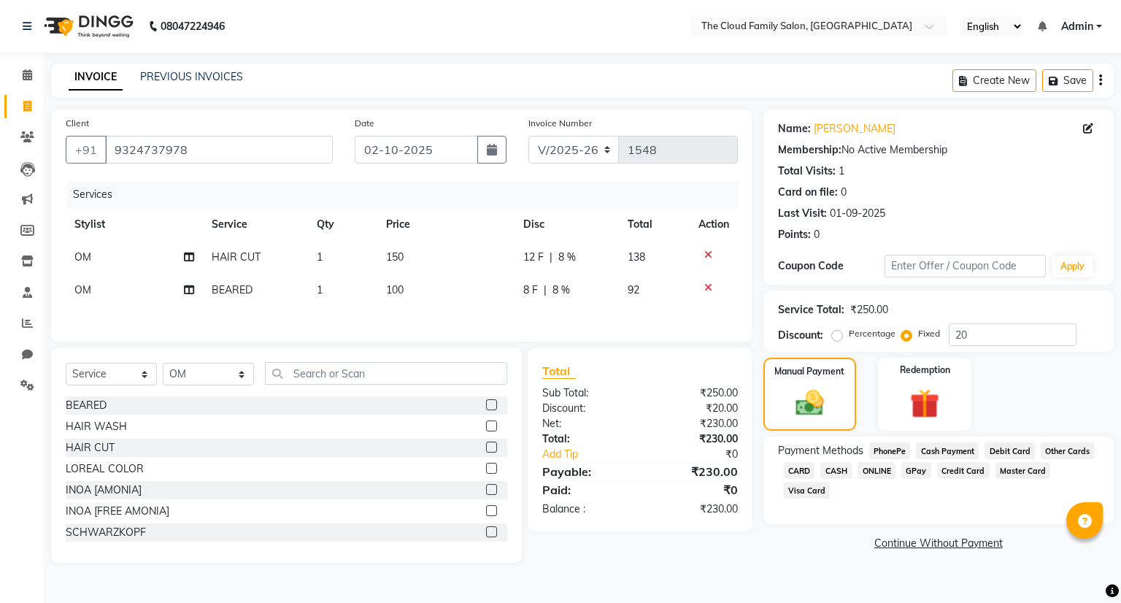
click at [839, 469] on span "CASH" at bounding box center [835, 470] width 31 height 17
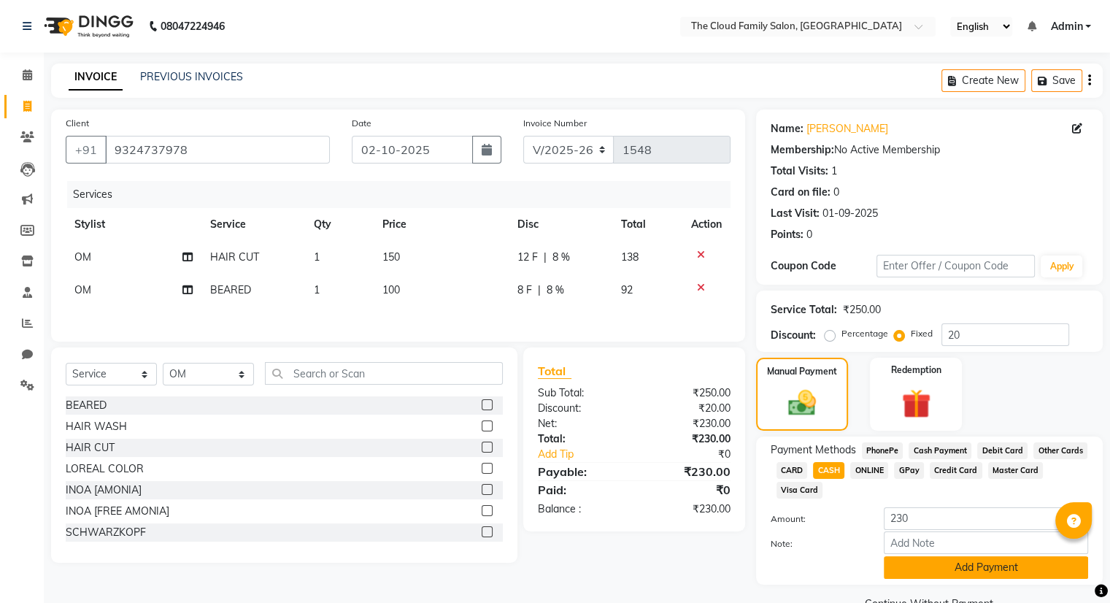
click at [901, 566] on button "Add Payment" at bounding box center [986, 567] width 204 height 23
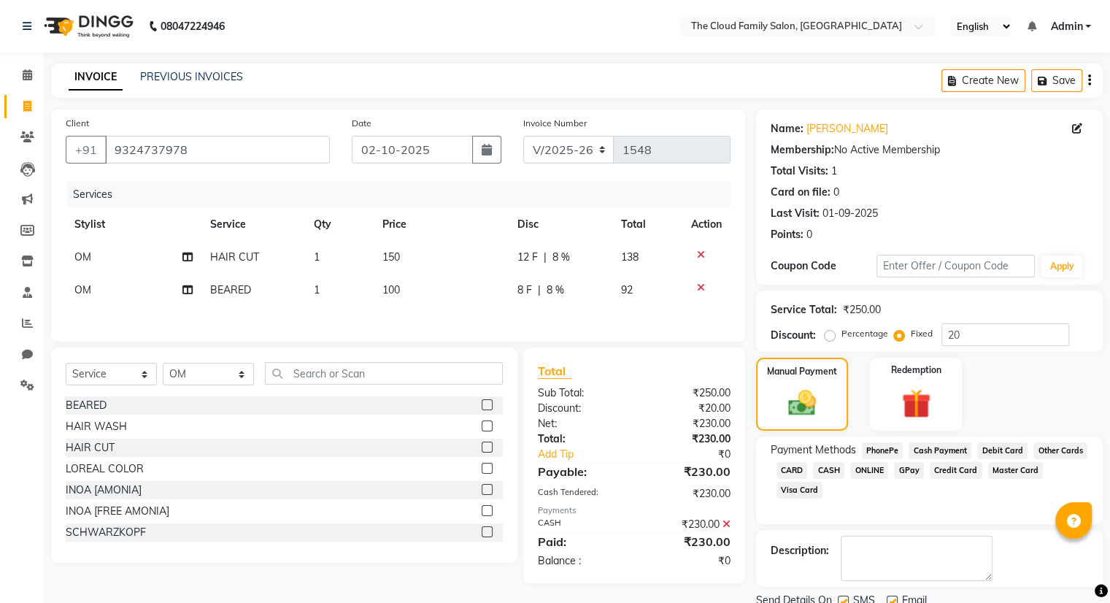
scroll to position [55, 0]
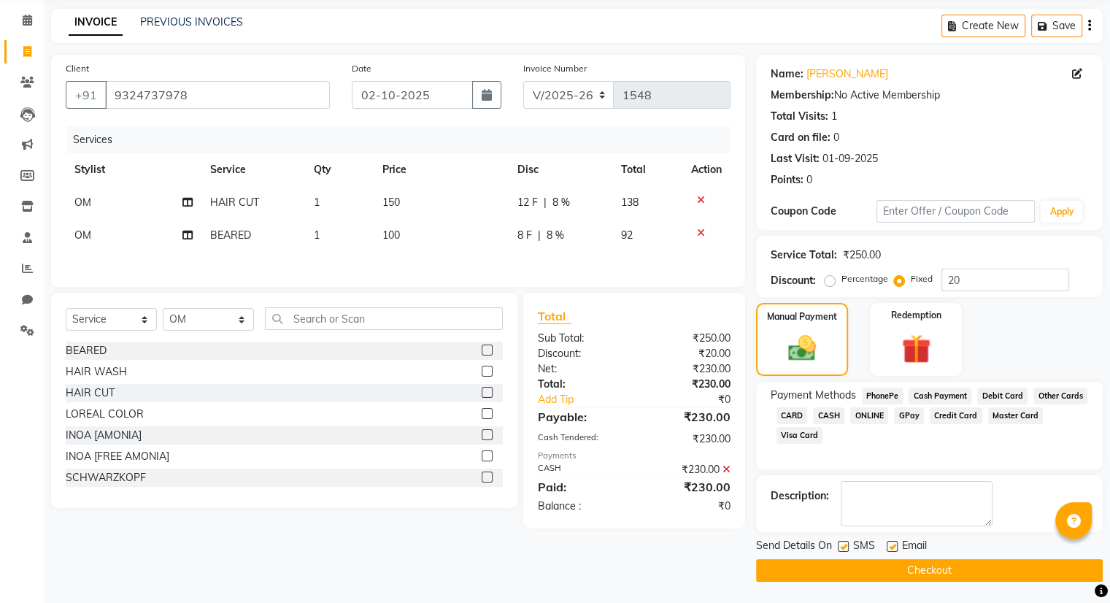
click at [898, 572] on button "Checkout" at bounding box center [929, 570] width 347 height 23
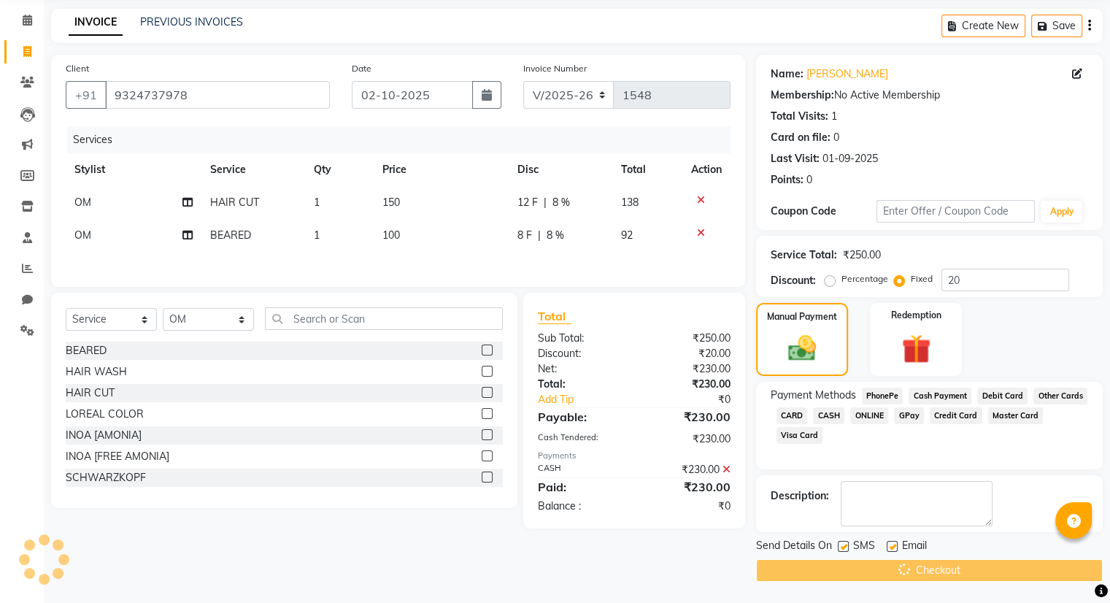
click at [898, 572] on div "Checkout" at bounding box center [929, 570] width 347 height 23
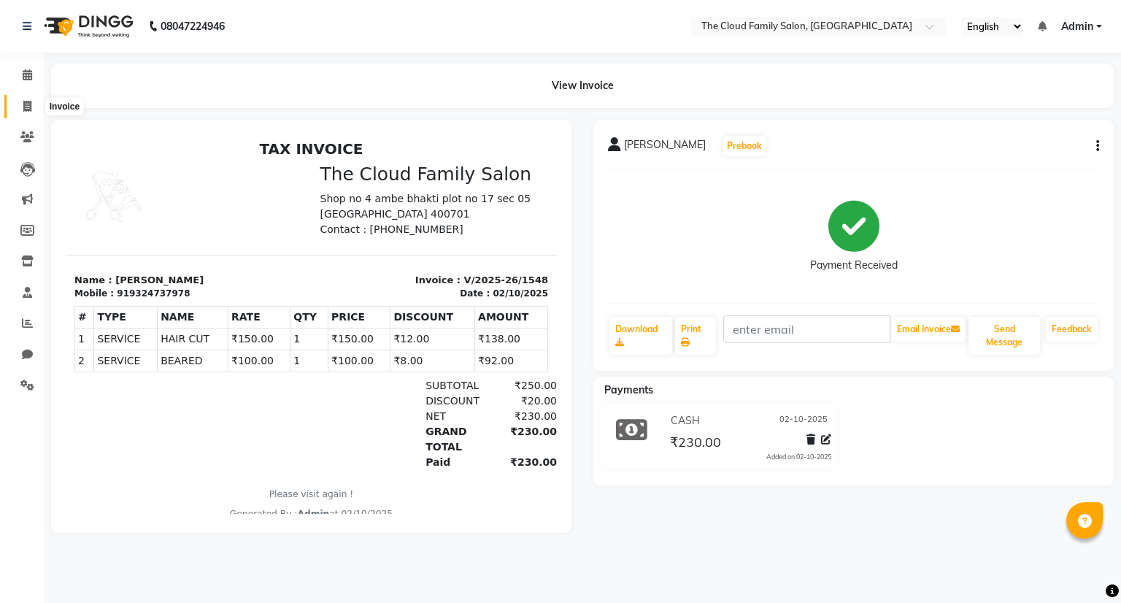
click at [23, 101] on icon at bounding box center [27, 106] width 8 height 11
select select "8444"
select select "service"
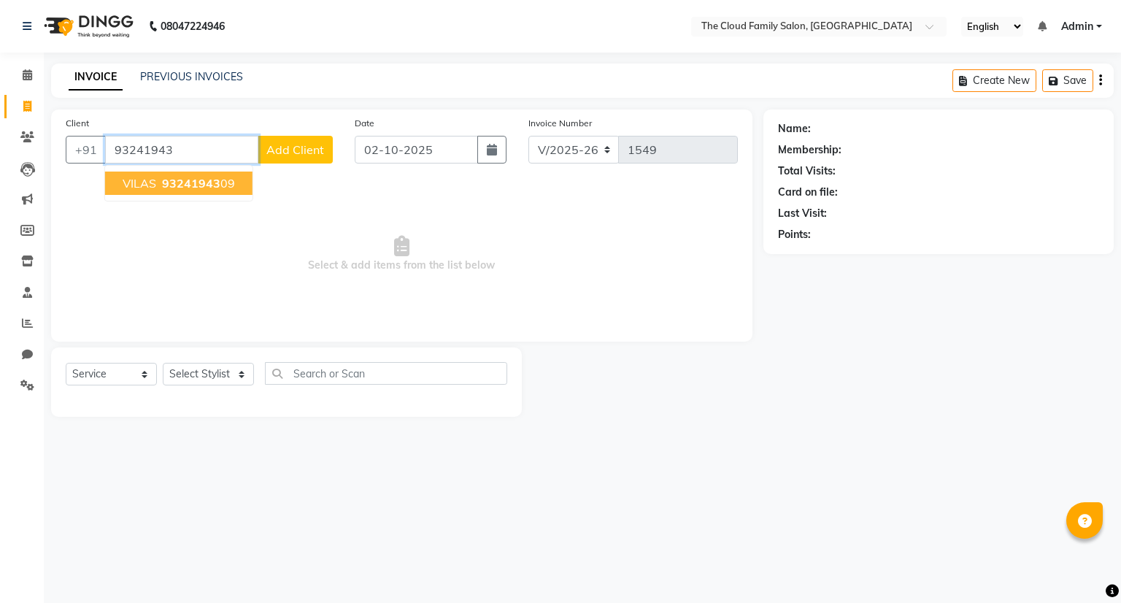
click at [207, 182] on span "93241943" at bounding box center [191, 183] width 58 height 15
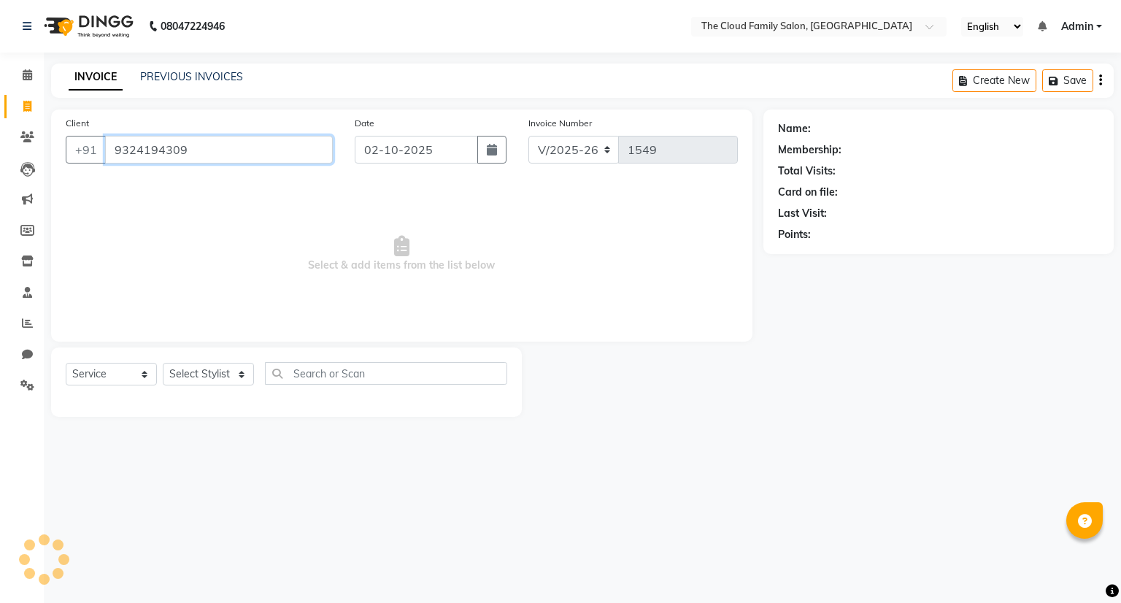
type input "9324194309"
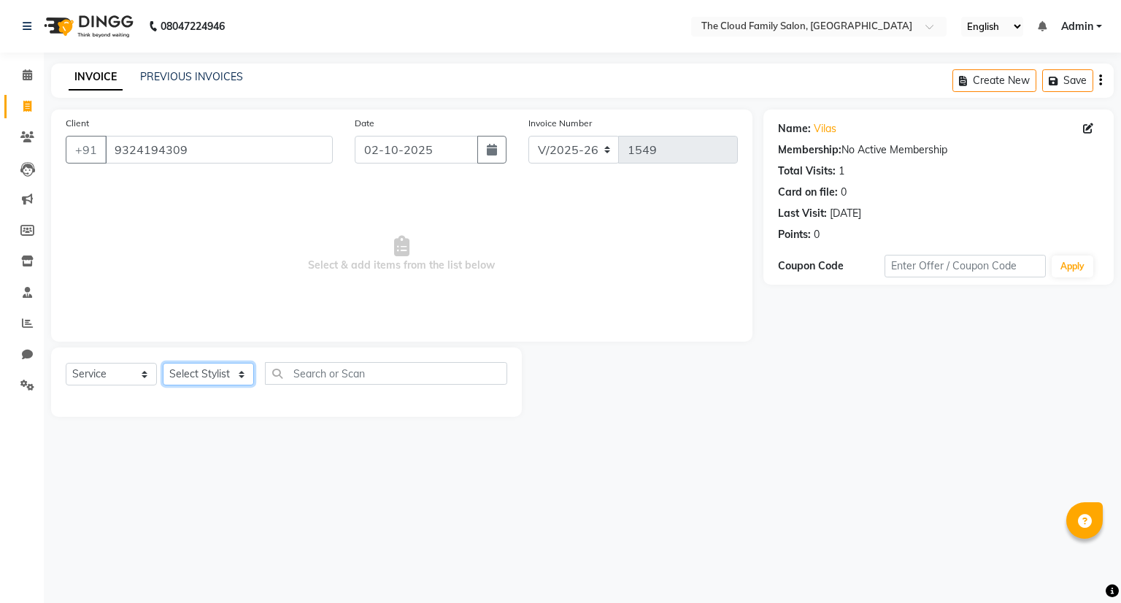
click at [191, 369] on select "Select Stylist Amrapali Bhumi OM PRANAY Rizwan SOHL sunita SURAJ ZUBER" at bounding box center [208, 374] width 91 height 23
select select "83357"
click at [163, 364] on select "Select Stylist Amrapali Bhumi OM PRANAY Rizwan SOHL sunita SURAJ ZUBER" at bounding box center [208, 374] width 91 height 23
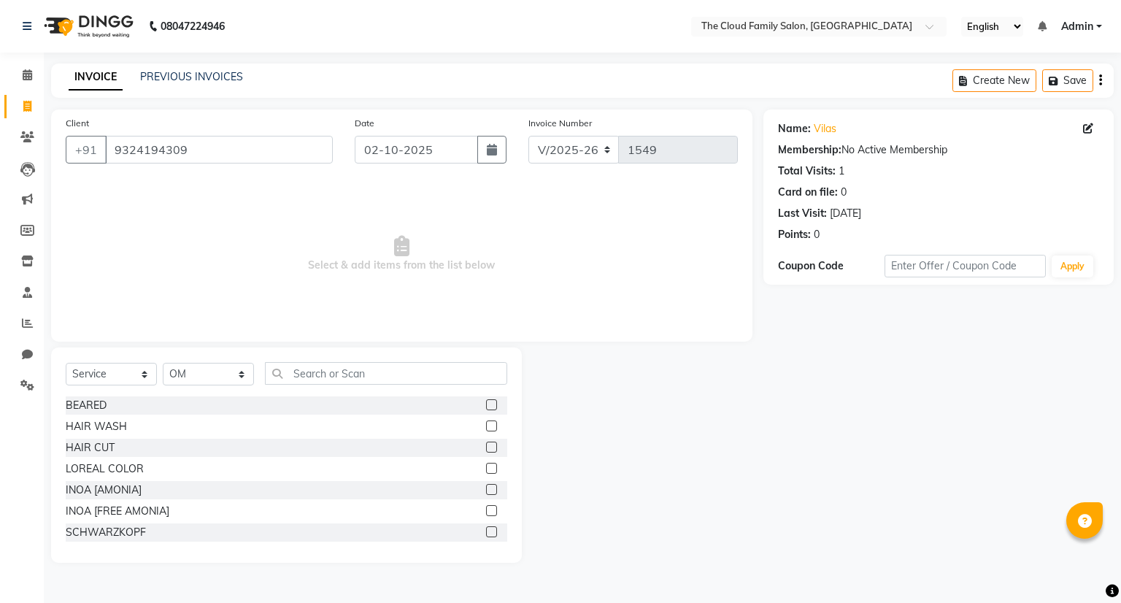
click at [486, 405] on label at bounding box center [491, 404] width 11 height 11
click at [486, 405] on input "checkbox" at bounding box center [490, 405] width 9 height 9
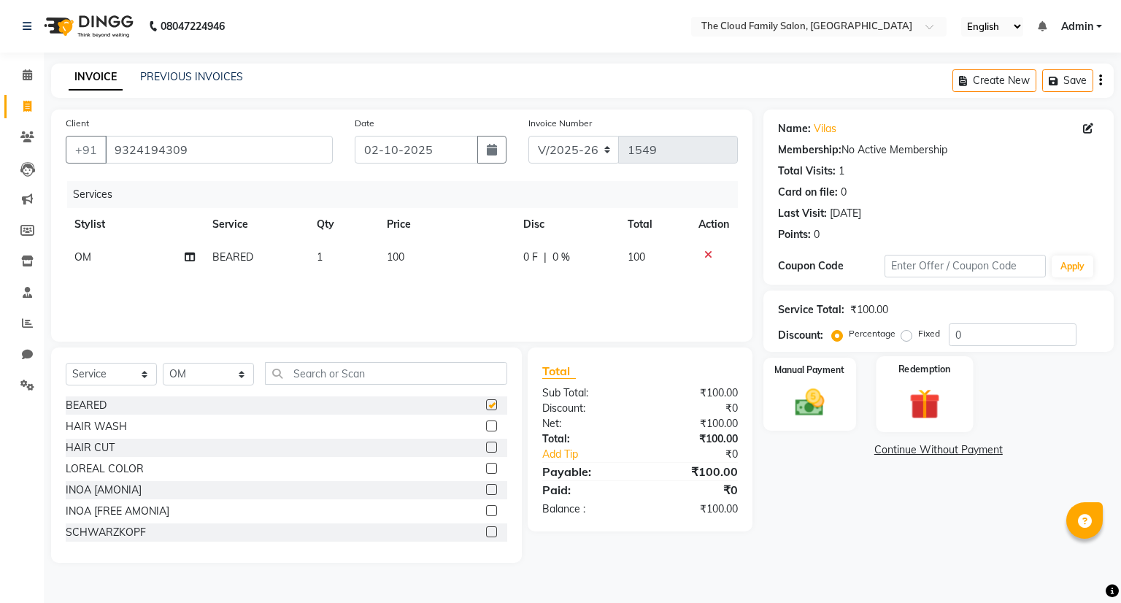
checkbox input "false"
click at [812, 401] on img at bounding box center [810, 402] width 50 height 35
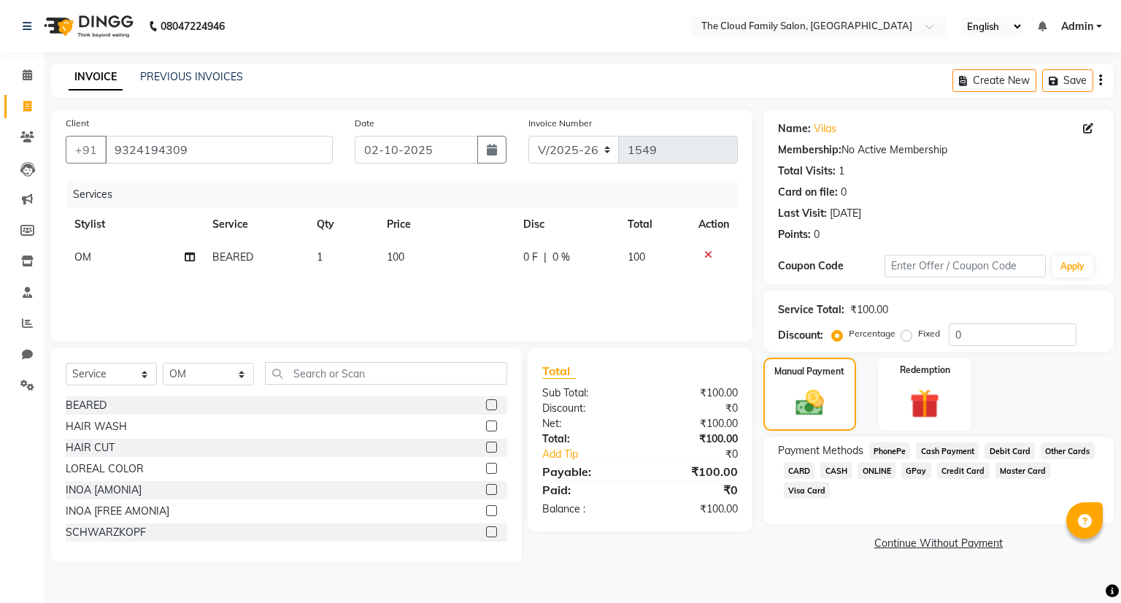
click at [844, 470] on span "CASH" at bounding box center [835, 470] width 31 height 17
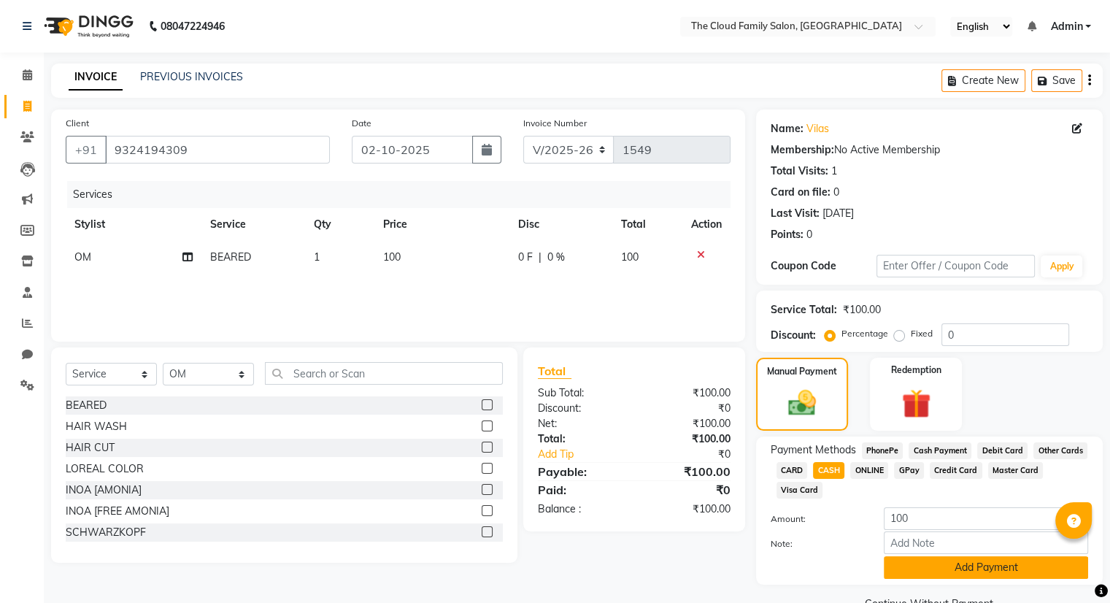
click at [972, 572] on button "Add Payment" at bounding box center [986, 567] width 204 height 23
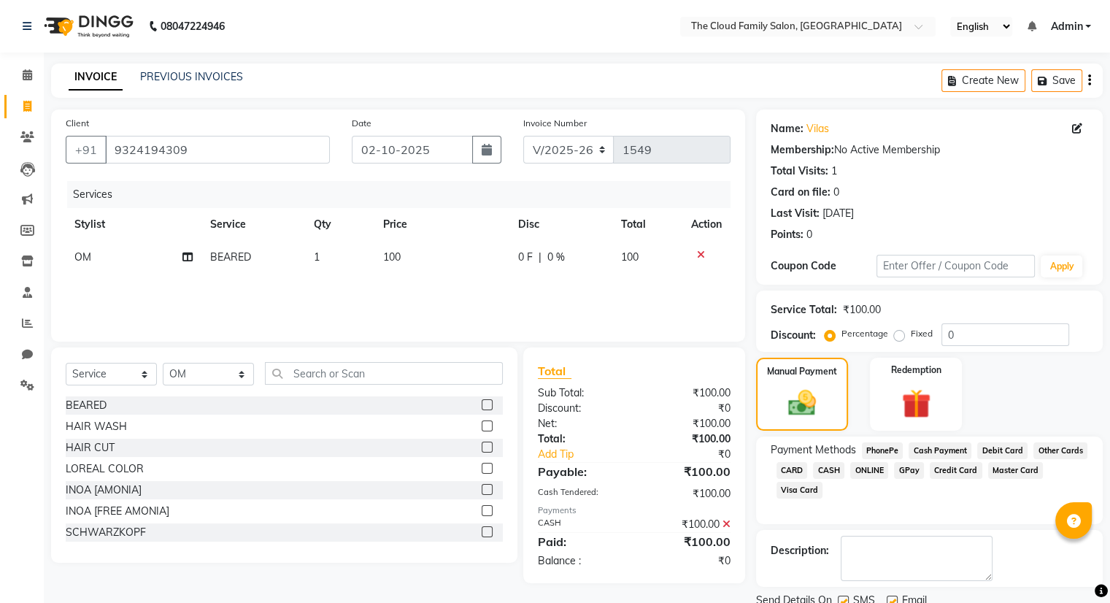
scroll to position [55, 0]
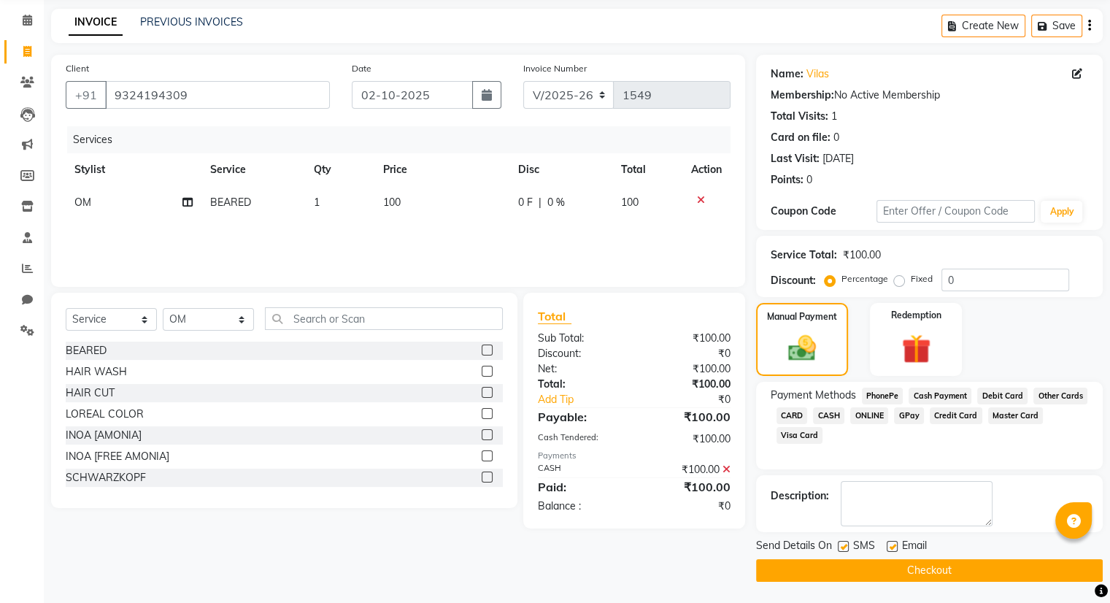
click at [974, 573] on button "Checkout" at bounding box center [929, 570] width 347 height 23
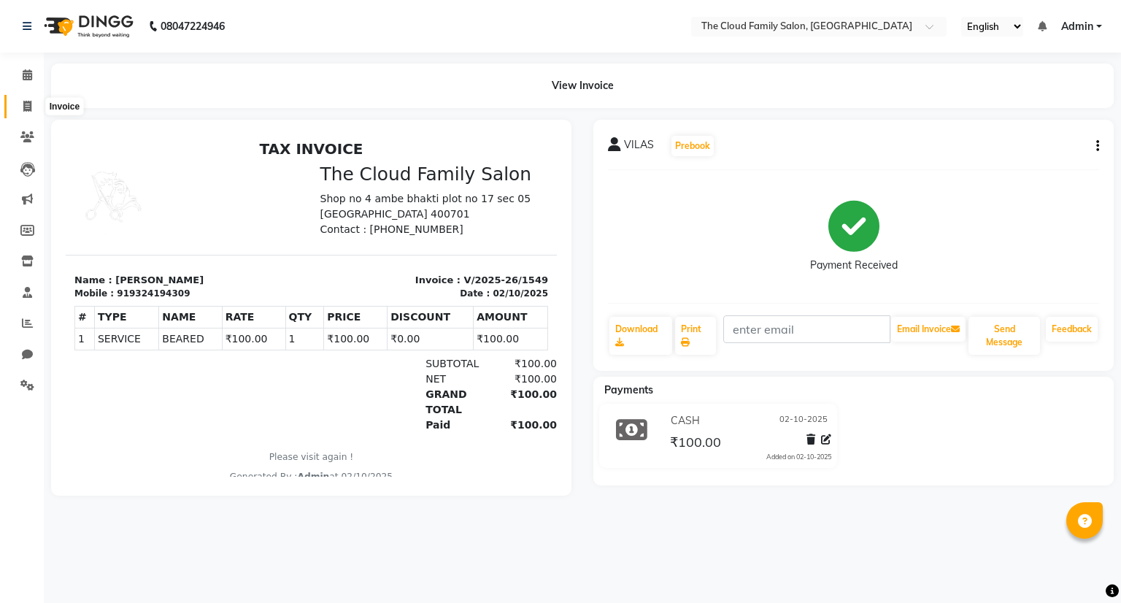
click at [23, 112] on icon at bounding box center [27, 106] width 8 height 11
select select "8444"
select select "service"
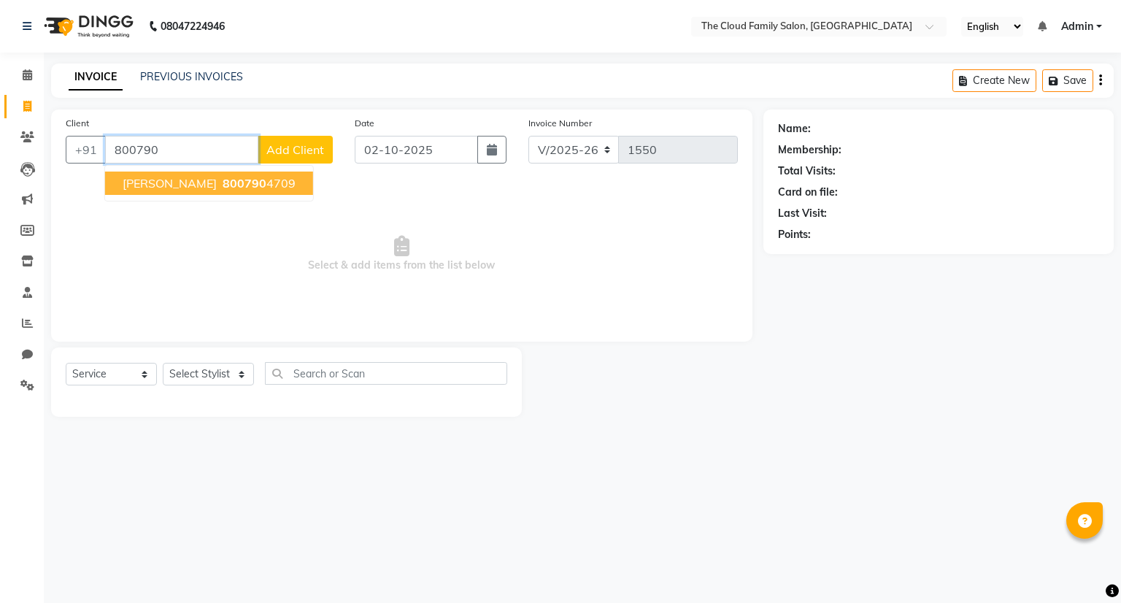
click at [222, 187] on ngb-highlight "800790 4709" at bounding box center [258, 183] width 76 height 15
type input "8007904709"
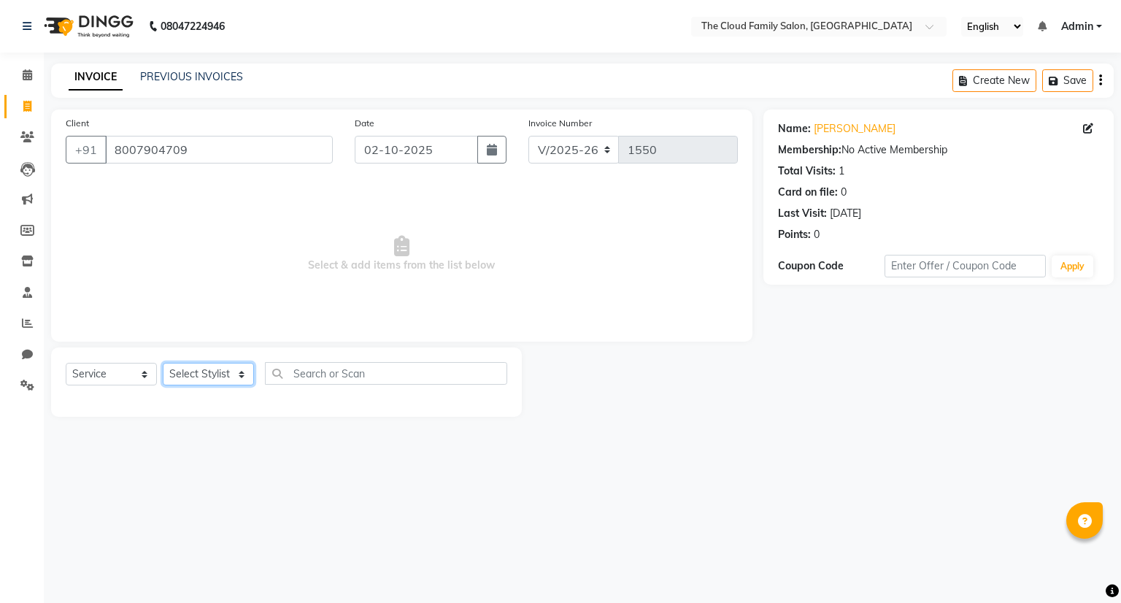
click at [205, 369] on select "Select Stylist Amrapali Bhumi OM PRANAY Rizwan SOHL sunita SURAJ ZUBER" at bounding box center [208, 374] width 91 height 23
select select "83357"
click at [163, 364] on select "Select Stylist Amrapali Bhumi OM PRANAY Rizwan SOHL sunita SURAJ ZUBER" at bounding box center [208, 374] width 91 height 23
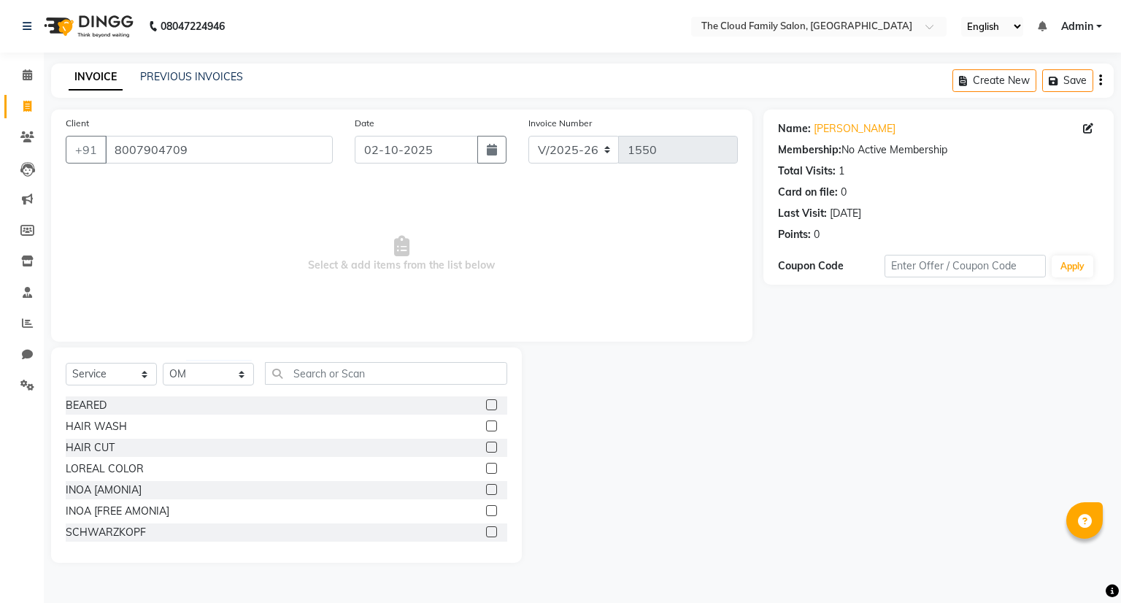
click at [486, 442] on label at bounding box center [491, 447] width 11 height 11
click at [486, 443] on input "checkbox" at bounding box center [490, 447] width 9 height 9
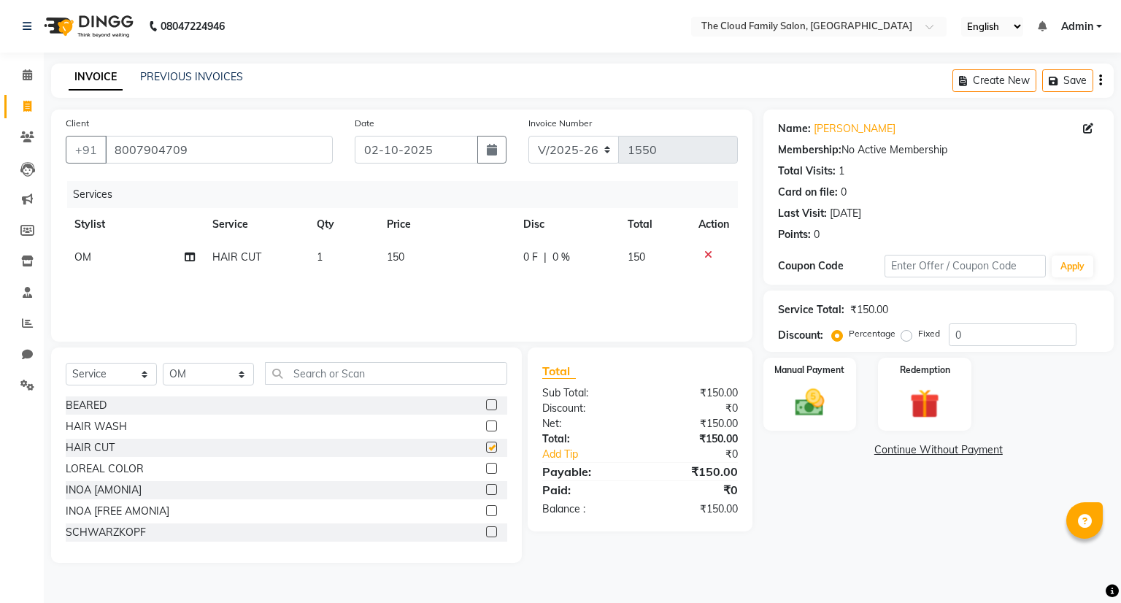
checkbox input "false"
click at [486, 407] on label at bounding box center [491, 404] width 11 height 11
click at [486, 407] on input "checkbox" at bounding box center [490, 405] width 9 height 9
checkbox input "false"
click at [807, 416] on img at bounding box center [810, 402] width 50 height 35
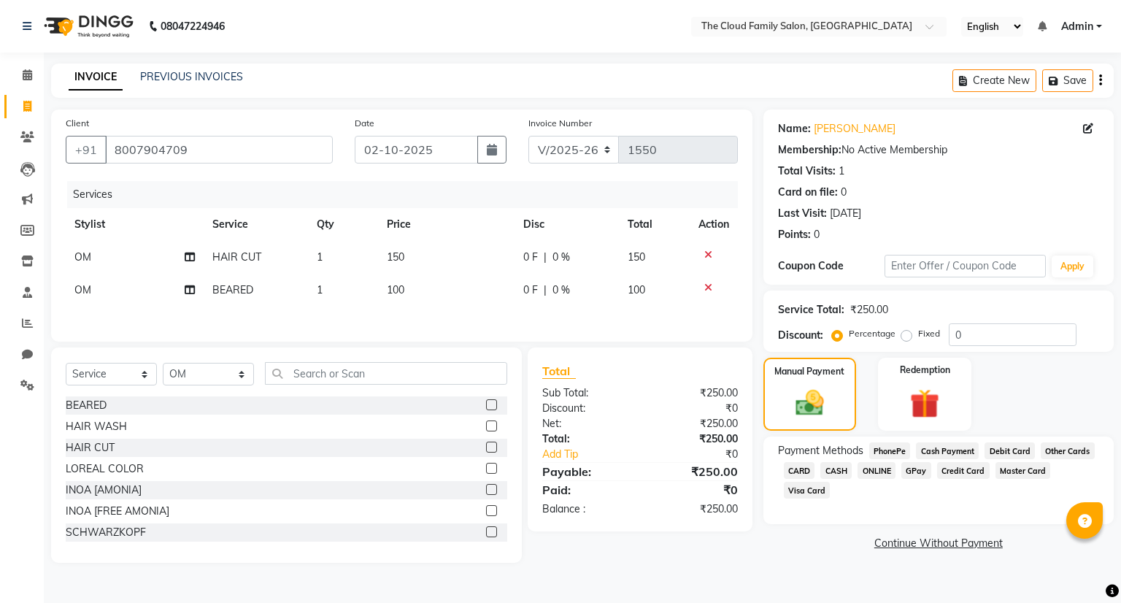
click at [884, 472] on span "ONLINE" at bounding box center [877, 470] width 38 height 17
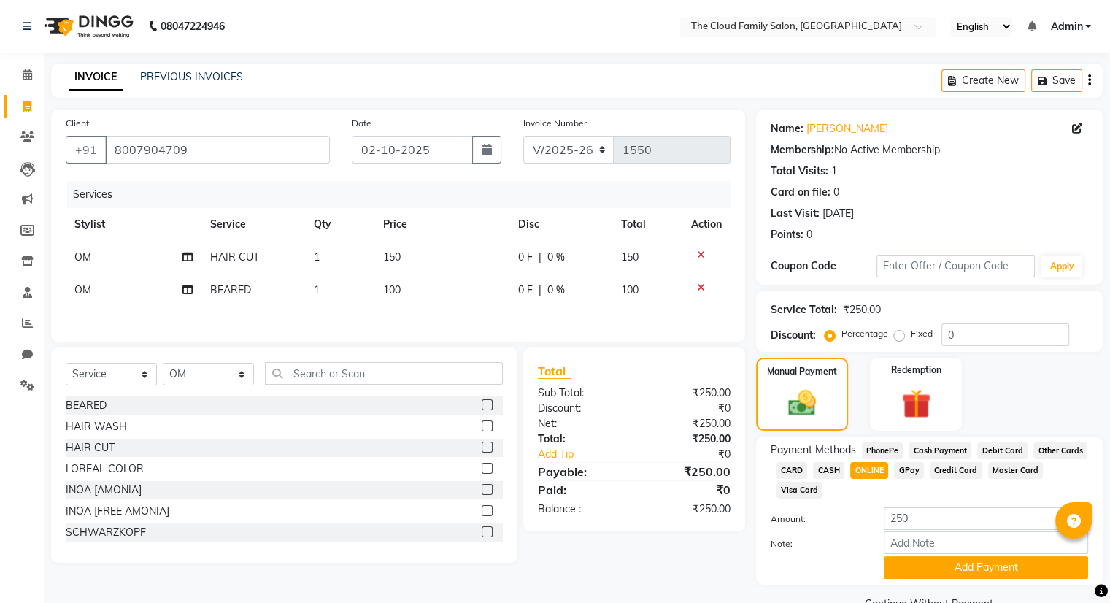
scroll to position [36, 0]
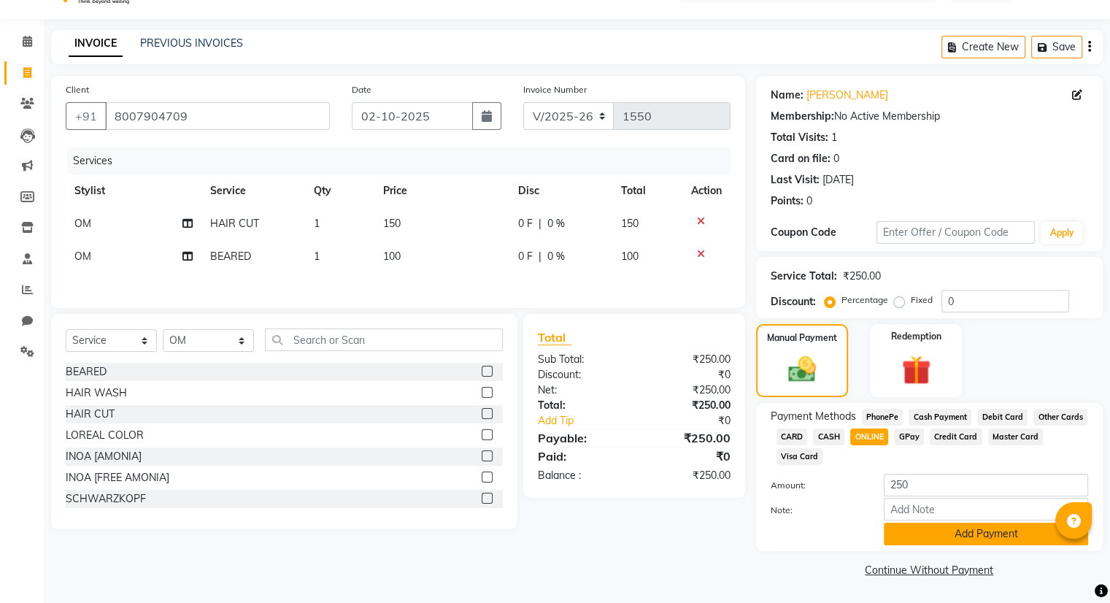
click at [913, 537] on button "Add Payment" at bounding box center [986, 534] width 204 height 23
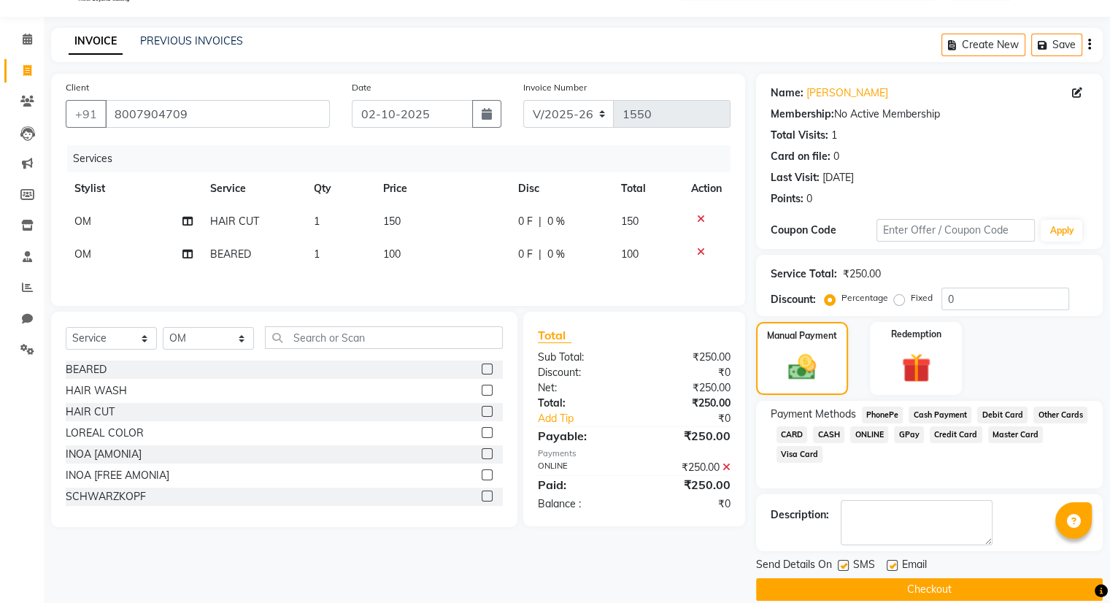
scroll to position [55, 0]
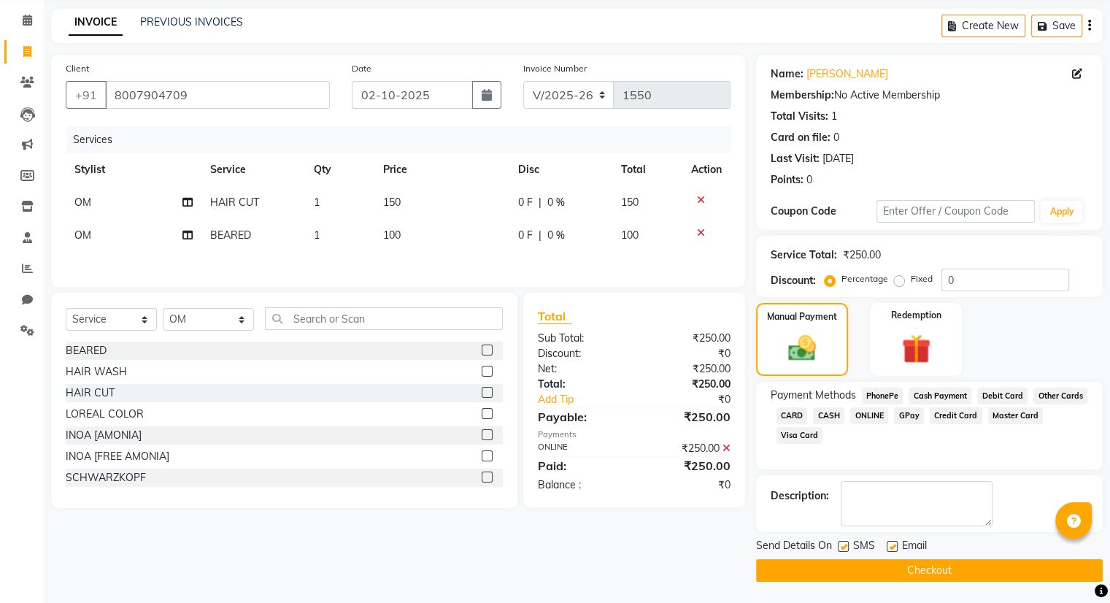
click at [928, 561] on button "Checkout" at bounding box center [929, 570] width 347 height 23
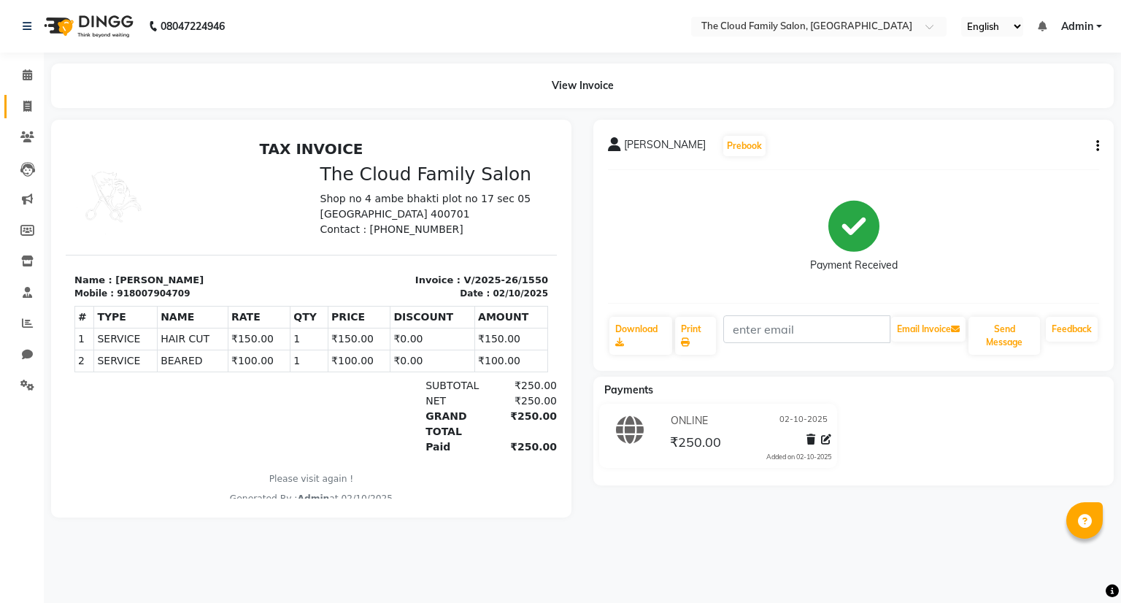
click at [22, 95] on link "Invoice" at bounding box center [21, 107] width 35 height 24
select select "8444"
select select "service"
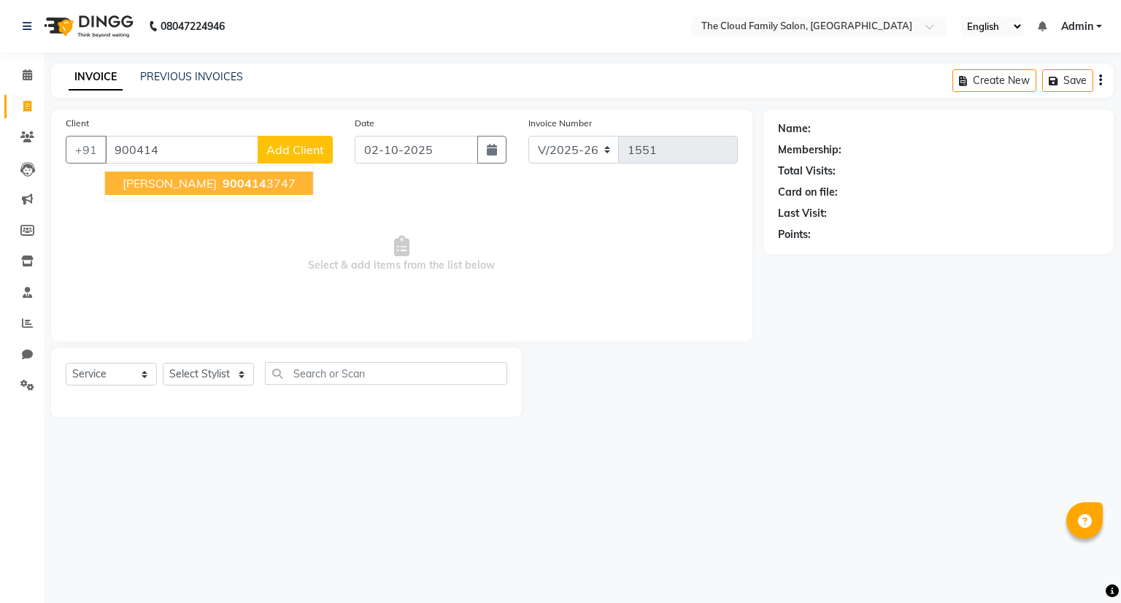
click at [242, 185] on ngb-highlight "900414 3747" at bounding box center [258, 183] width 76 height 15
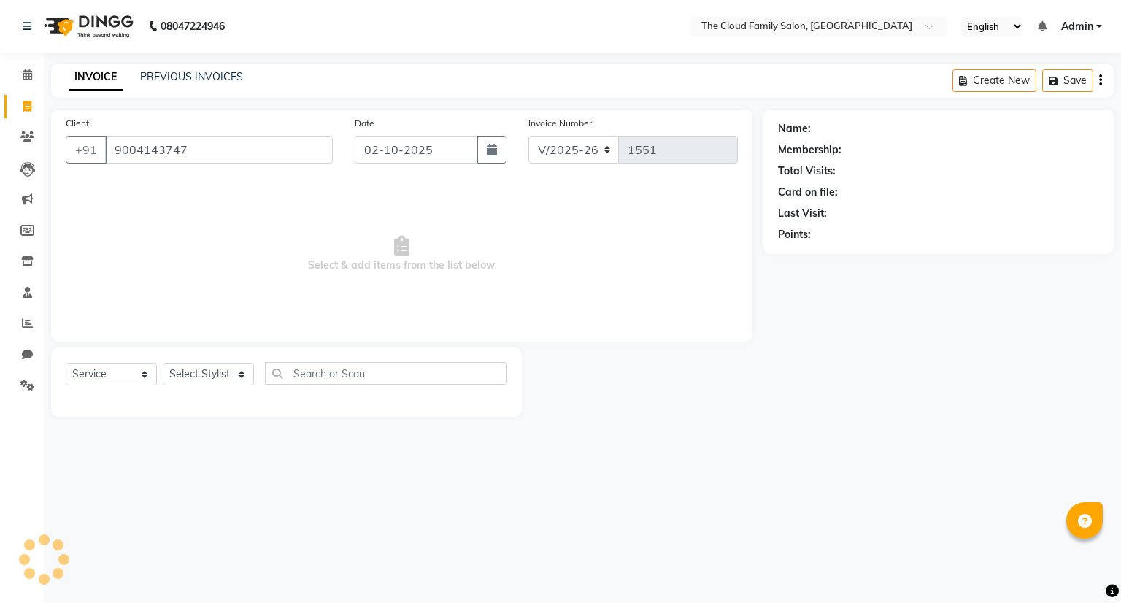
type input "9004143747"
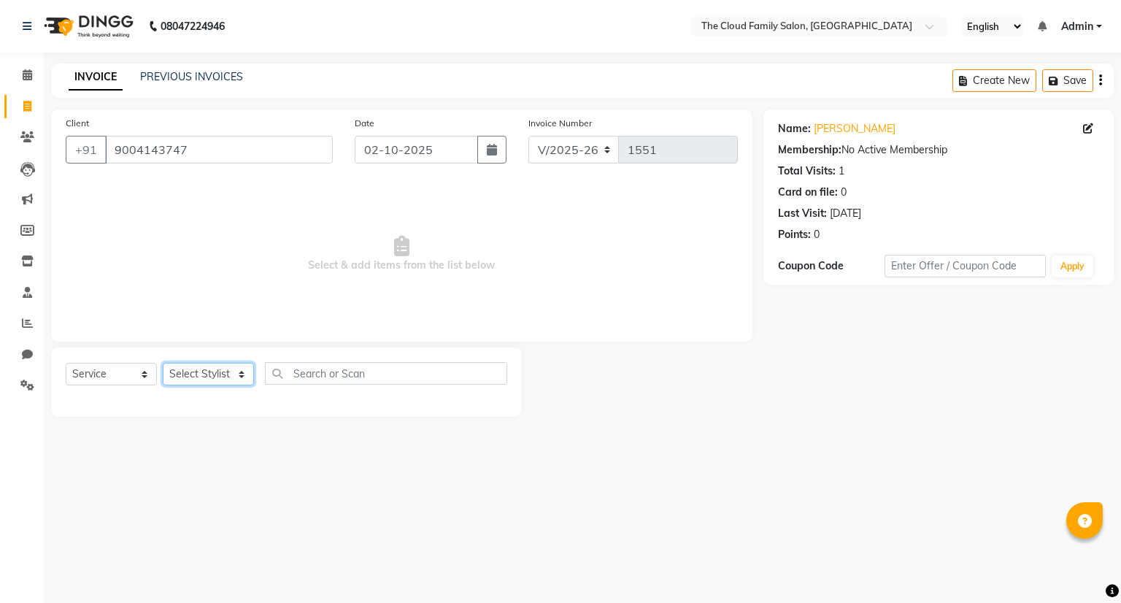
click at [218, 380] on select "Select Stylist Amrapali Bhumi OM PRANAY Rizwan SOHL sunita SURAJ ZUBER" at bounding box center [208, 374] width 91 height 23
select select "83357"
click at [163, 364] on select "Select Stylist Amrapali Bhumi OM PRANAY Rizwan SOHL sunita SURAJ ZUBER" at bounding box center [208, 374] width 91 height 23
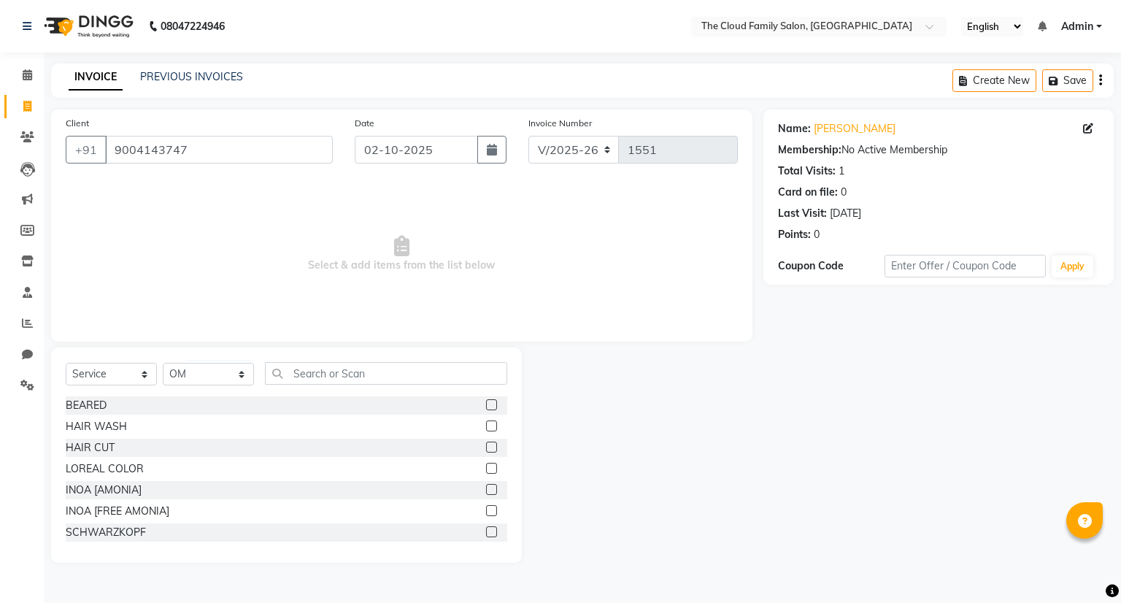
click at [486, 405] on label at bounding box center [491, 404] width 11 height 11
click at [486, 405] on input "checkbox" at bounding box center [490, 405] width 9 height 9
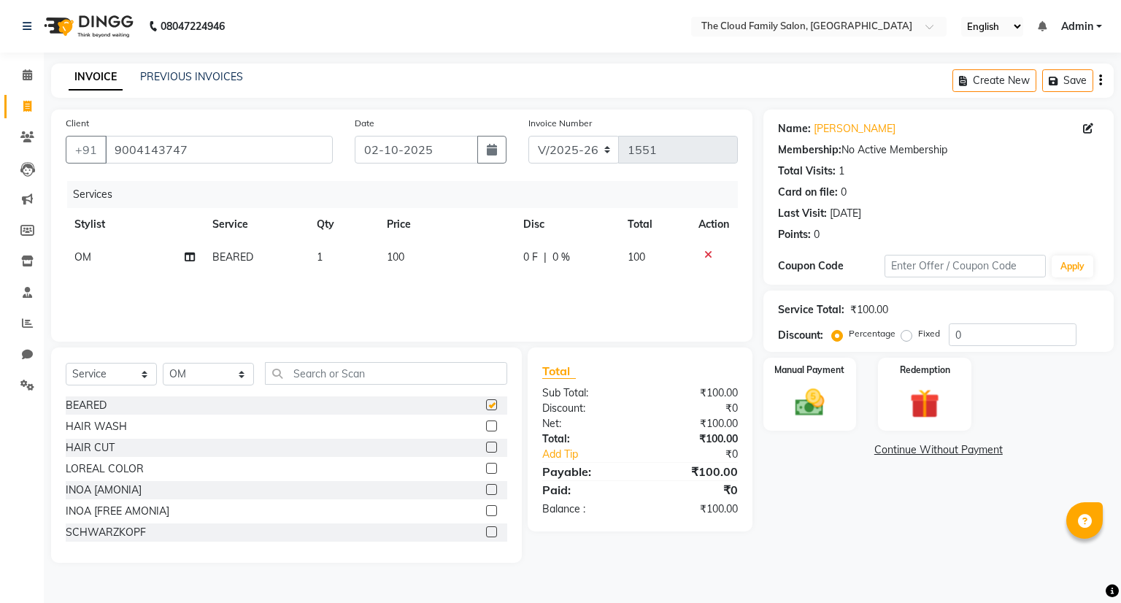
checkbox input "false"
click at [820, 391] on img at bounding box center [810, 402] width 50 height 35
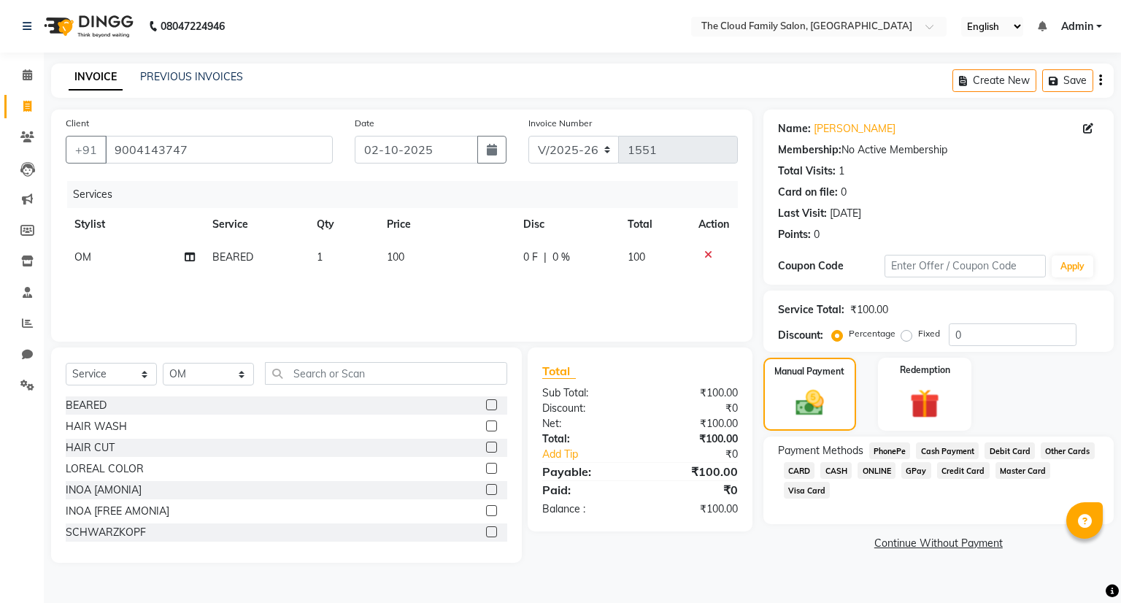
click at [882, 465] on span "ONLINE" at bounding box center [877, 470] width 38 height 17
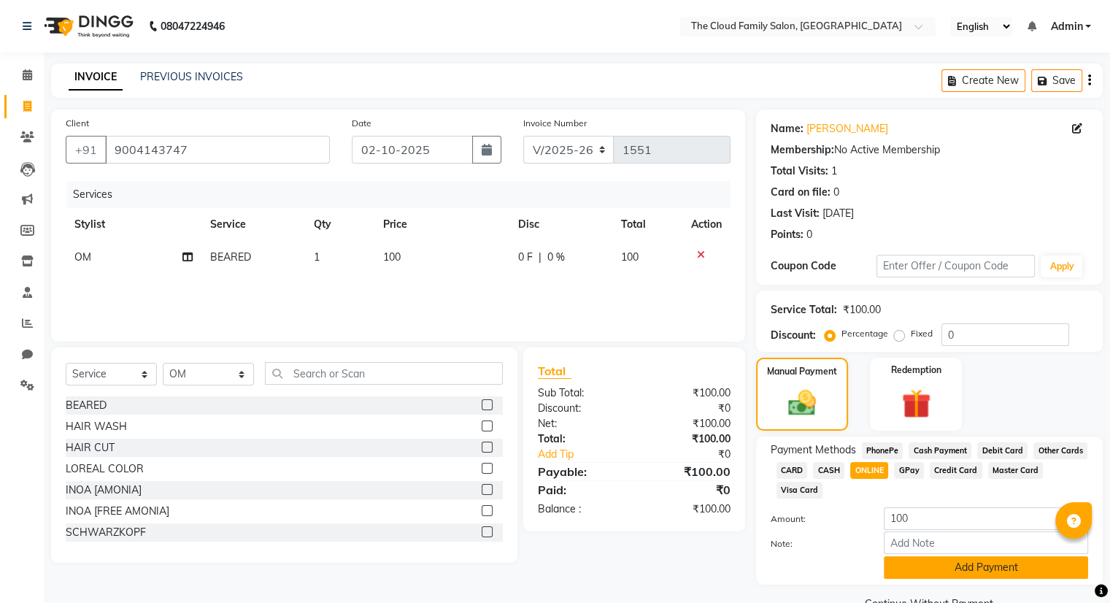
click at [969, 575] on button "Add Payment" at bounding box center [986, 567] width 204 height 23
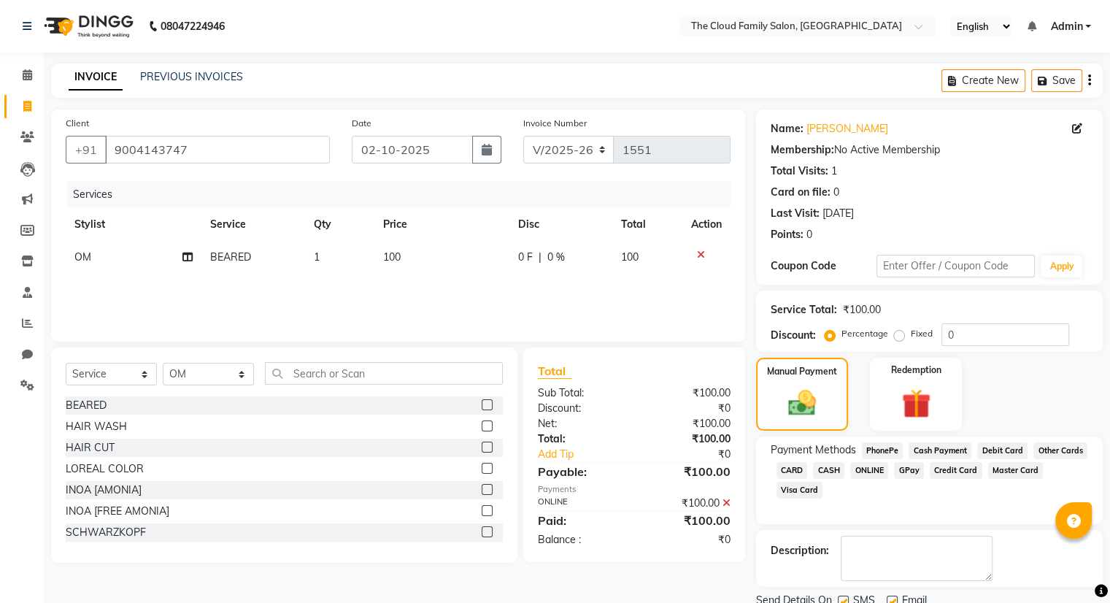
scroll to position [55, 0]
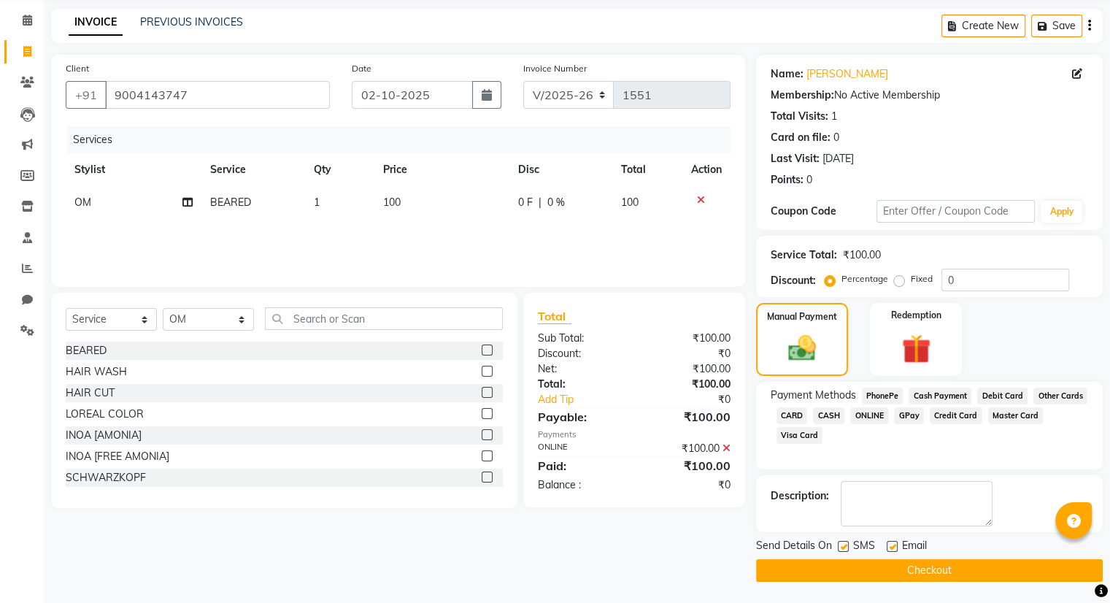
click at [969, 575] on button "Checkout" at bounding box center [929, 570] width 347 height 23
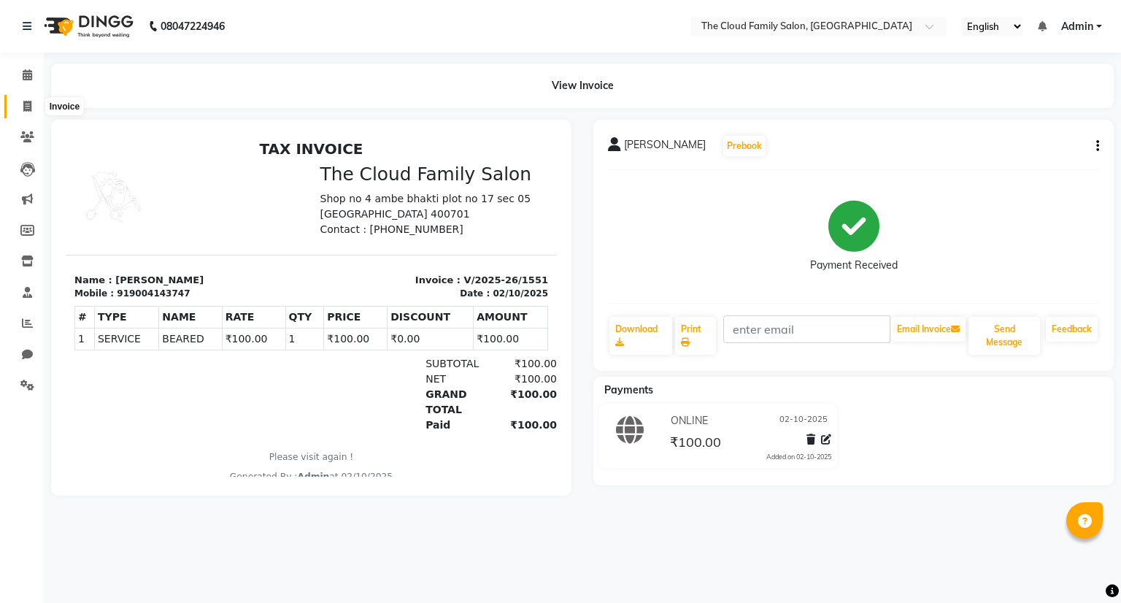
click at [28, 105] on icon at bounding box center [27, 106] width 8 height 11
select select "8444"
select select "service"
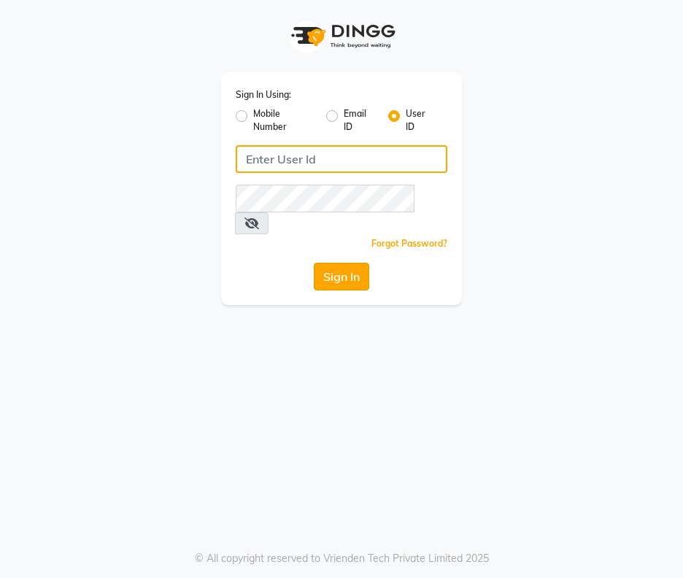
type input "[EMAIL_ADDRESS][DOMAIN_NAME]"
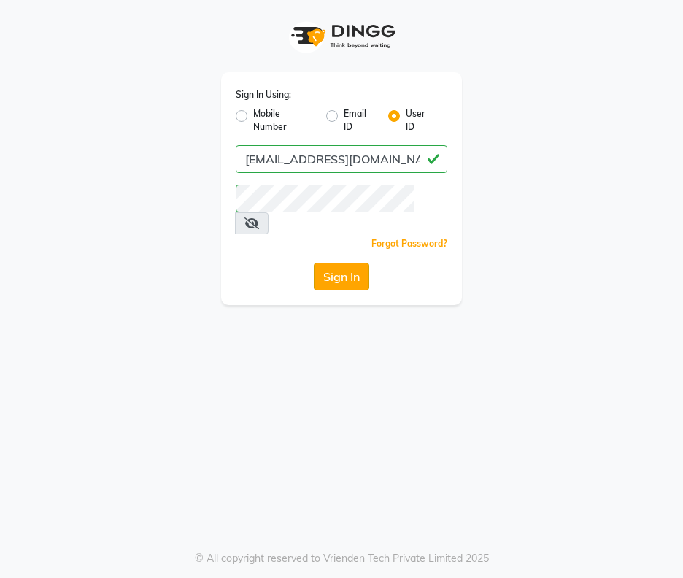
click at [342, 263] on button "Sign In" at bounding box center [341, 277] width 55 height 28
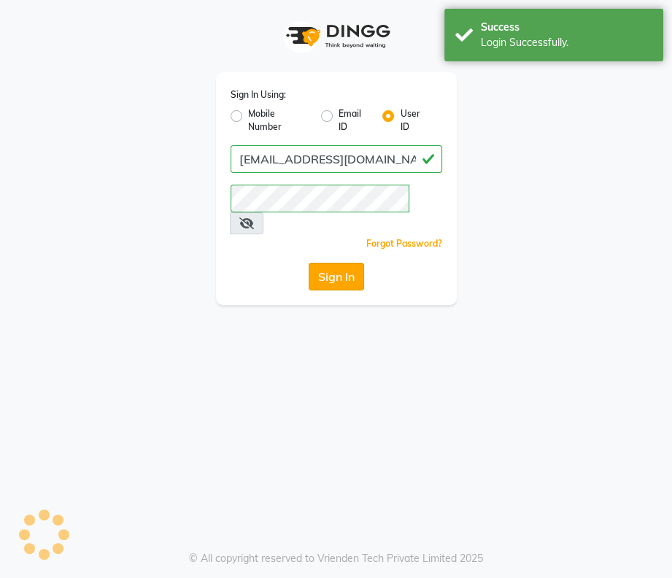
select select "8444"
select select "service"
